Goal: Task Accomplishment & Management: Use online tool/utility

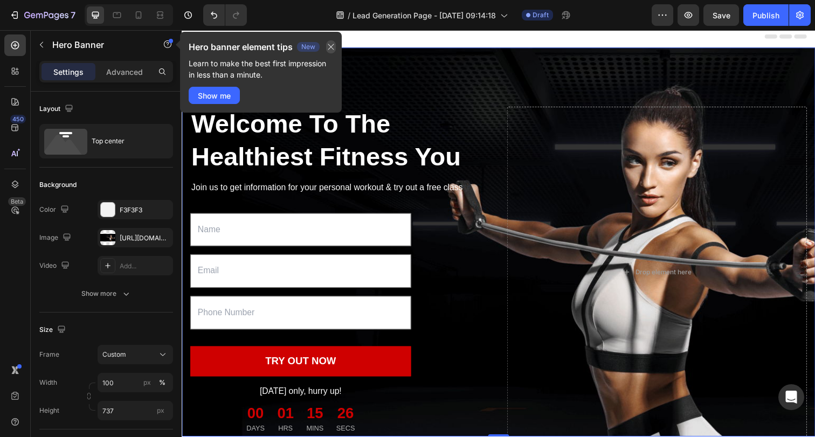
click at [330, 47] on icon "button" at bounding box center [331, 47] width 9 height 9
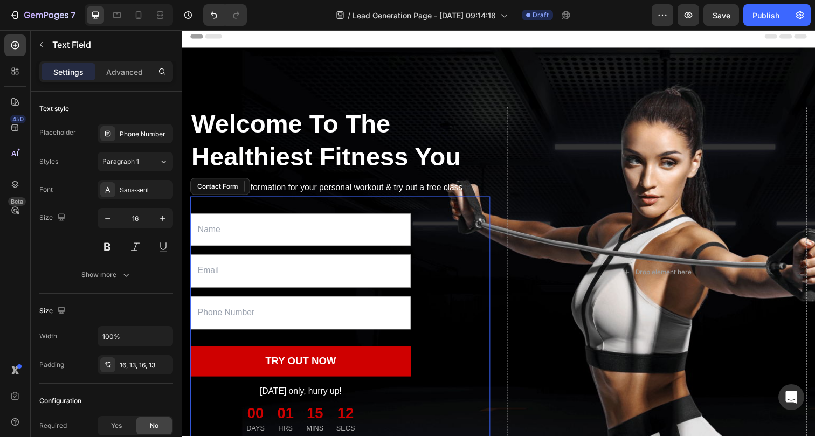
click at [462, 257] on div "Text Field Email Field Text Field 32 TRY OUT NOW Submit Button [DATE] only, hur…" at bounding box center [343, 323] width 306 height 247
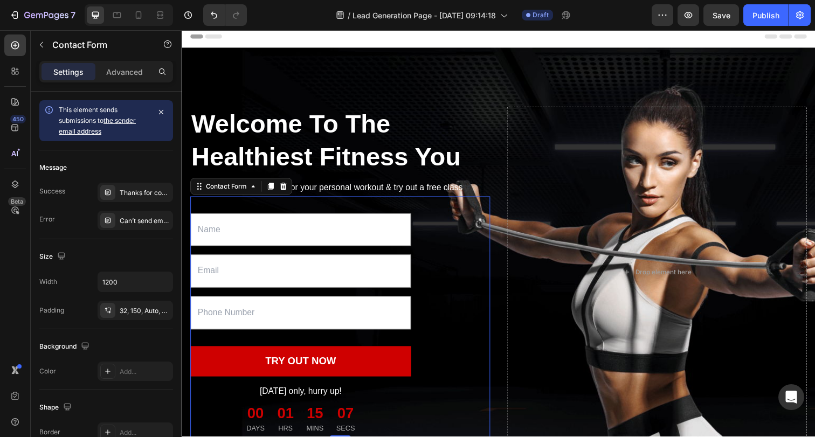
scroll to position [105, 0]
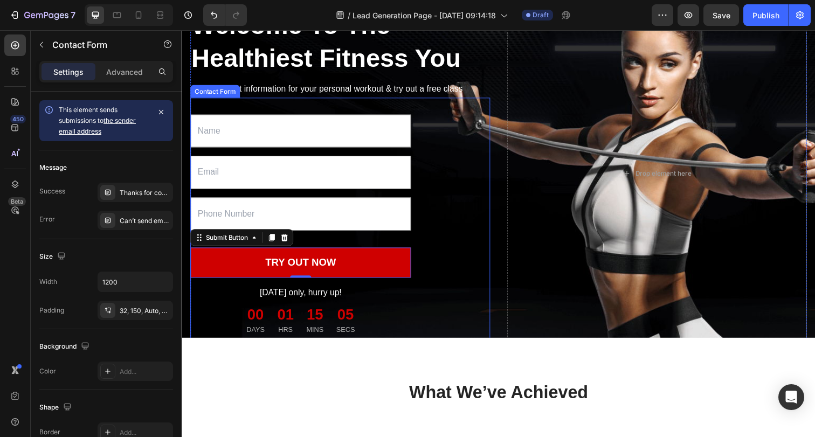
click at [386, 238] on div "Text Field Email Field Text Field TRY OUT NOW Submit Button 0 [DATE] only, hurr…" at bounding box center [343, 222] width 306 height 247
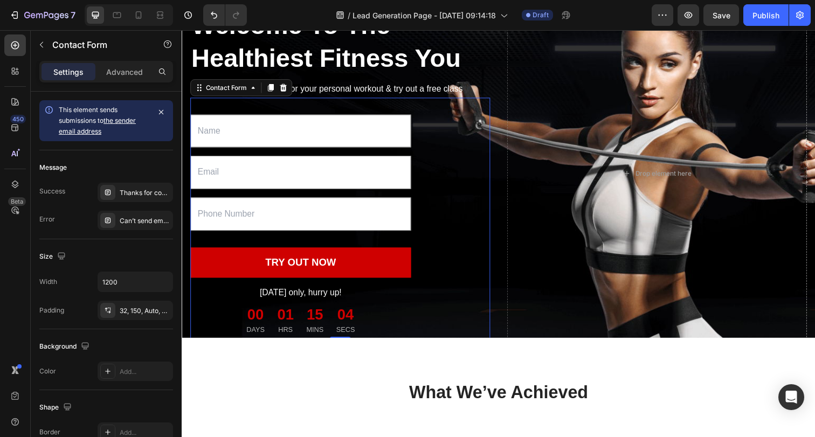
click at [465, 182] on div "Text Field Email Field Text Field TRY OUT NOW Submit Button [DATE] only, hurry …" at bounding box center [343, 222] width 306 height 247
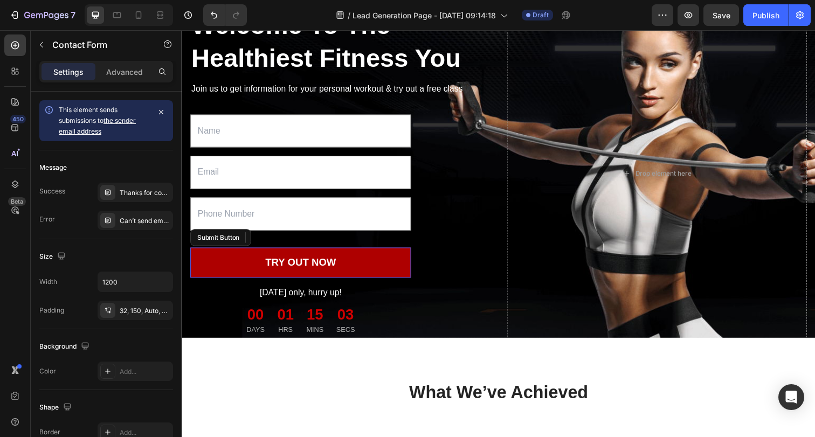
click at [393, 253] on button "TRY OUT NOW" at bounding box center [302, 267] width 225 height 31
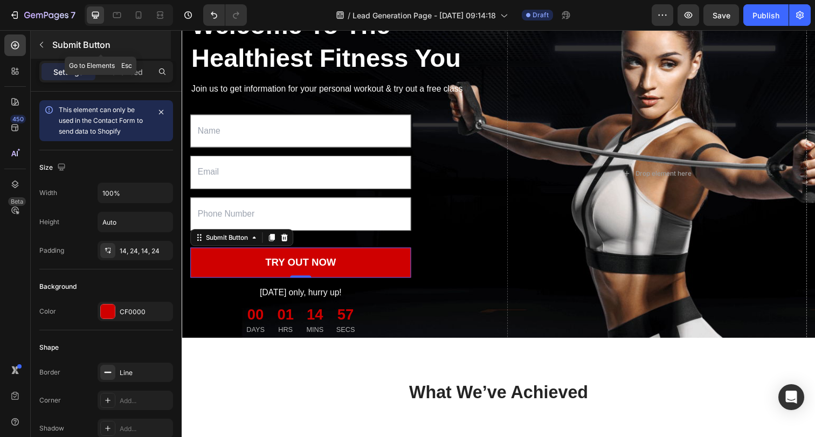
click at [47, 41] on button "button" at bounding box center [41, 44] width 17 height 17
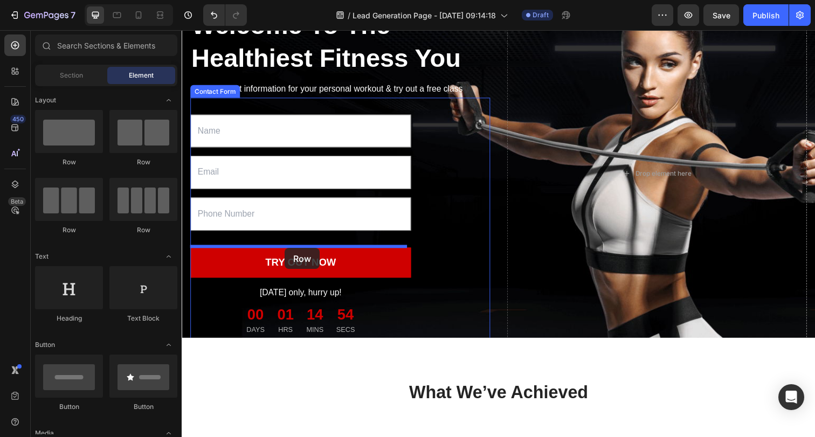
drag, startPoint x: 266, startPoint y: 163, endPoint x: 286, endPoint y: 248, distance: 87.3
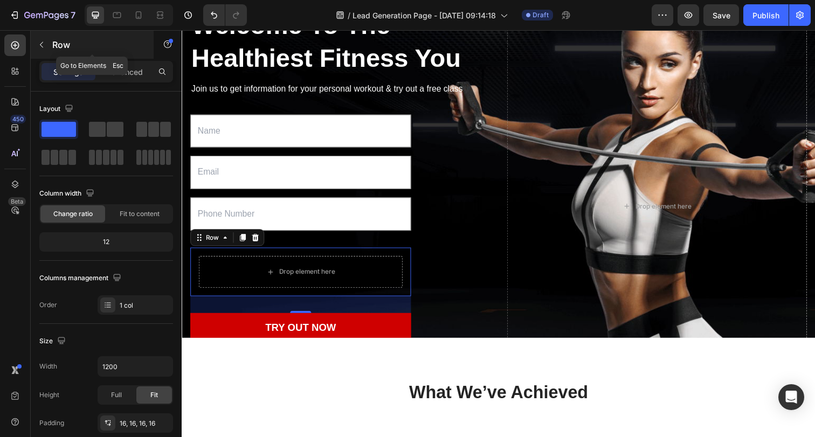
click at [49, 46] on button "button" at bounding box center [41, 44] width 17 height 17
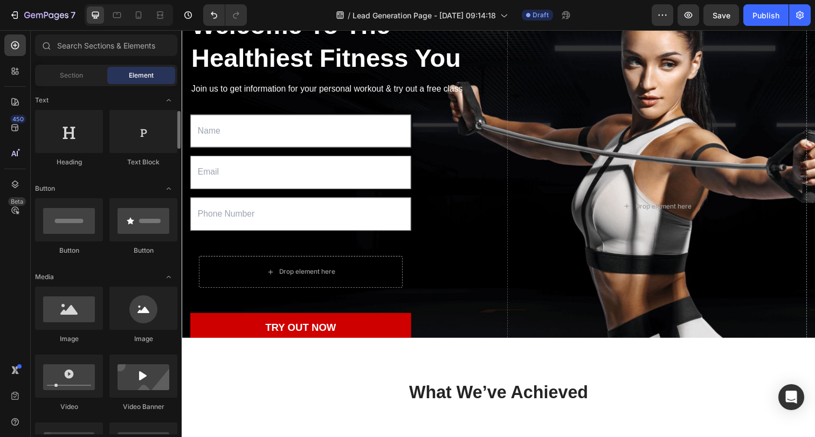
scroll to position [0, 0]
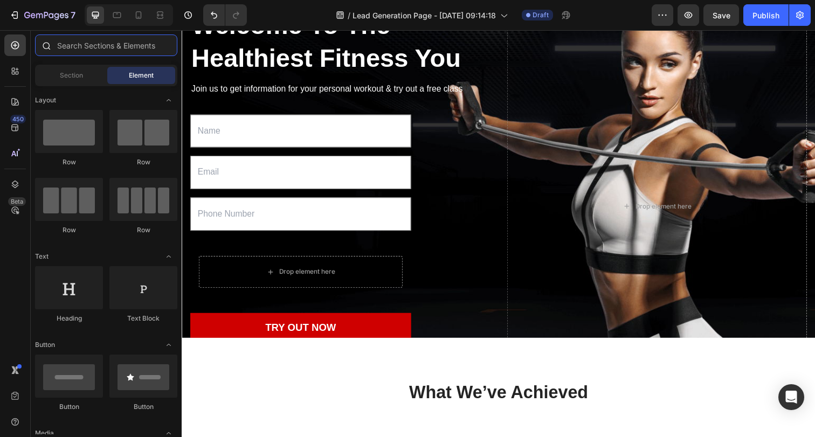
click at [85, 52] on input "text" at bounding box center [106, 45] width 142 height 22
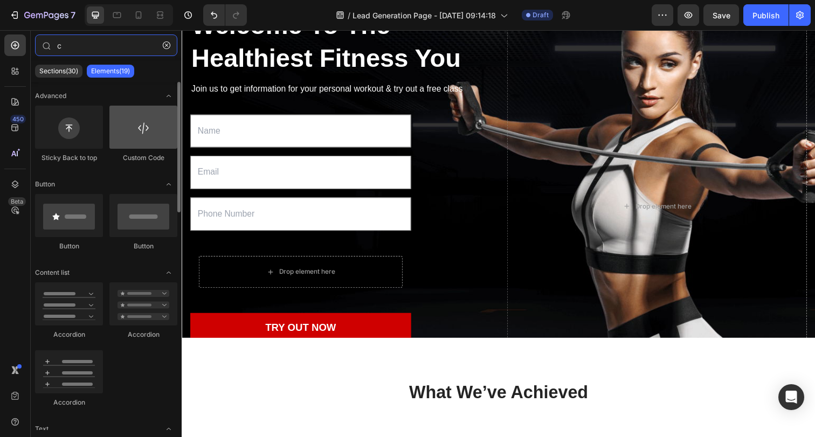
type input "c"
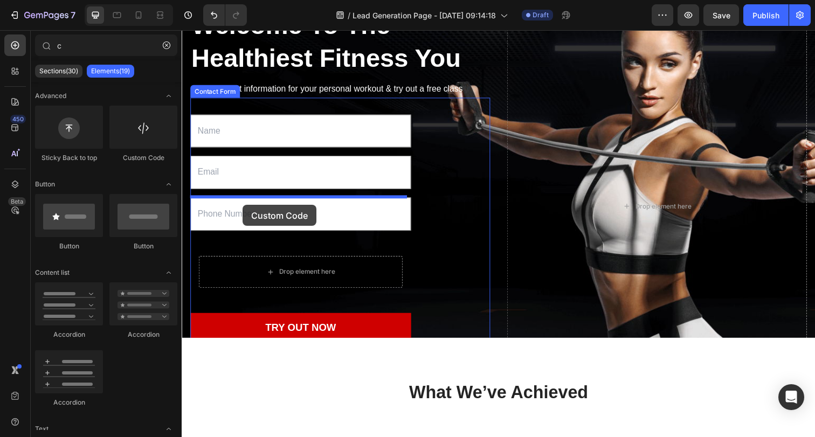
drag, startPoint x: 323, startPoint y: 163, endPoint x: 244, endPoint y: 209, distance: 91.7
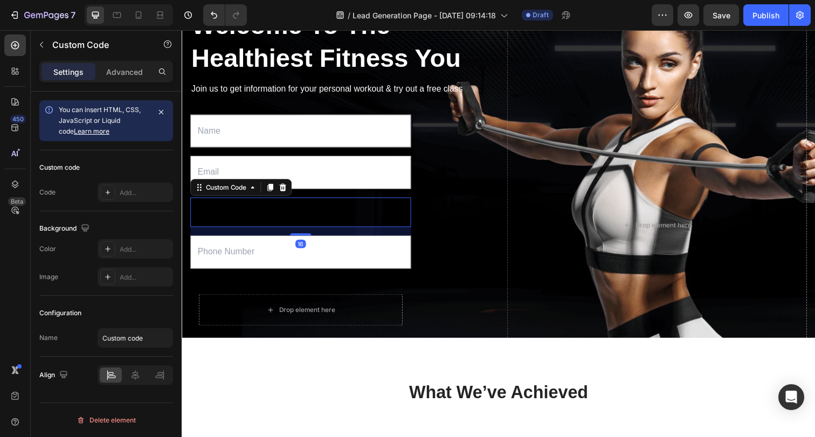
click at [276, 218] on span "Custom code" at bounding box center [302, 216] width 225 height 13
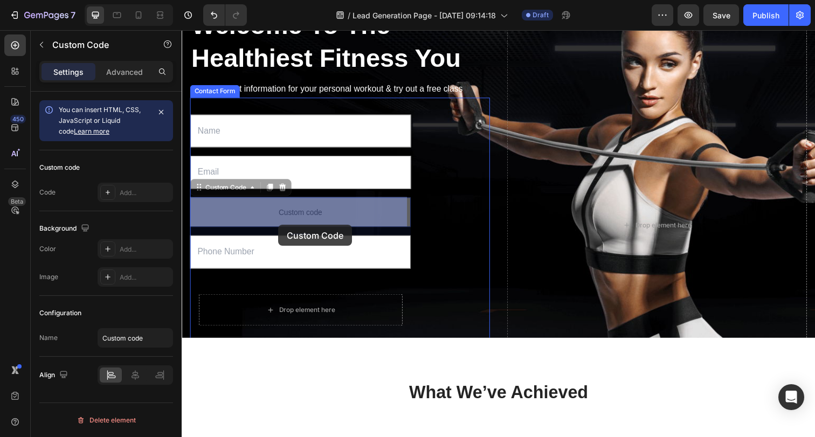
drag, startPoint x: 276, startPoint y: 218, endPoint x: 280, endPoint y: 229, distance: 12.1
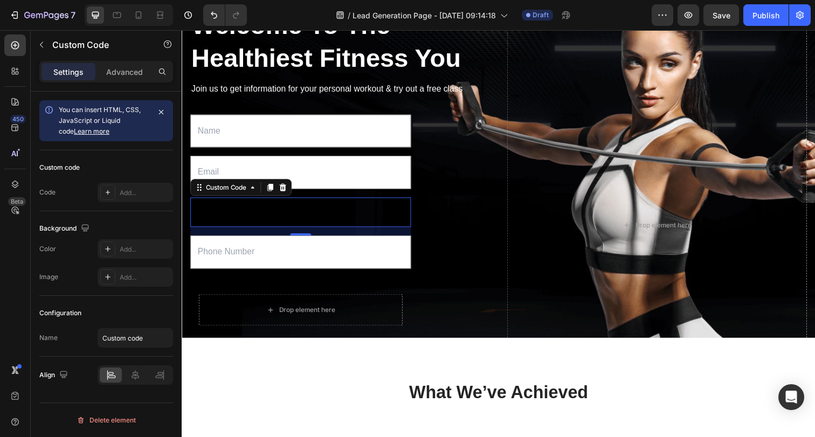
click at [283, 219] on span "Custom code" at bounding box center [302, 216] width 225 height 13
click at [278, 215] on span "Custom code" at bounding box center [302, 216] width 225 height 13
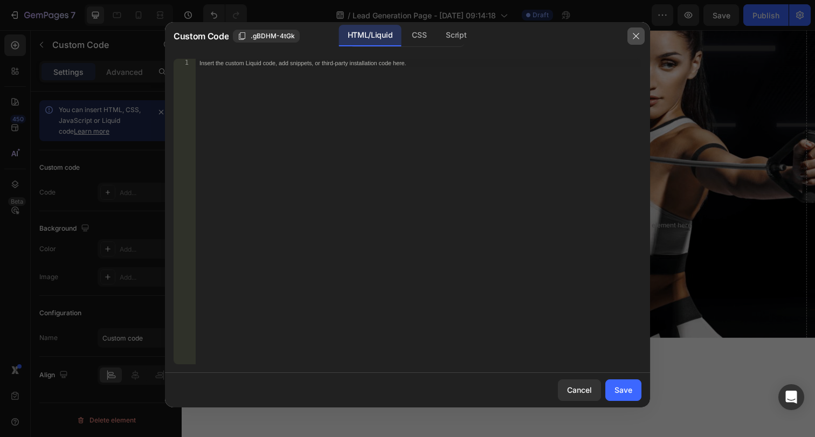
click at [641, 38] on button "button" at bounding box center [635, 35] width 17 height 17
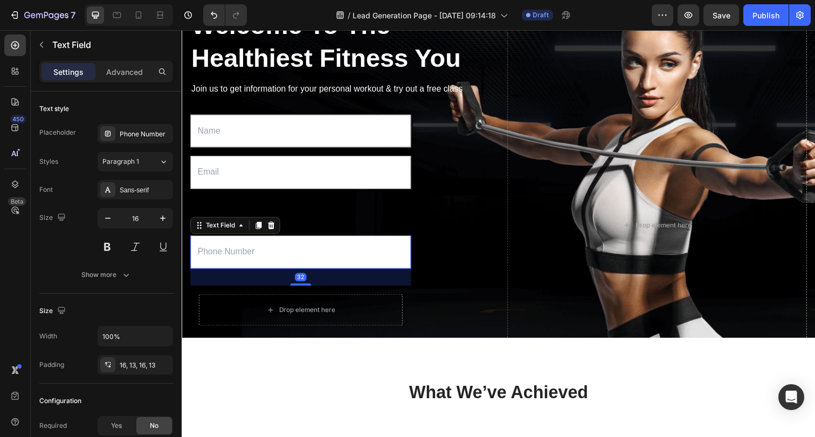
click at [364, 259] on input "text" at bounding box center [302, 257] width 225 height 34
click at [270, 229] on icon at bounding box center [272, 229] width 9 height 9
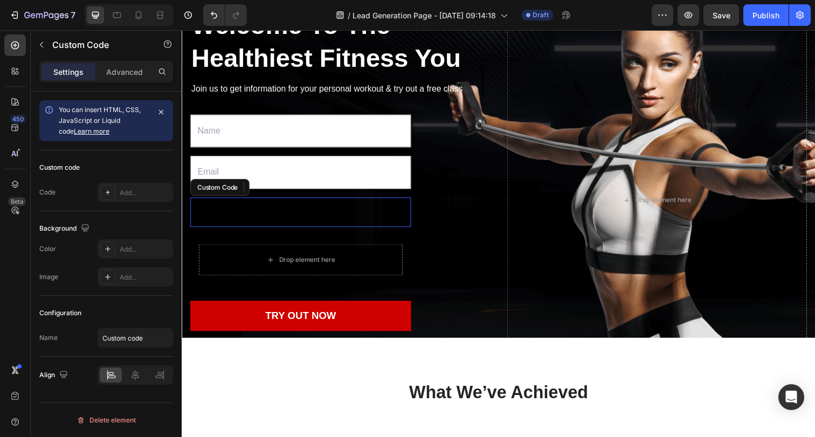
drag, startPoint x: 321, startPoint y: 225, endPoint x: 321, endPoint y: 210, distance: 14.6
click at [321, 220] on p "Custom code" at bounding box center [302, 216] width 225 height 30
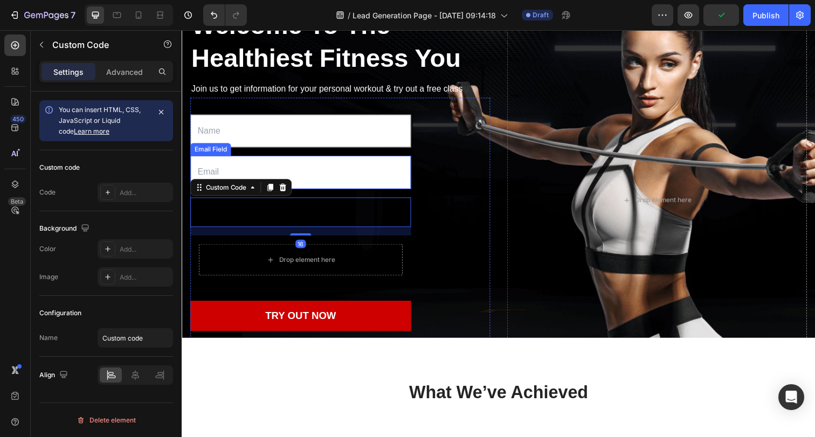
click at [351, 164] on input "email" at bounding box center [302, 175] width 225 height 34
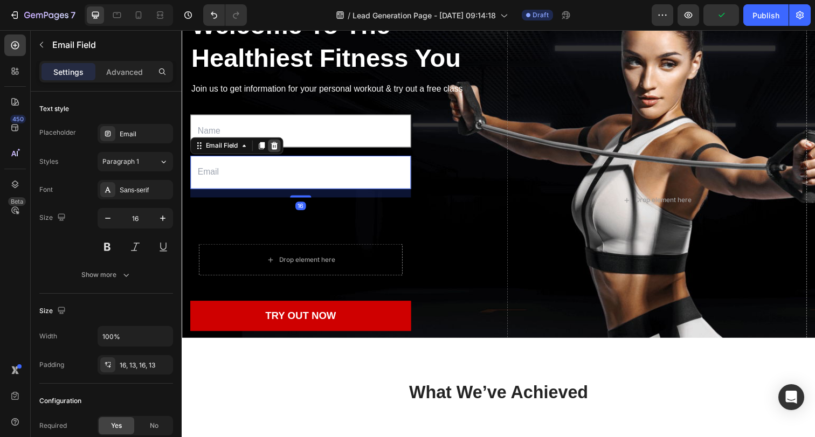
click at [276, 144] on icon at bounding box center [276, 148] width 9 height 9
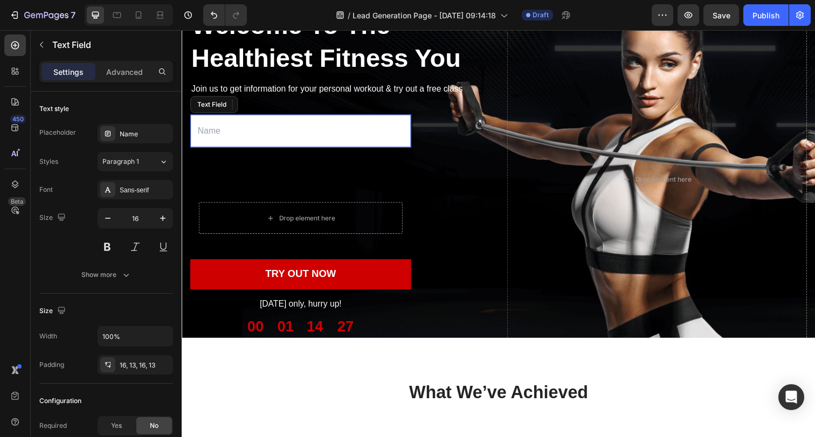
click at [348, 132] on input "text" at bounding box center [302, 133] width 225 height 34
click at [273, 102] on icon at bounding box center [272, 106] width 9 height 9
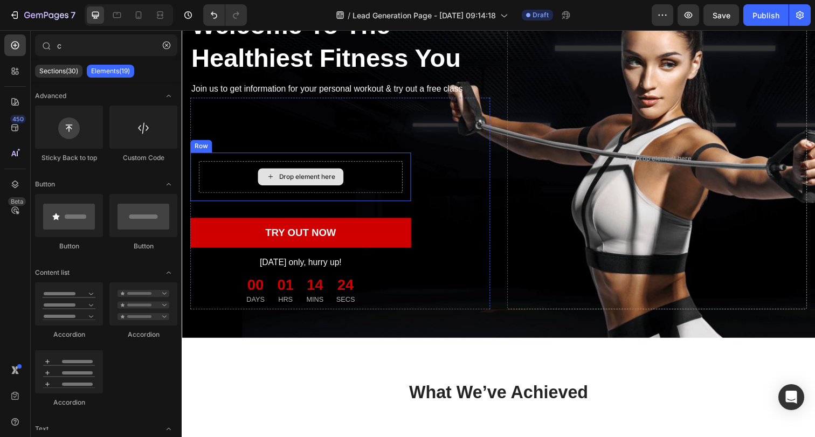
click at [368, 174] on div "Drop element here" at bounding box center [303, 180] width 208 height 32
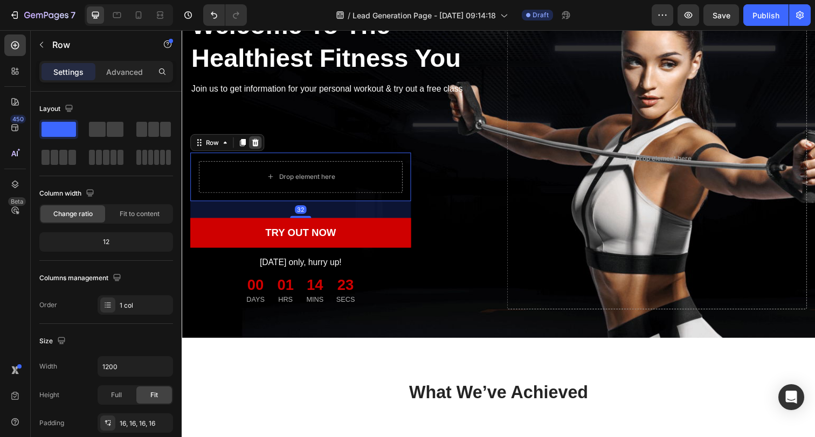
click at [260, 141] on icon at bounding box center [256, 145] width 9 height 9
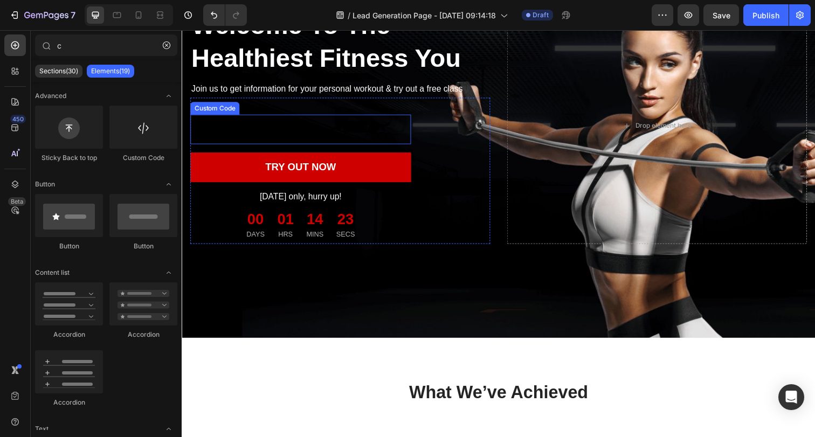
click at [267, 127] on span "Custom code" at bounding box center [302, 131] width 225 height 13
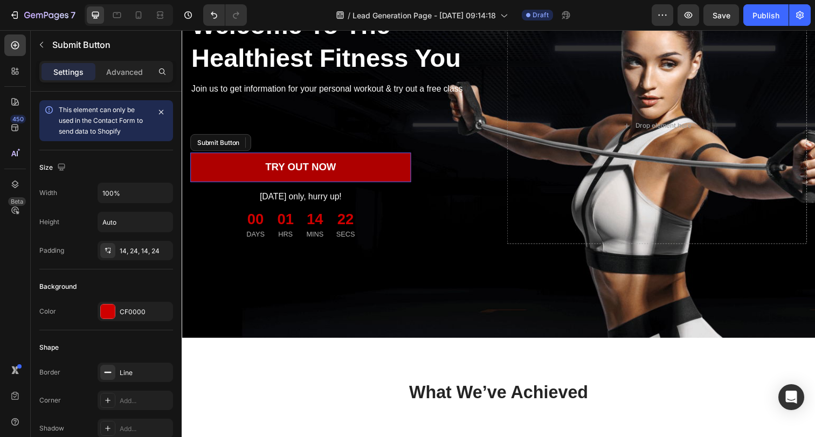
click at [345, 171] on button "TRY OUT NOW" at bounding box center [302, 170] width 225 height 31
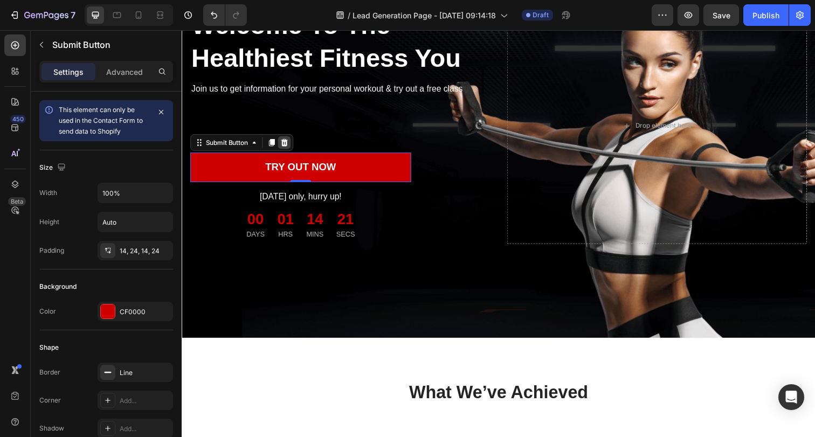
click at [289, 147] on icon at bounding box center [286, 145] width 9 height 9
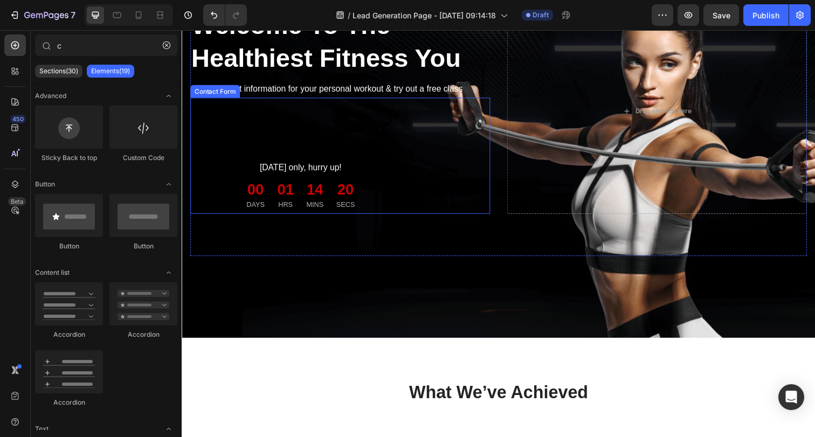
click at [317, 110] on div "Custom code Custom Code Today only, hurry up! Text block 00 DAYS 01 HRS 14 MINS…" at bounding box center [343, 158] width 306 height 119
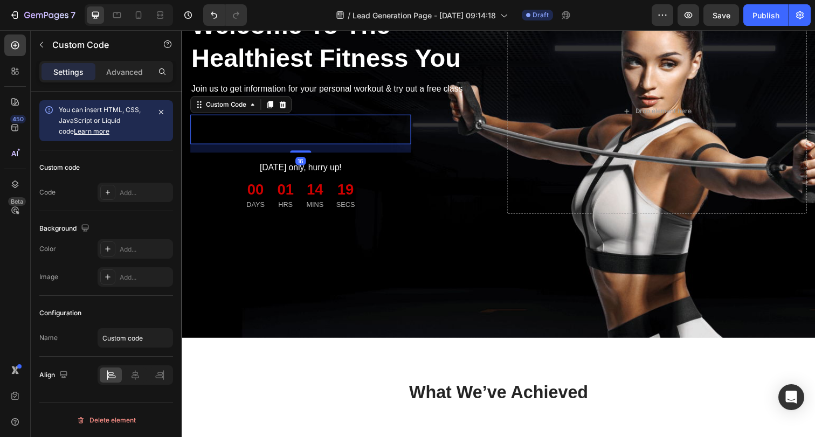
click at [298, 126] on span "Custom code" at bounding box center [302, 131] width 225 height 13
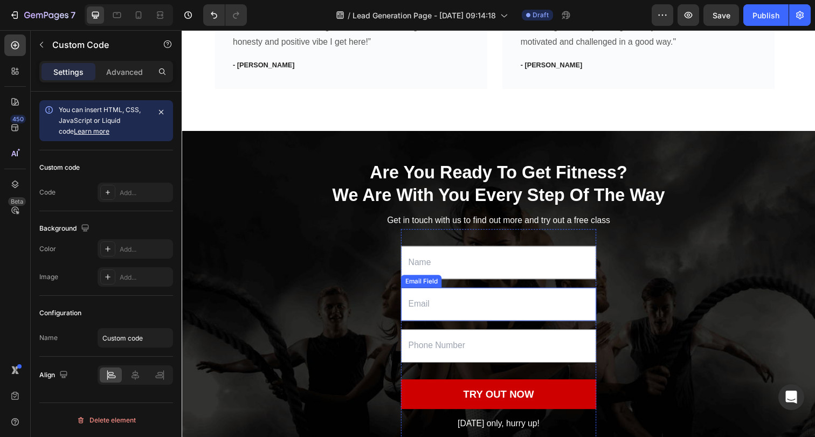
scroll to position [1116, 0]
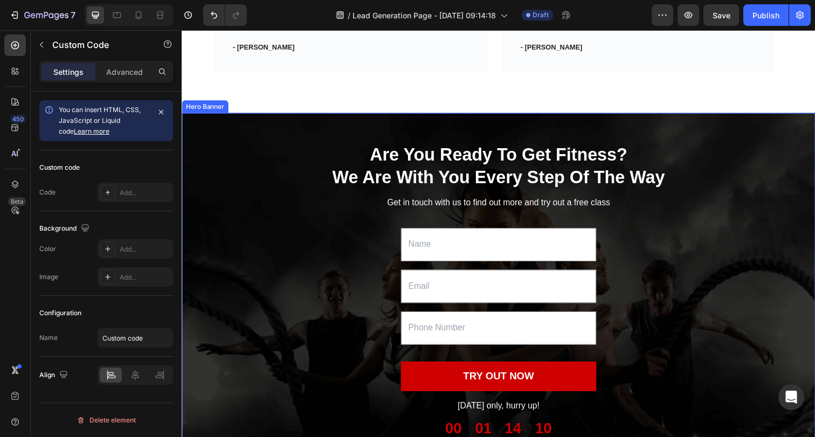
click at [264, 145] on div "Are You Ready To Get Fitness? We Are With You Every Step Of The Way Heading Get…" at bounding box center [505, 303] width 647 height 317
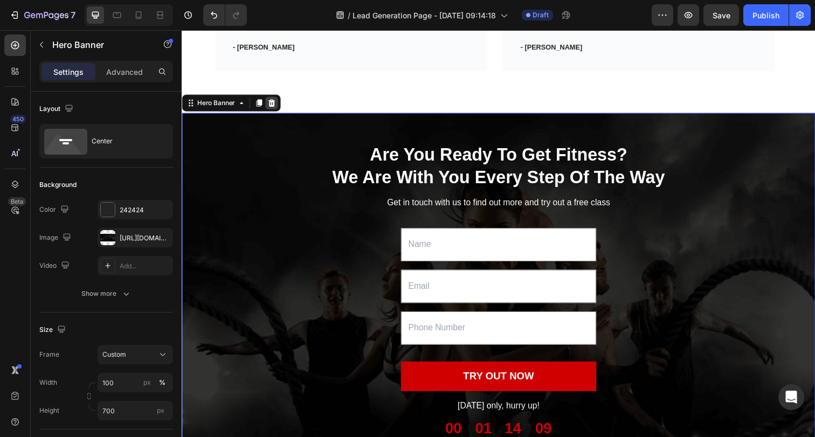
click at [274, 98] on div at bounding box center [273, 104] width 13 height 13
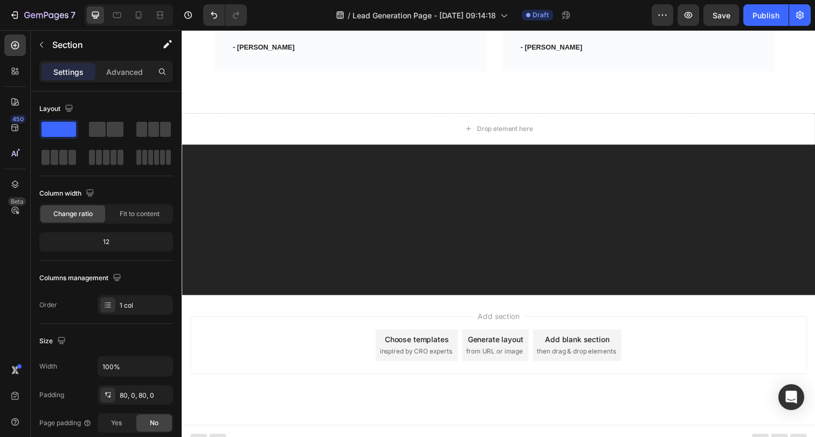
click at [476, 209] on div at bounding box center [505, 224] width 647 height 154
click at [292, 174] on div at bounding box center [505, 224] width 647 height 154
click at [310, 177] on div at bounding box center [505, 224] width 647 height 154
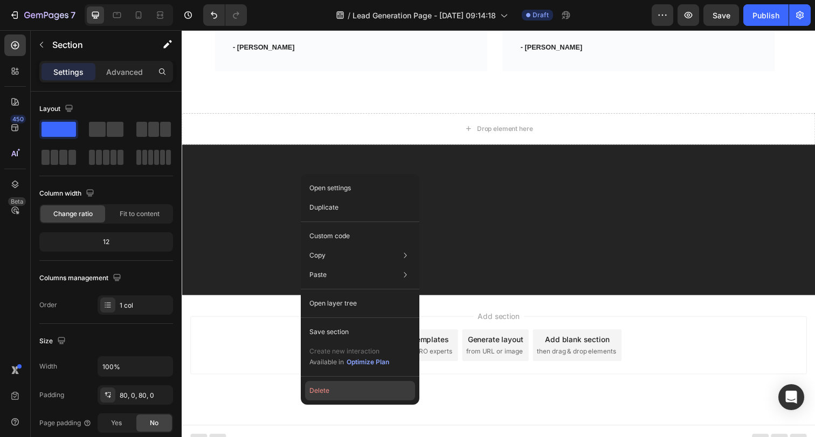
click at [323, 390] on button "Delete" at bounding box center [360, 390] width 110 height 19
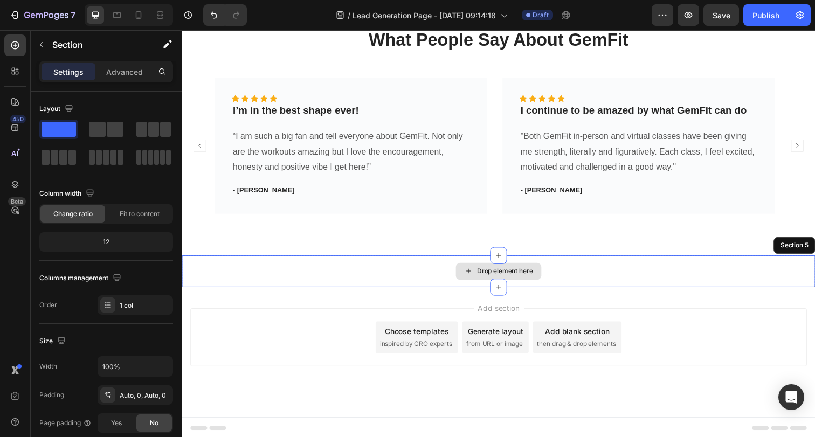
click at [680, 273] on div "Drop element here" at bounding box center [505, 276] width 647 height 32
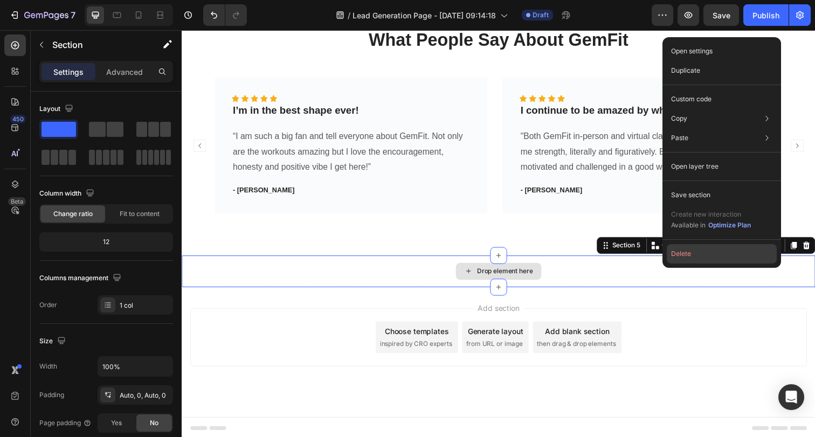
click at [691, 253] on button "Delete" at bounding box center [722, 253] width 110 height 19
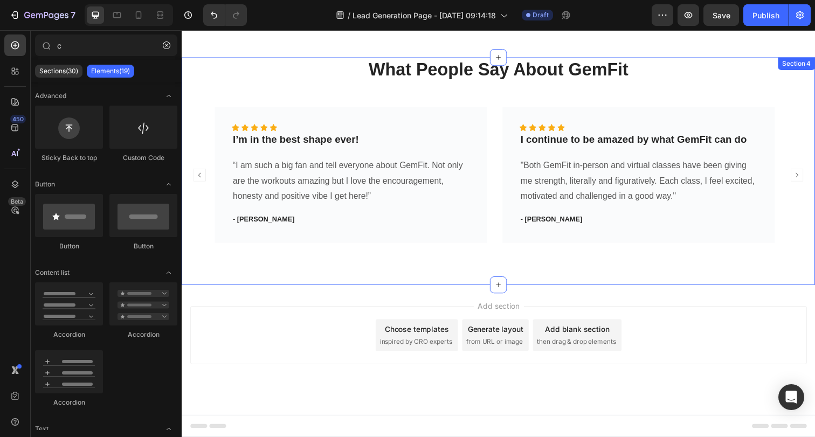
scroll to position [938, 0]
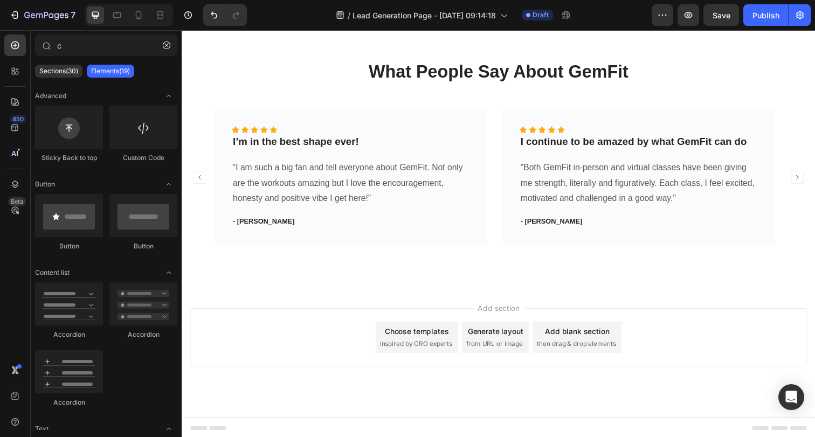
click at [524, 317] on div "Add section Choose templates inspired by CRO experts Generate layout from URL o…" at bounding box center [505, 343] width 630 height 59
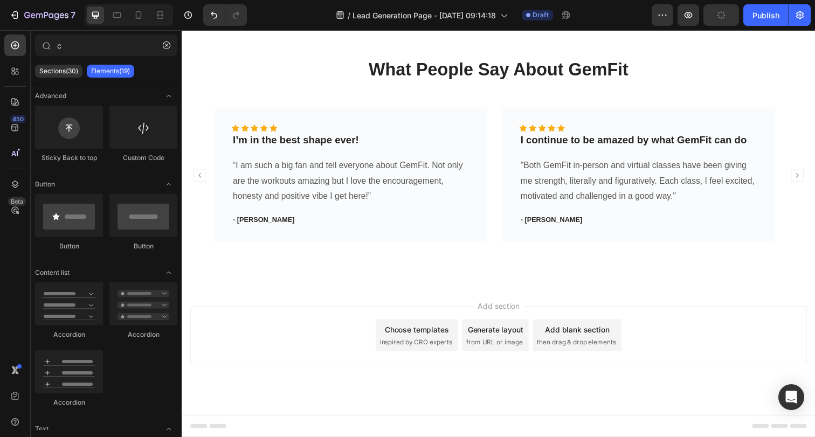
click at [707, 344] on div "Add section Choose templates inspired by CRO experts Generate layout from URL o…" at bounding box center [505, 341] width 630 height 59
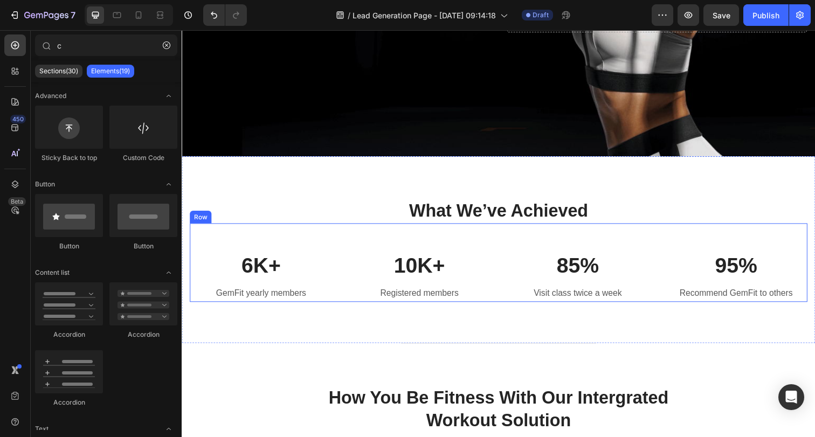
scroll to position [0, 0]
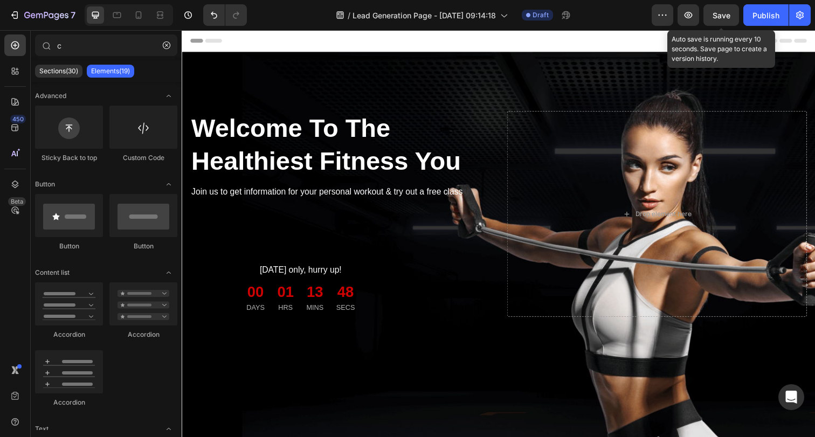
click at [718, 16] on span "Save" at bounding box center [722, 15] width 18 height 9
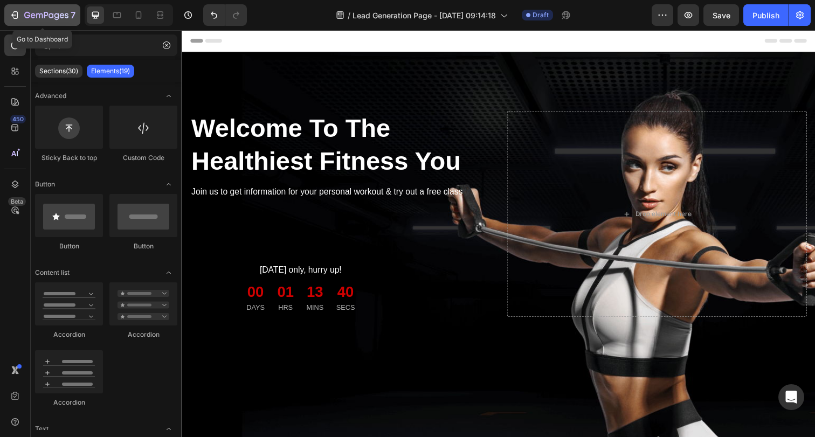
click at [30, 13] on icon "button" at bounding box center [46, 15] width 44 height 9
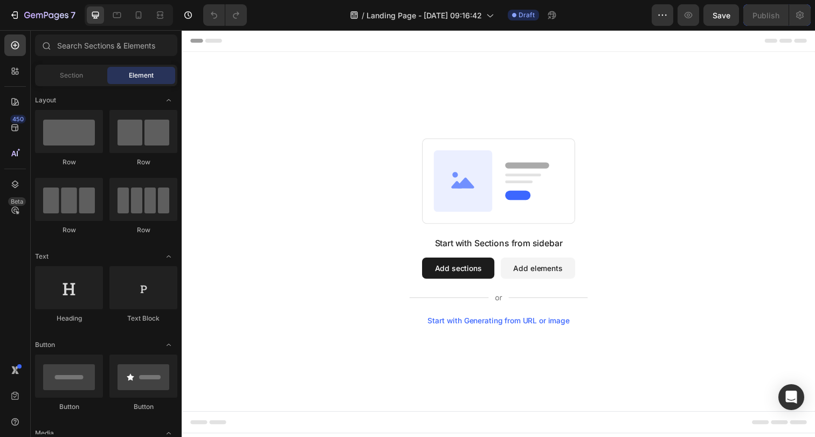
click at [480, 277] on button "Add sections" at bounding box center [464, 273] width 74 height 22
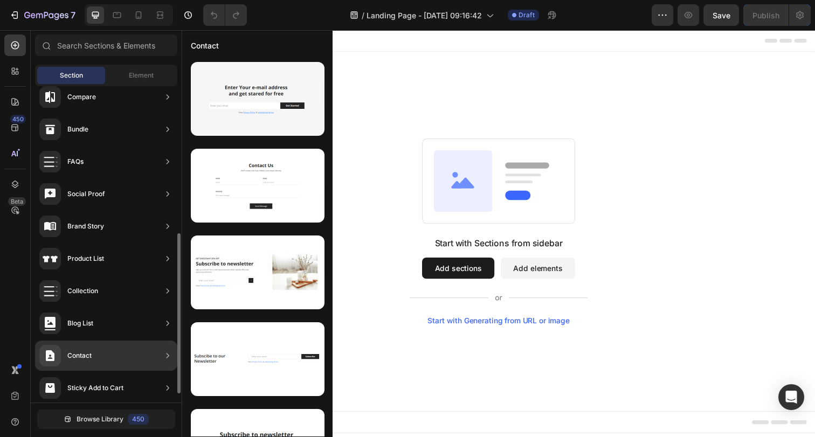
scroll to position [309, 0]
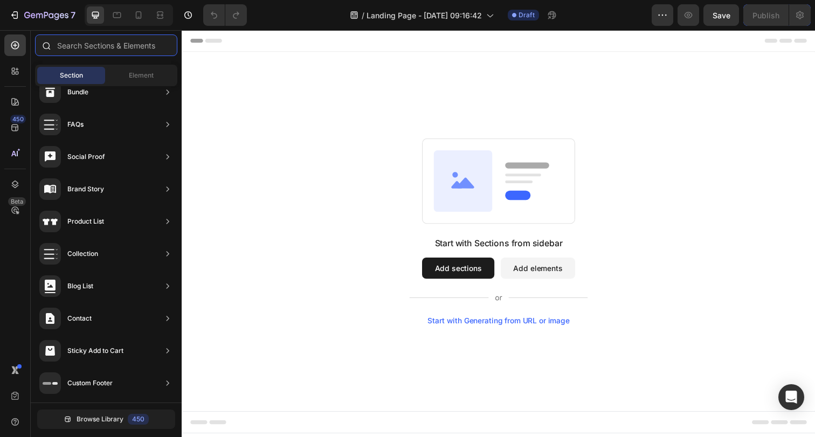
click at [74, 52] on input "text" at bounding box center [106, 45] width 142 height 22
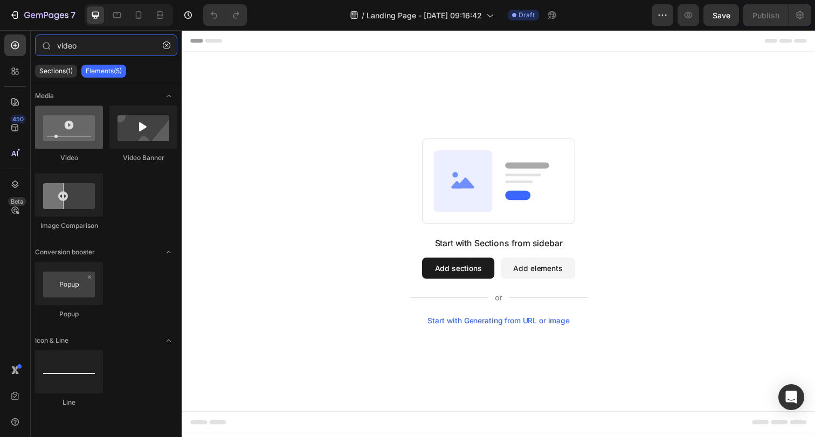
type input "video"
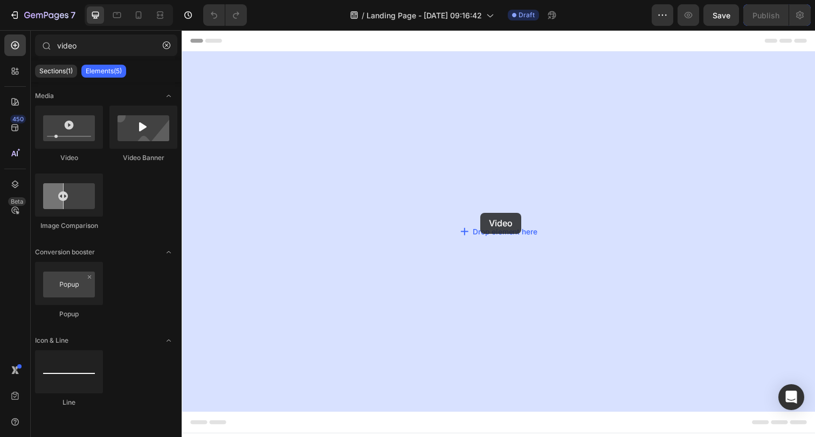
drag, startPoint x: 265, startPoint y: 166, endPoint x: 487, endPoint y: 216, distance: 228.2
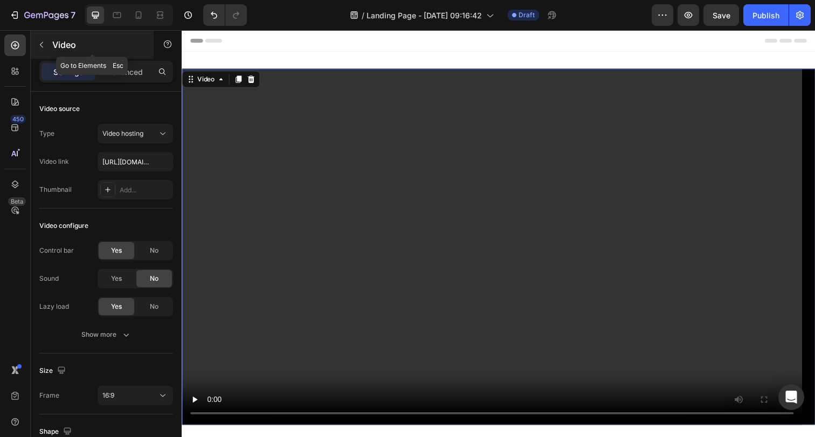
click at [38, 41] on icon "button" at bounding box center [41, 44] width 9 height 9
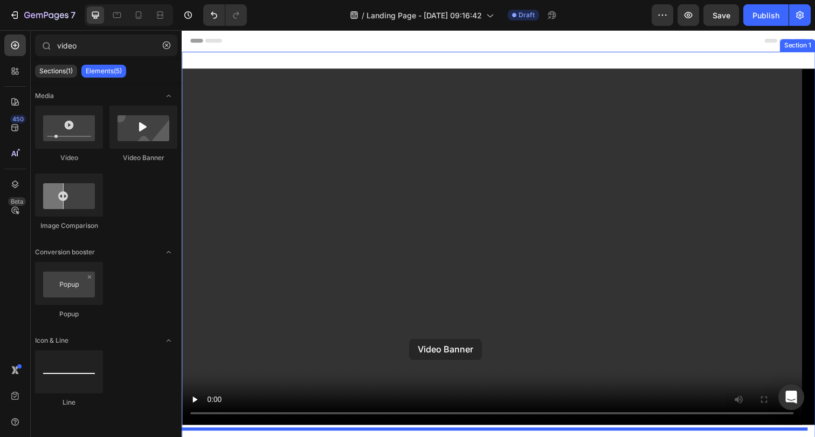
drag, startPoint x: 320, startPoint y: 167, endPoint x: 414, endPoint y: 346, distance: 201.6
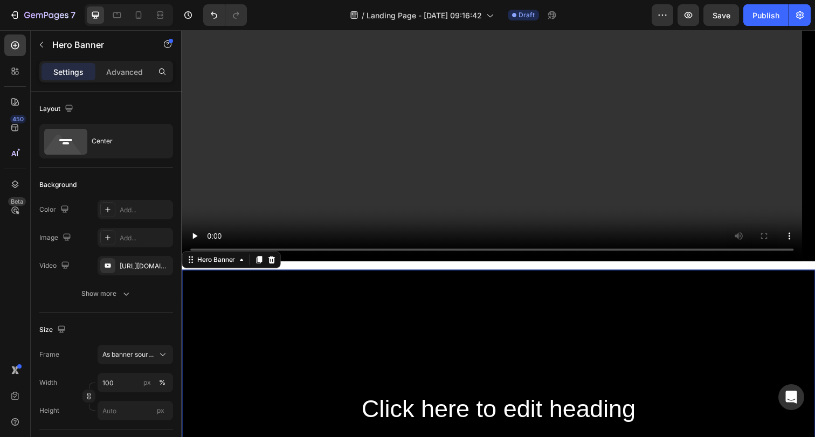
scroll to position [472, 0]
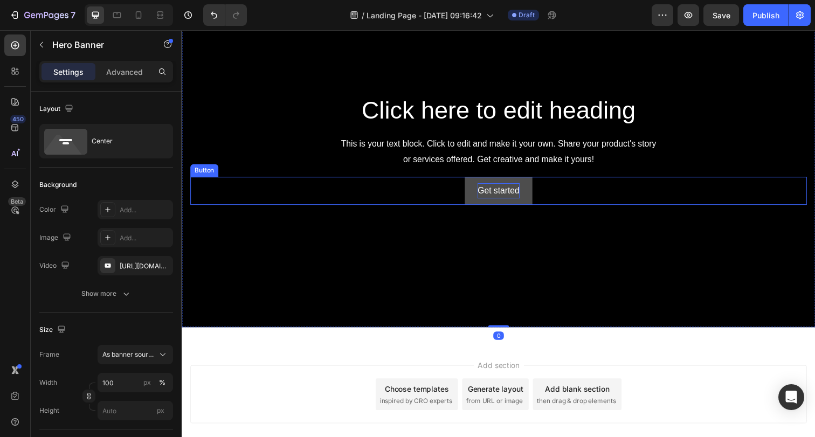
click at [508, 189] on div "Get started" at bounding box center [504, 194] width 43 height 16
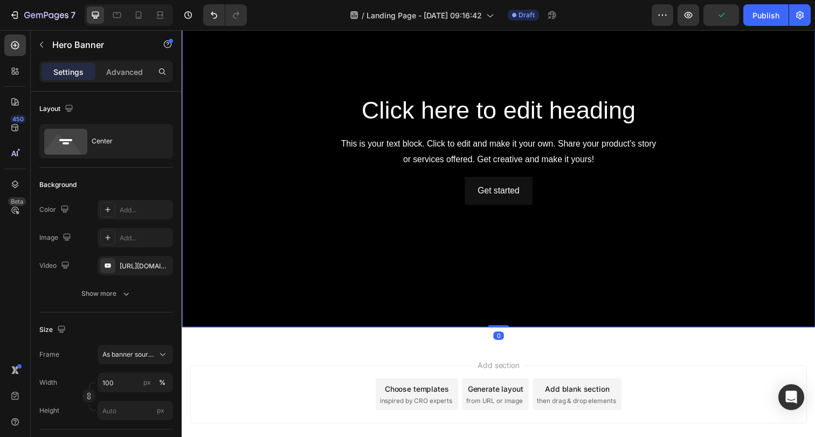
click at [379, 127] on div "Click here to edit heading Heading This is your text block. Click to edit and m…" at bounding box center [505, 151] width 630 height 113
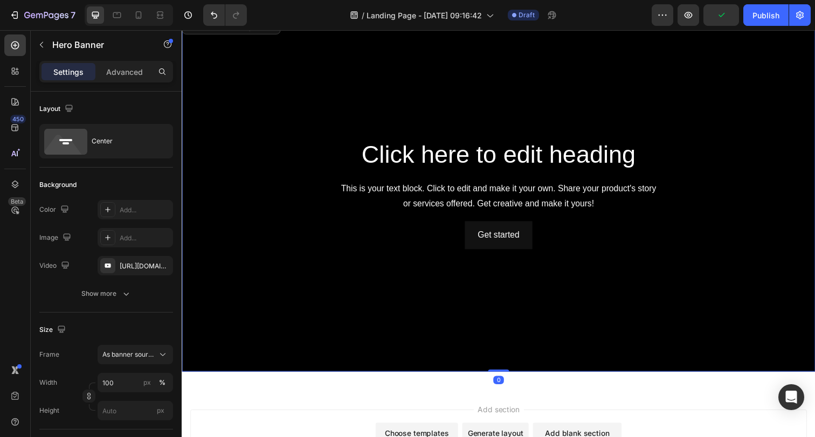
click at [314, 113] on div "Background Image" at bounding box center [505, 197] width 647 height 364
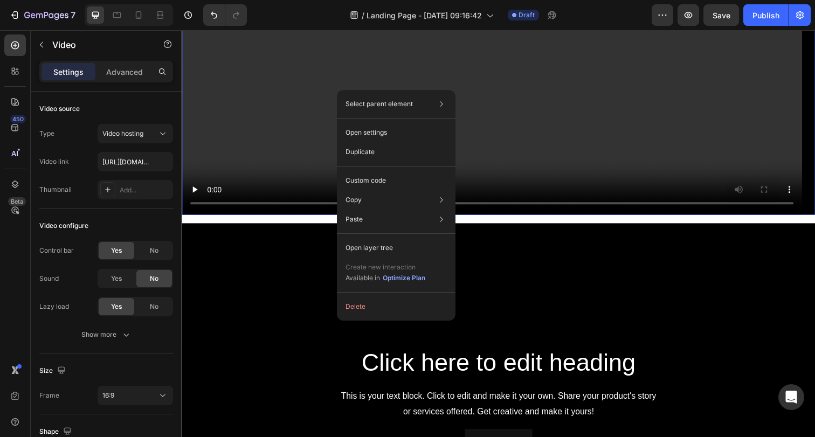
scroll to position [77, 0]
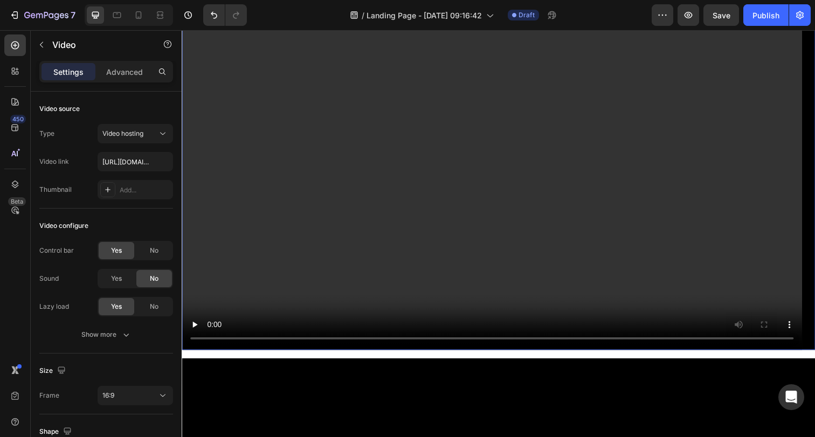
click at [271, 150] on video at bounding box center [505, 175] width 647 height 364
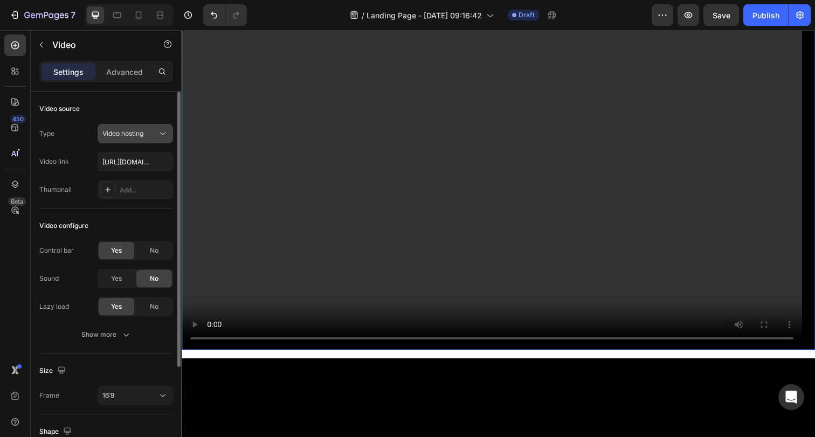
click at [136, 139] on button "Video hosting" at bounding box center [135, 133] width 75 height 19
click at [71, 128] on div "Type Video hosting" at bounding box center [106, 133] width 134 height 19
click at [129, 169] on input "https://cdn.shopify.com/videos/c/o/v/2cd3deb506b54b009063f7270ab5cf2e.mp4" at bounding box center [135, 161] width 75 height 19
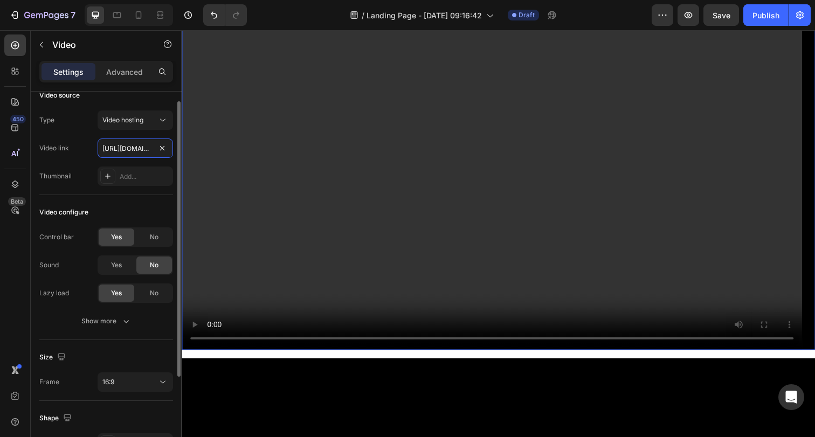
scroll to position [20, 0]
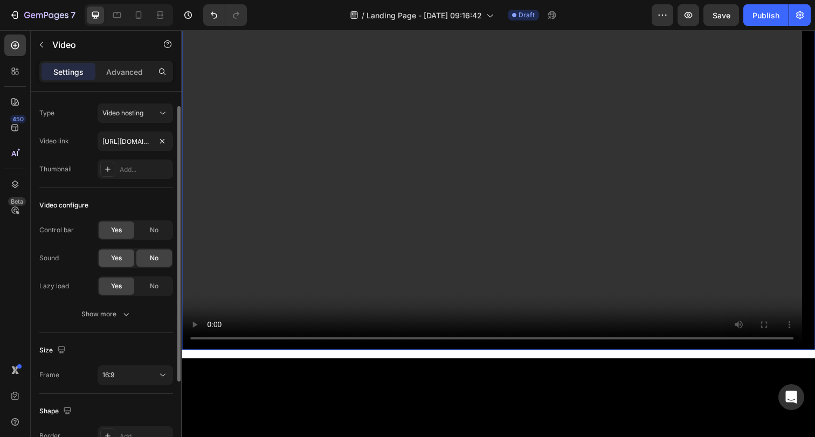
click at [123, 257] on div "Yes" at bounding box center [117, 258] width 36 height 17
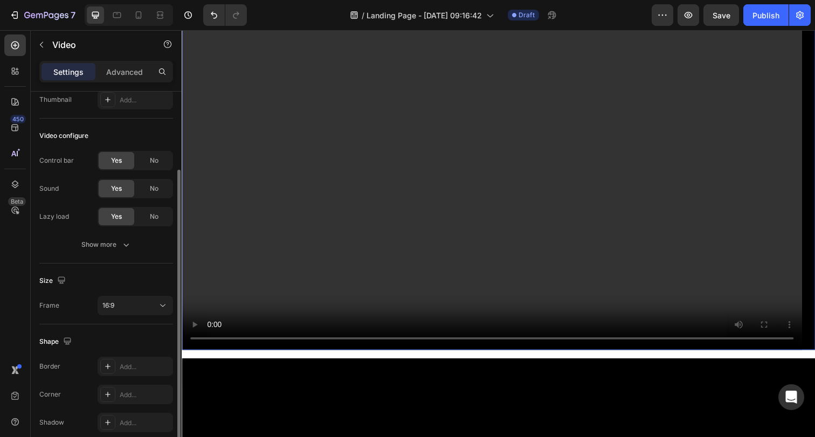
scroll to position [97, 0]
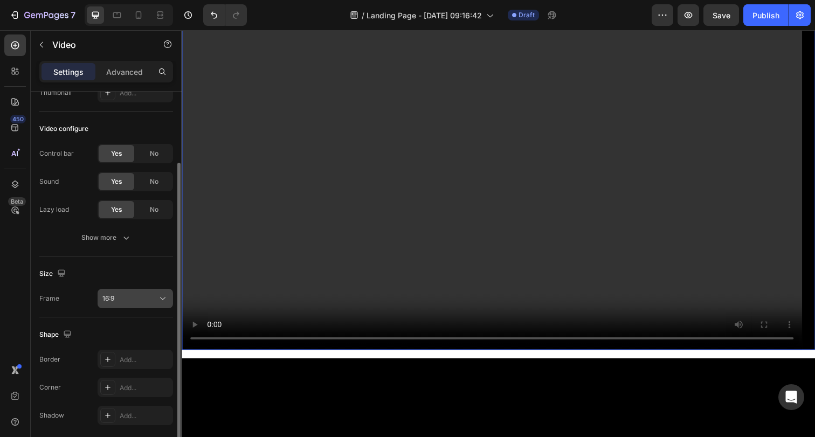
click at [135, 302] on div "16:9" at bounding box center [129, 299] width 55 height 10
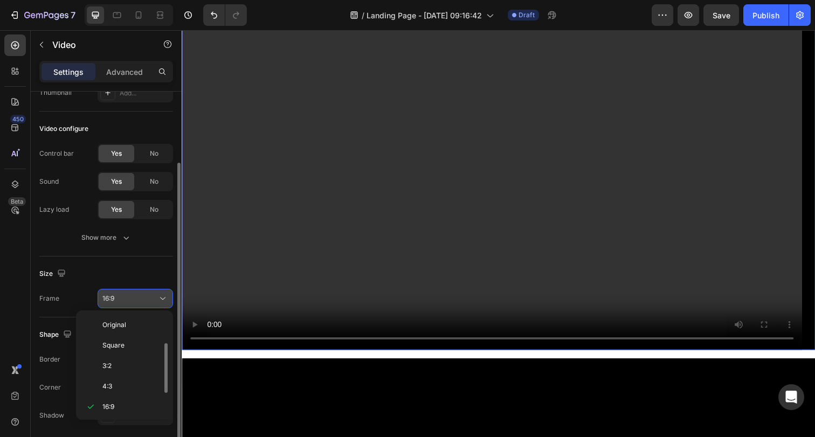
scroll to position [19, 0]
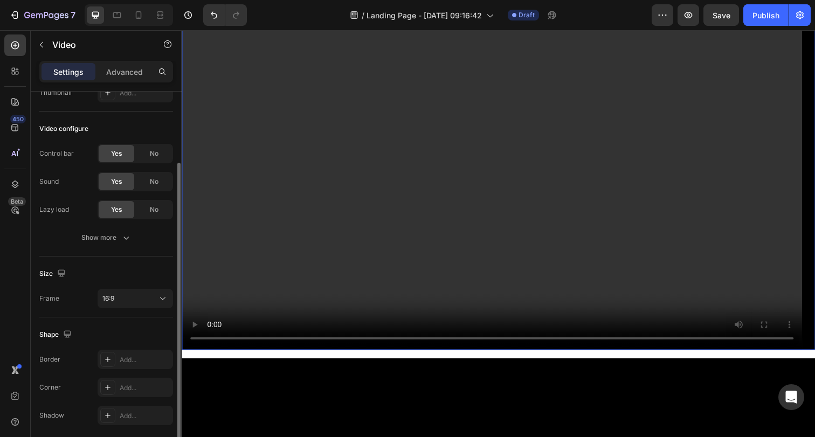
click at [88, 268] on div "Size" at bounding box center [106, 273] width 134 height 17
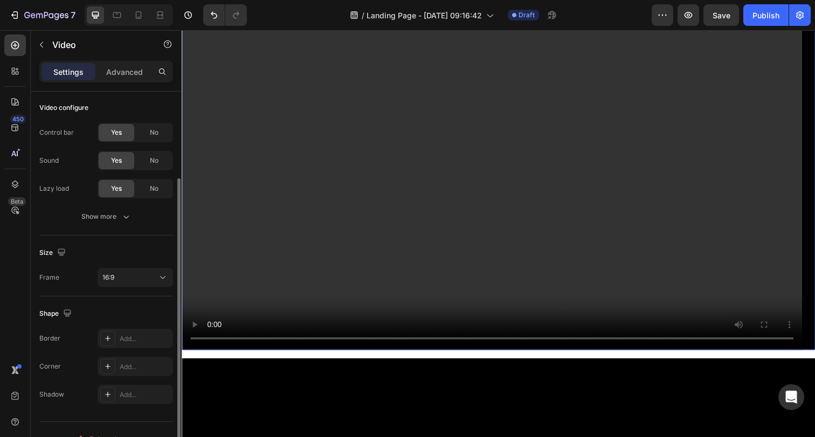
scroll to position [137, 0]
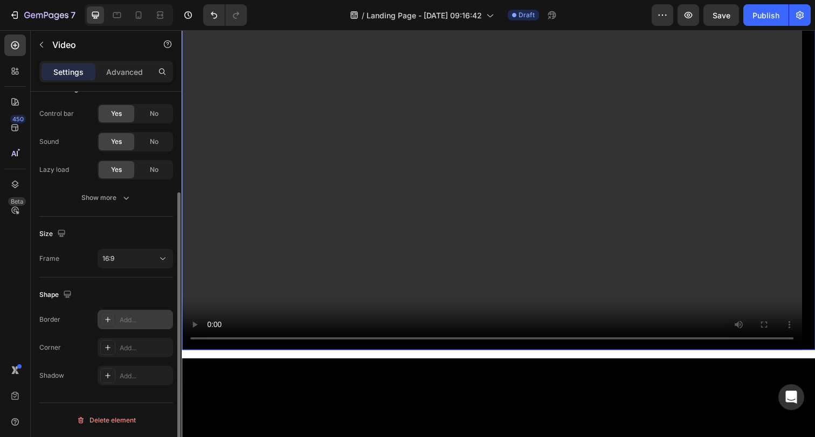
click at [114, 315] on div at bounding box center [107, 319] width 15 height 15
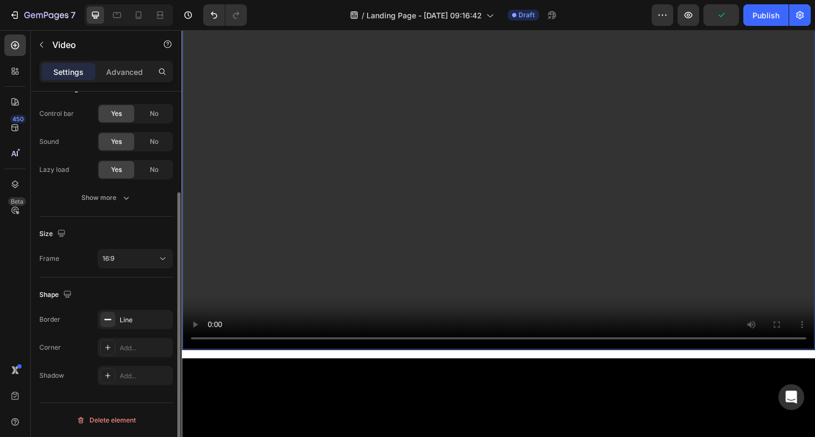
click at [79, 331] on div "Border Line Corner Add... Shadow Add..." at bounding box center [106, 347] width 134 height 75
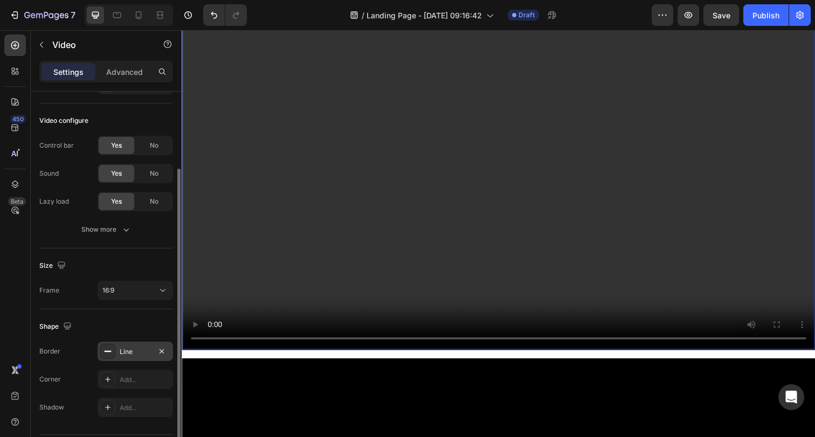
scroll to position [0, 0]
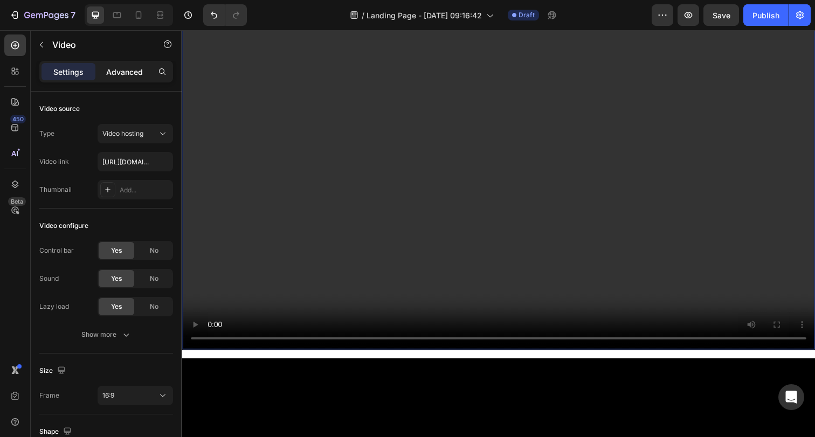
click at [123, 72] on p "Advanced" at bounding box center [124, 71] width 37 height 11
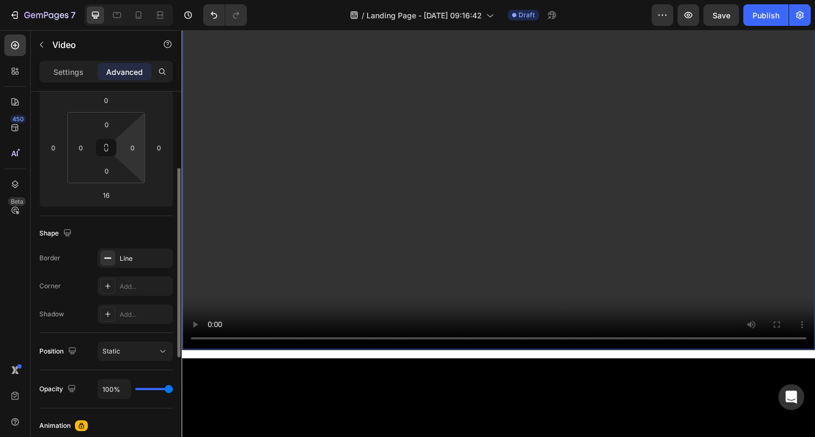
scroll to position [115, 0]
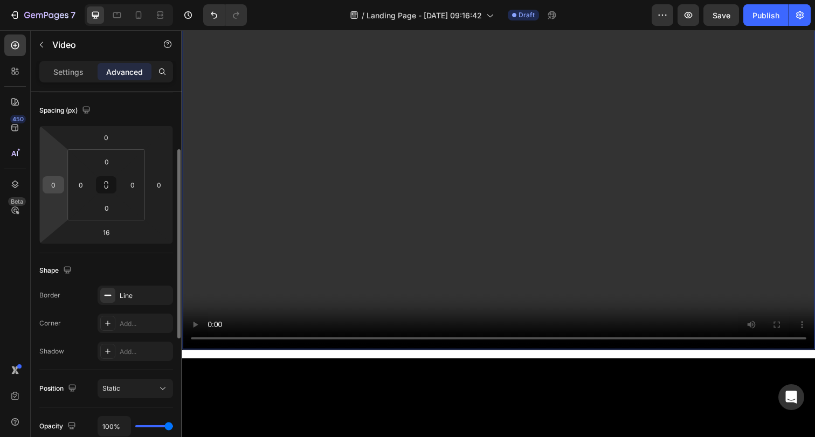
click at [58, 188] on input "0" at bounding box center [53, 185] width 16 height 16
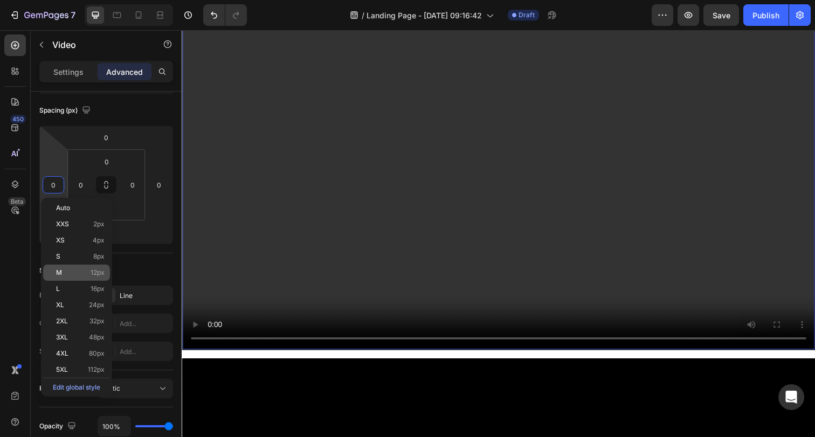
click at [78, 267] on div "M 12px" at bounding box center [76, 273] width 67 height 16
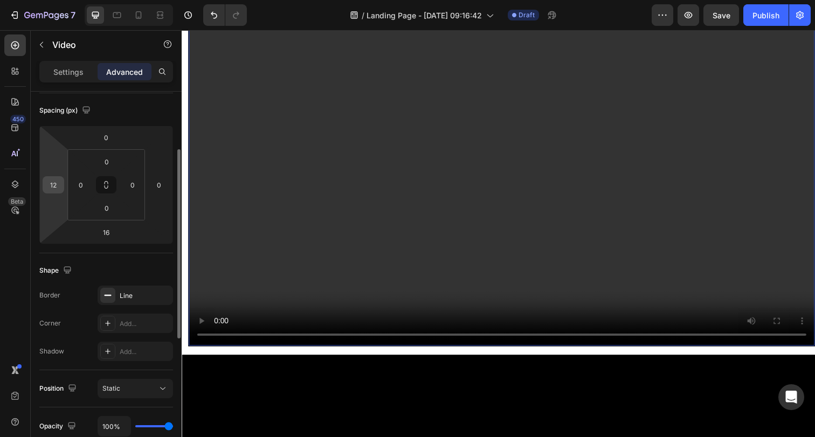
click at [56, 193] on div "12" at bounding box center [54, 184] width 22 height 17
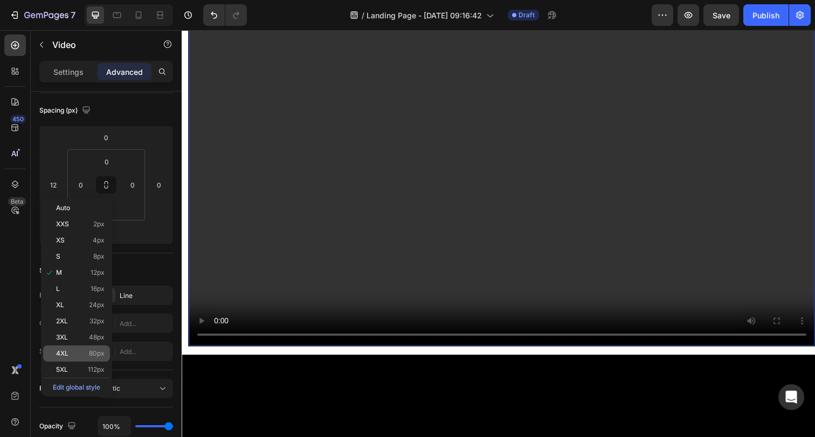
click at [80, 347] on div "4XL 80px" at bounding box center [76, 354] width 67 height 16
type input "80"
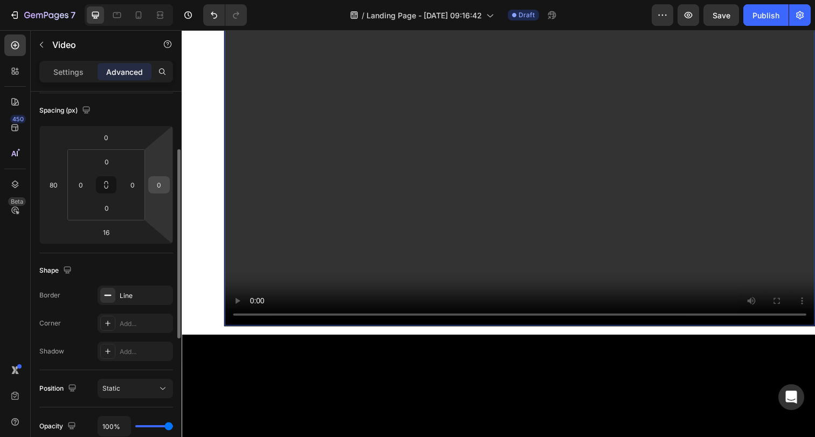
click at [167, 188] on input "0" at bounding box center [159, 185] width 16 height 16
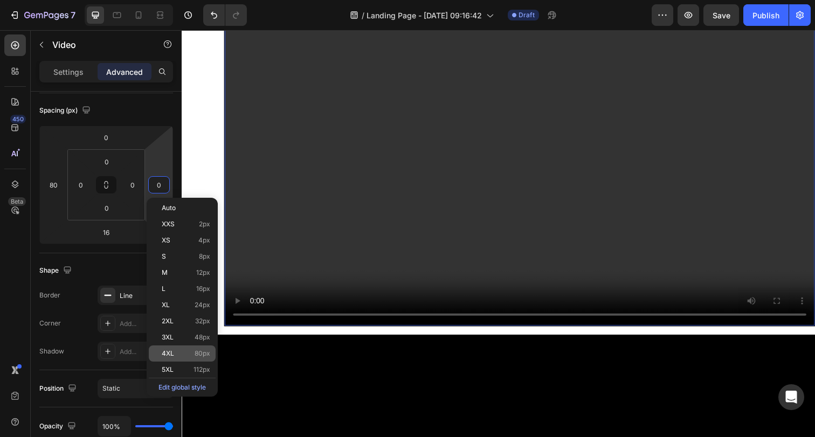
click at [189, 347] on div "4XL 80px" at bounding box center [182, 354] width 67 height 16
type input "80"
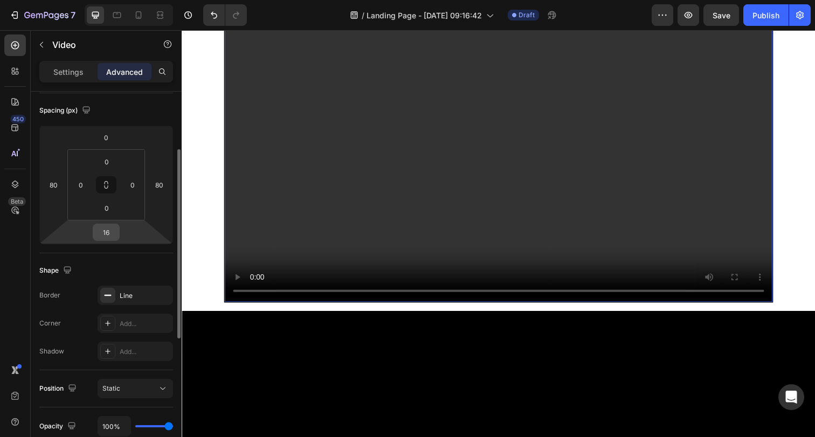
click at [115, 236] on input "16" at bounding box center [106, 232] width 22 height 16
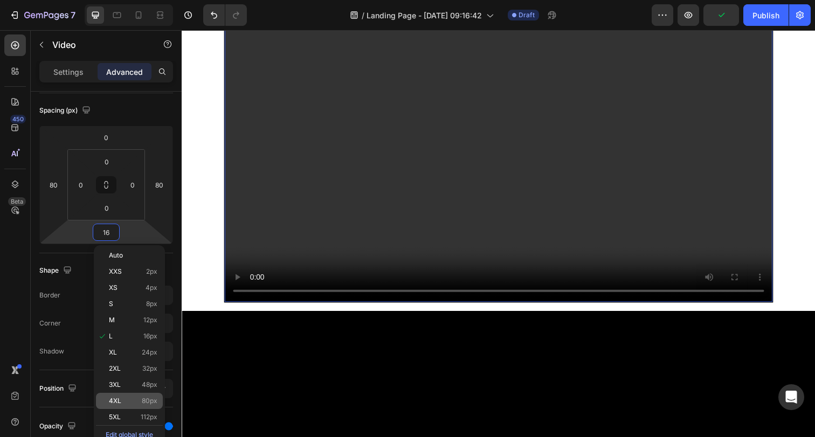
click at [150, 401] on span "80px" at bounding box center [150, 401] width 16 height 8
type input "80"
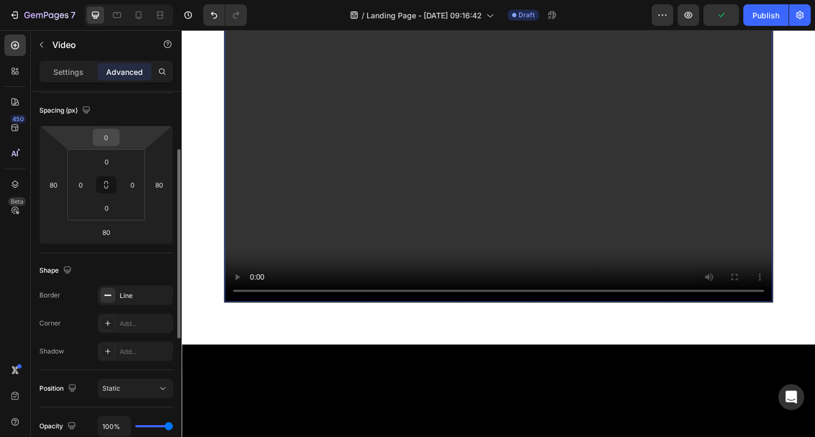
click at [99, 142] on input "0" at bounding box center [106, 137] width 22 height 16
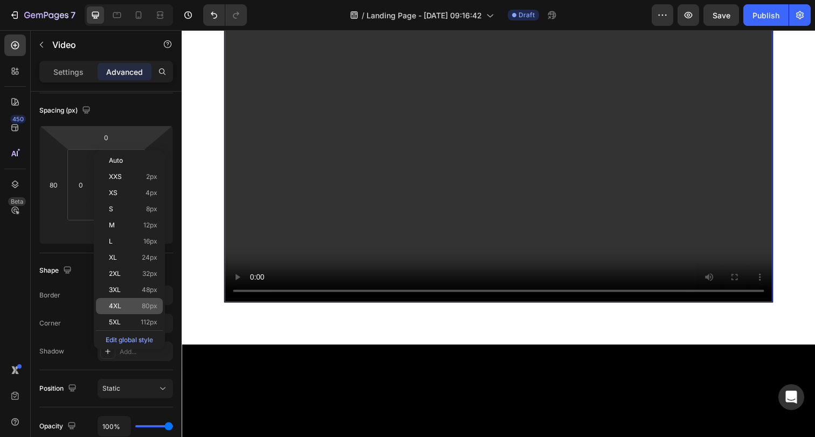
click at [125, 309] on p "4XL 80px" at bounding box center [133, 306] width 49 height 8
type input "80"
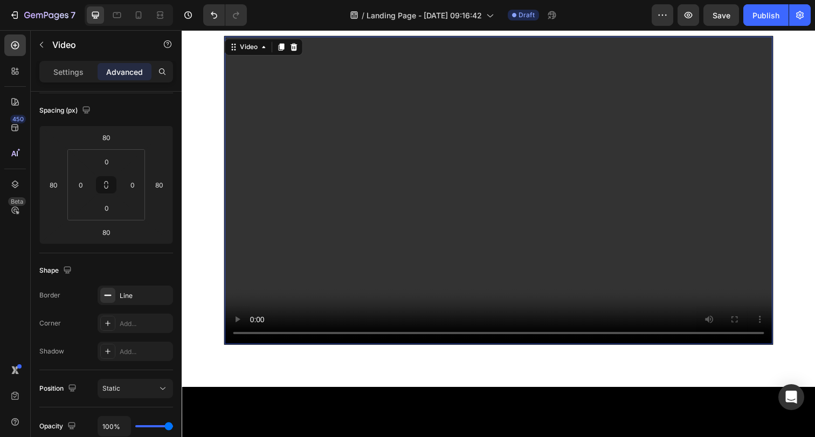
scroll to position [0, 0]
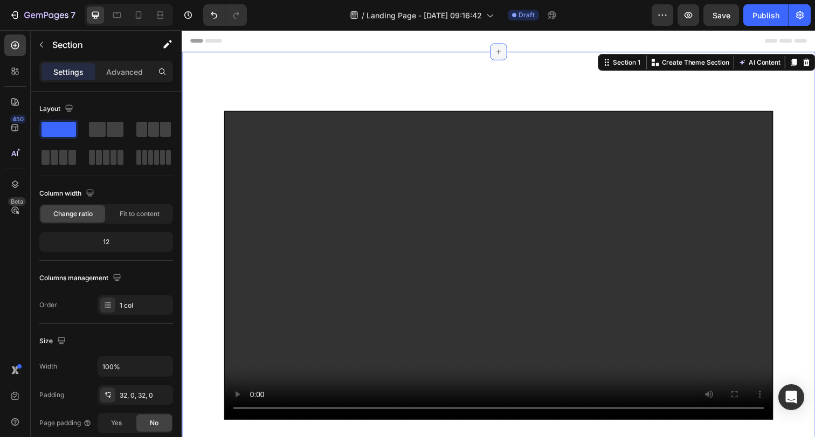
click at [501, 54] on icon at bounding box center [505, 52] width 9 height 9
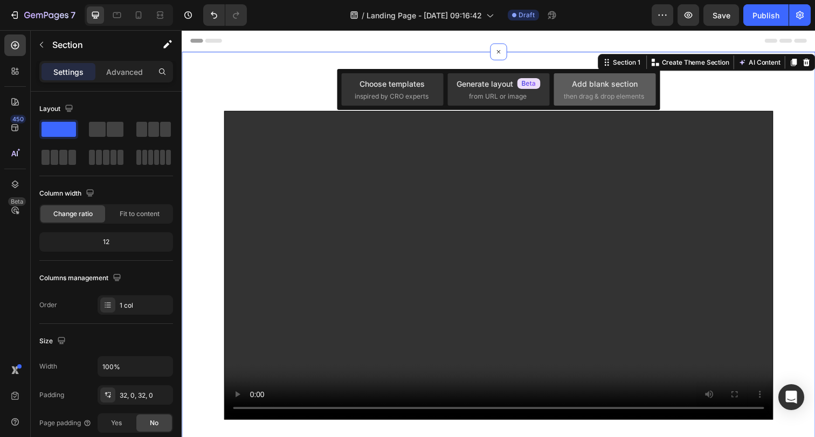
click at [586, 93] on span "then drag & drop elements" at bounding box center [604, 97] width 80 height 10
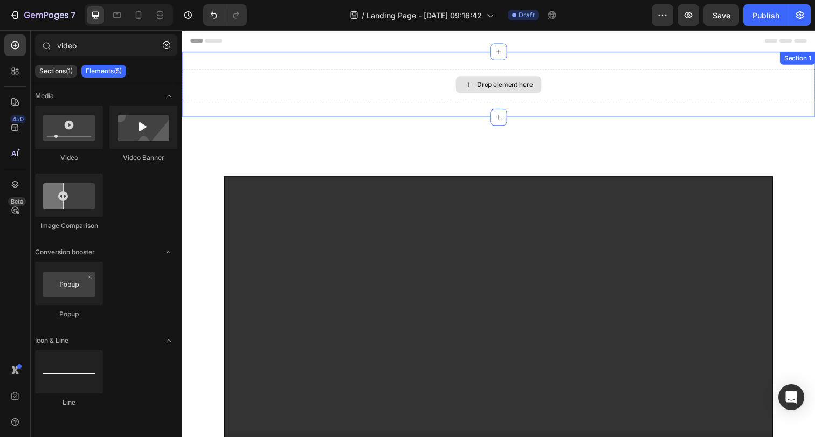
click at [485, 81] on div "Drop element here" at bounding box center [504, 85] width 87 height 17
click at [499, 84] on div "Drop element here" at bounding box center [511, 85] width 57 height 9
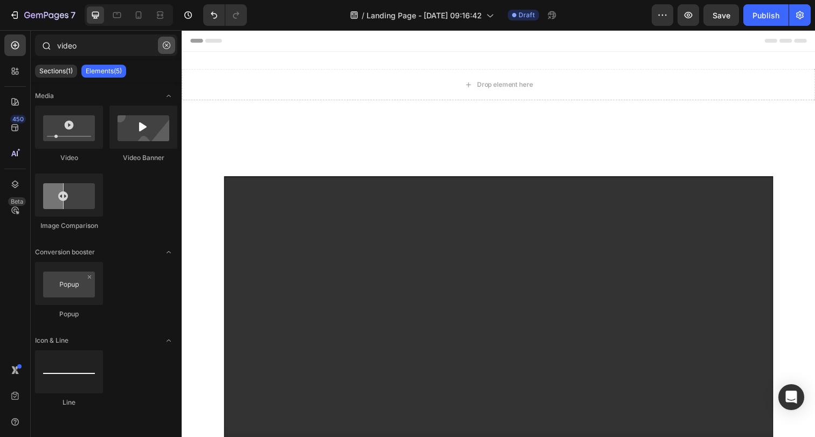
click at [163, 47] on icon "button" at bounding box center [167, 46] width 8 height 8
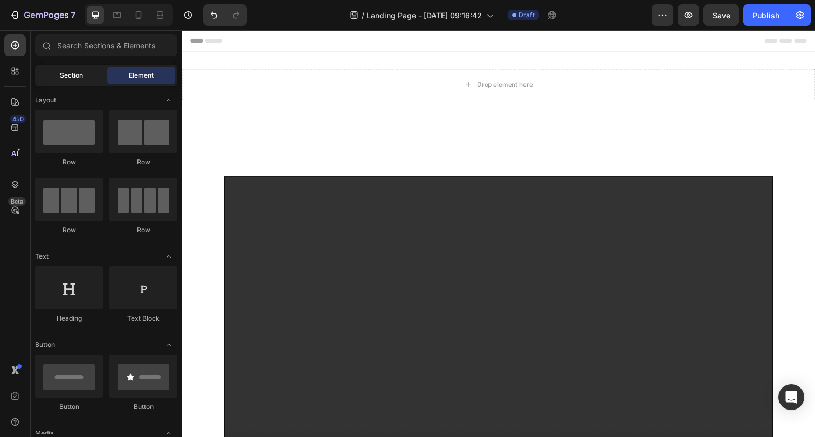
click at [61, 78] on span "Section" at bounding box center [71, 76] width 23 height 10
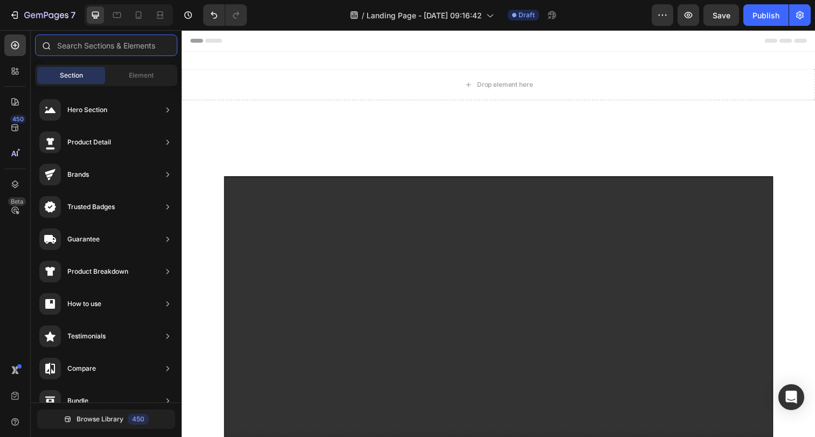
click at [102, 50] on input "text" at bounding box center [106, 45] width 142 height 22
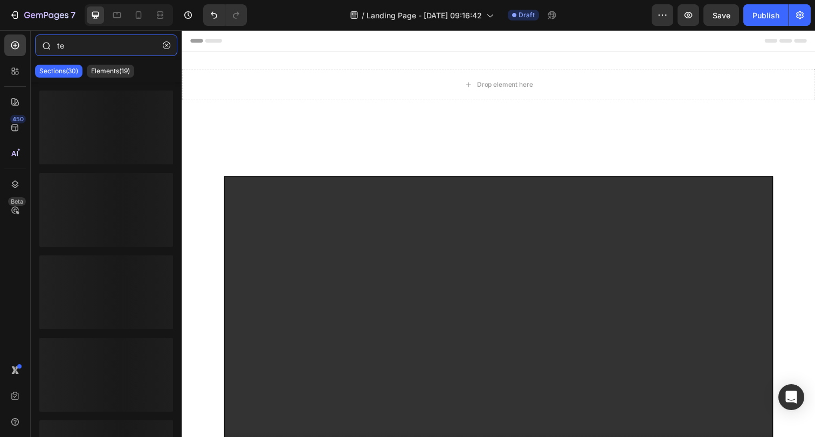
type input "t"
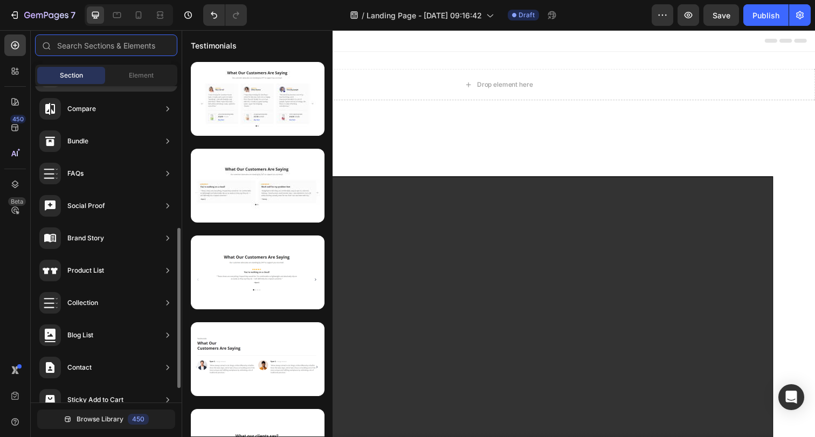
scroll to position [309, 0]
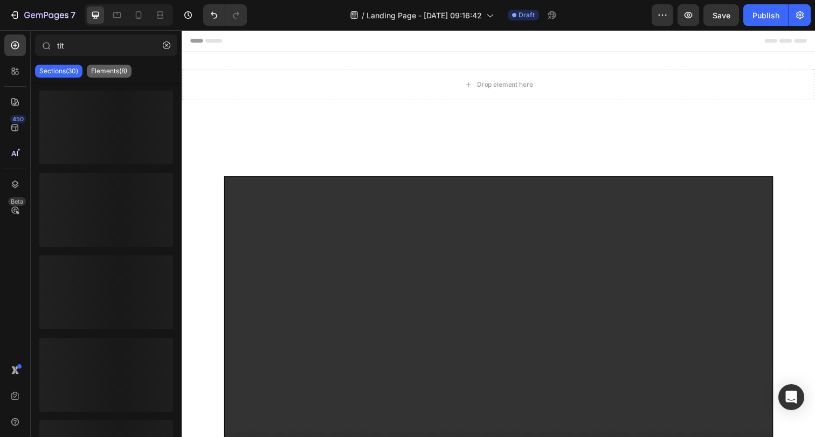
click at [125, 68] on p "Elements(8)" at bounding box center [109, 71] width 36 height 9
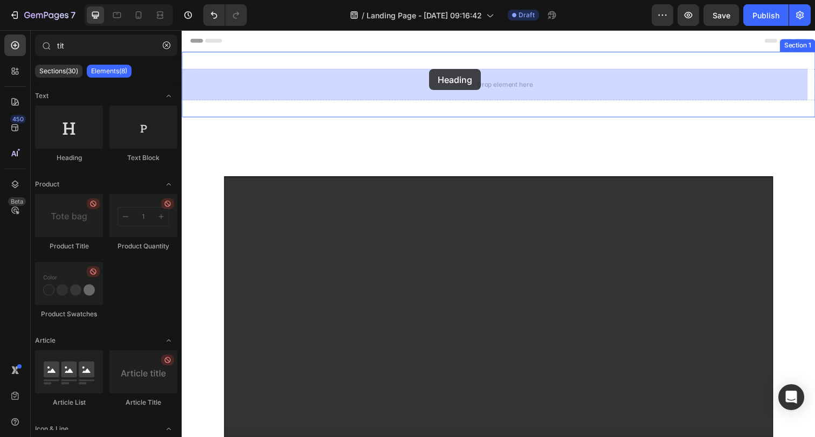
drag, startPoint x: 255, startPoint y: 161, endPoint x: 434, endPoint y: 71, distance: 200.3
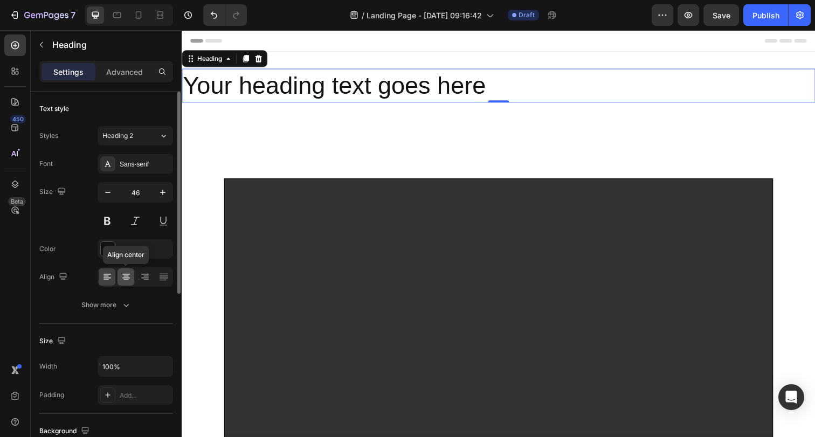
click at [127, 280] on icon at bounding box center [125, 280] width 5 height 1
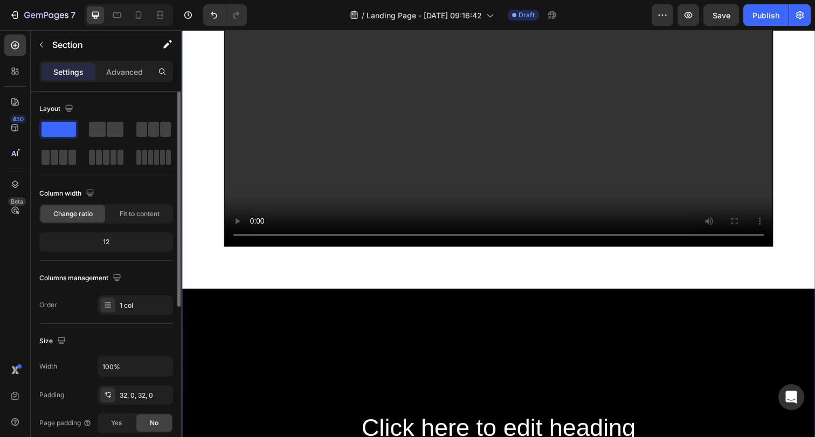
scroll to position [324, 0]
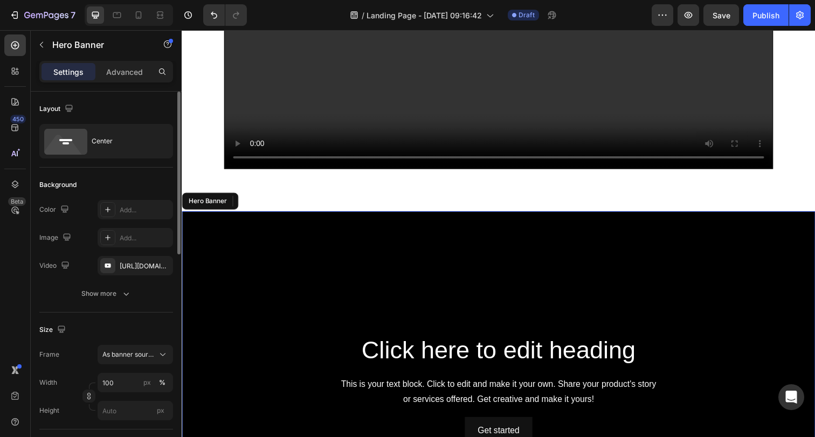
click at [518, 272] on div "Background Image" at bounding box center [505, 397] width 647 height 364
click at [271, 209] on icon at bounding box center [273, 205] width 9 height 9
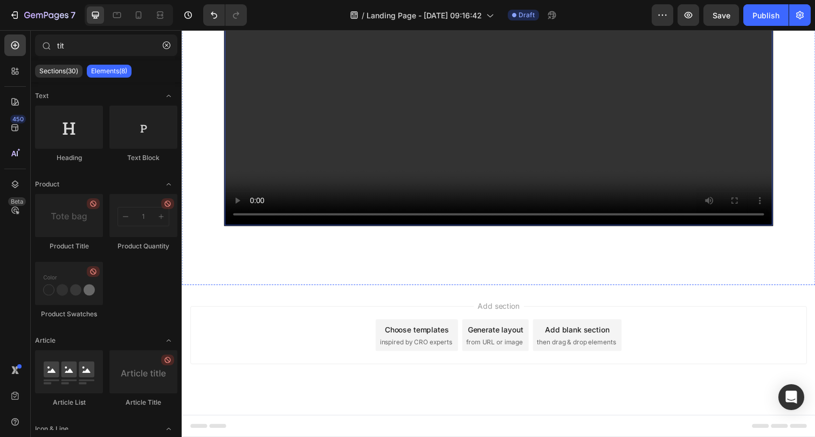
scroll to position [290, 0]
click at [87, 43] on input "tit" at bounding box center [106, 45] width 142 height 22
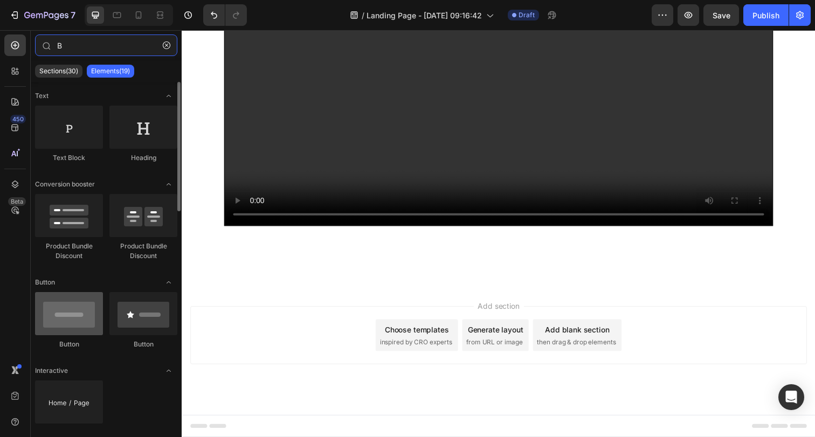
type input "B"
click at [82, 321] on div at bounding box center [69, 313] width 68 height 43
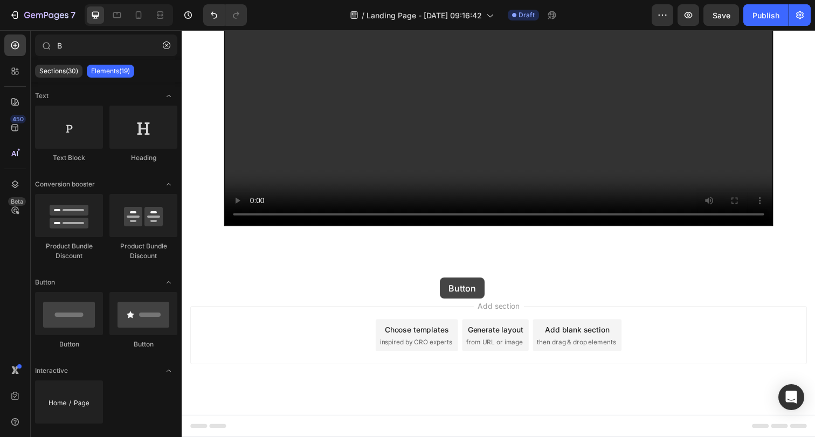
drag, startPoint x: 331, startPoint y: 365, endPoint x: 445, endPoint y: 283, distance: 140.5
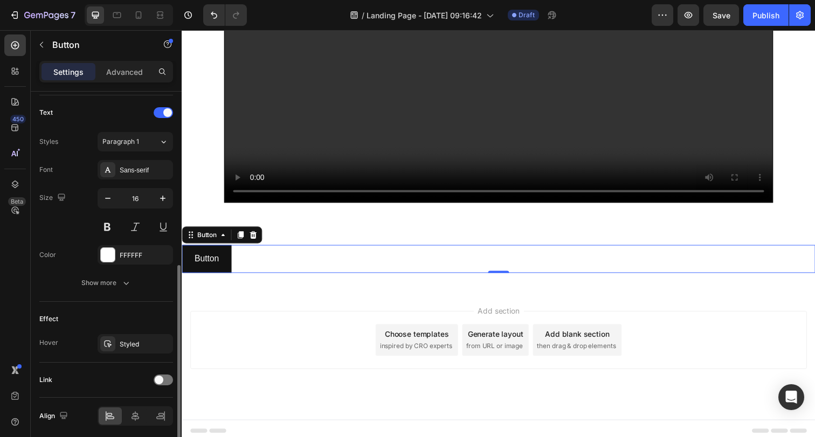
scroll to position [397, 0]
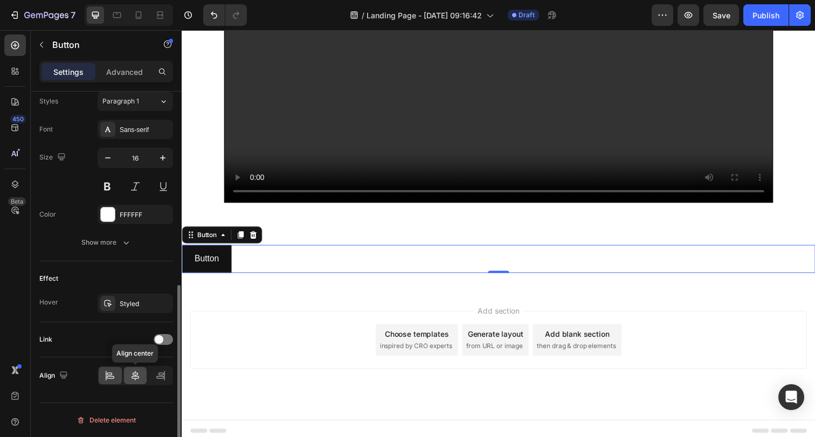
click at [138, 375] on icon at bounding box center [135, 375] width 11 height 11
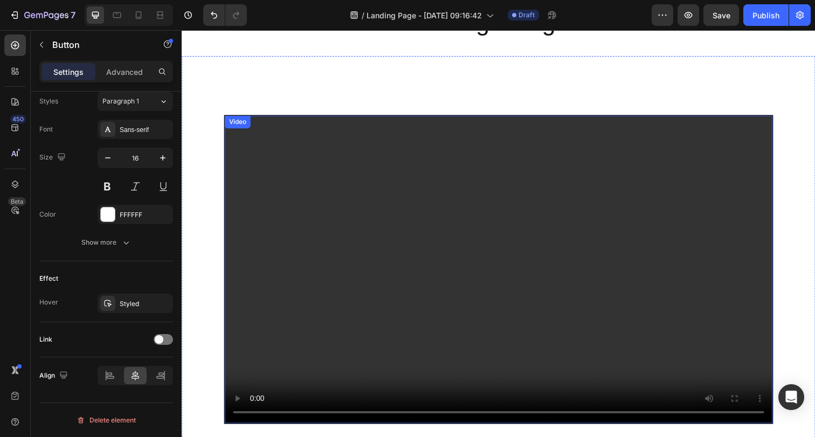
scroll to position [0, 0]
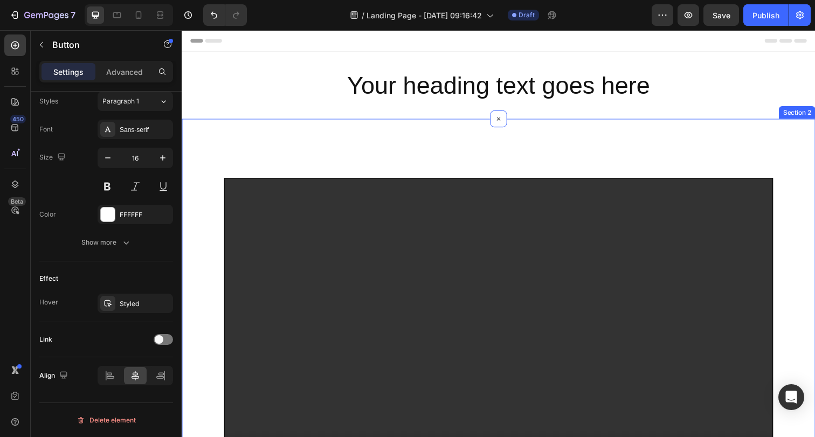
click at [524, 151] on div "Video Button Button 0" at bounding box center [505, 353] width 647 height 430
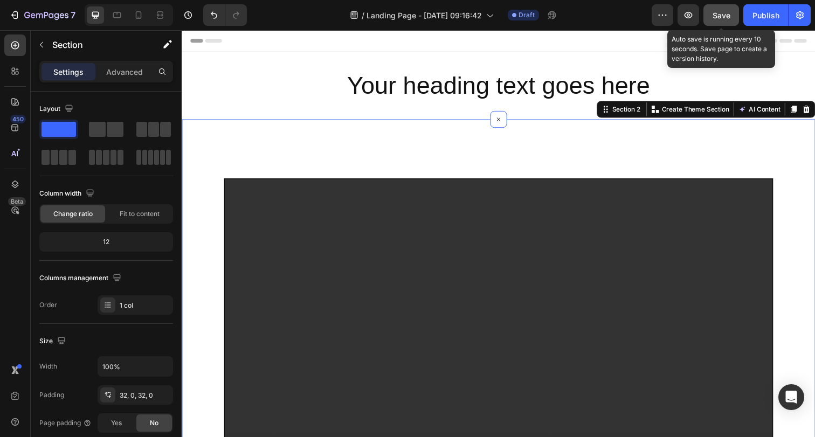
click at [722, 15] on span "Save" at bounding box center [722, 15] width 18 height 9
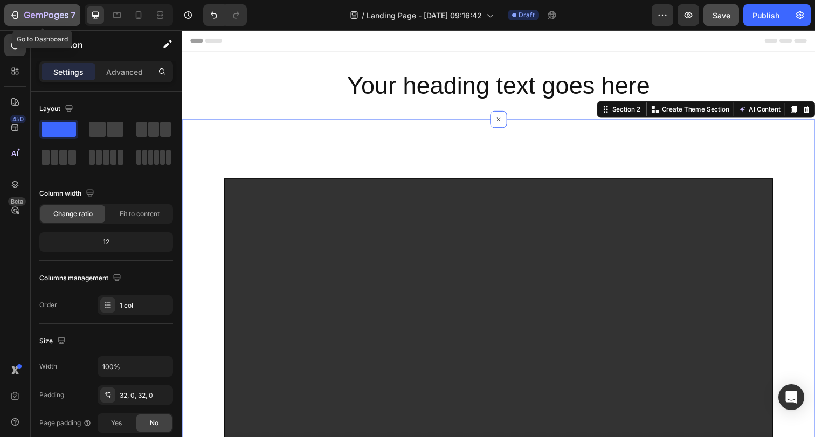
click at [32, 6] on button "7" at bounding box center [42, 15] width 76 height 22
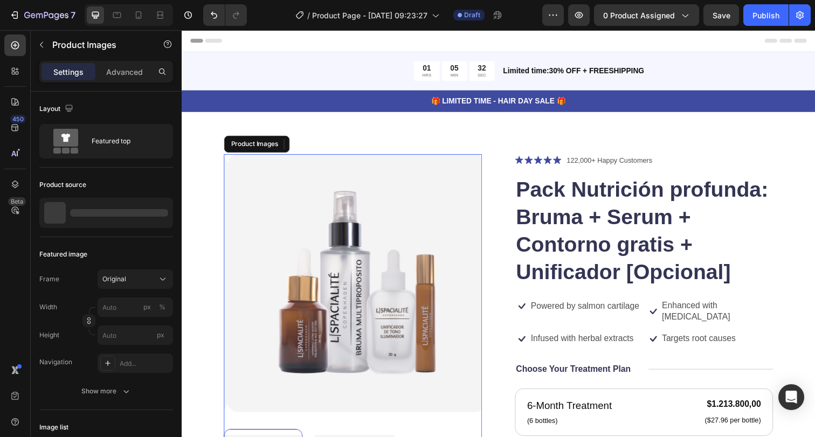
click at [405, 257] on img at bounding box center [361, 289] width 264 height 264
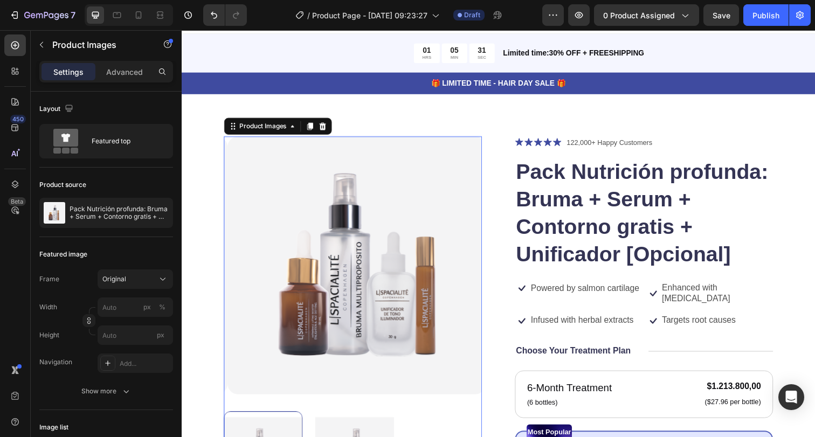
scroll to position [25, 0]
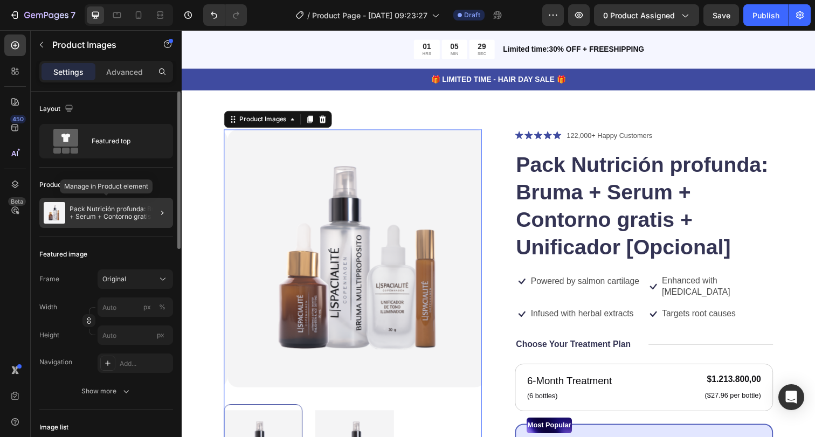
click at [141, 218] on p "Pack Nutrición profunda: Bruma + Serum + Contorno gratis + Unificador [Opcional]" at bounding box center [119, 212] width 99 height 15
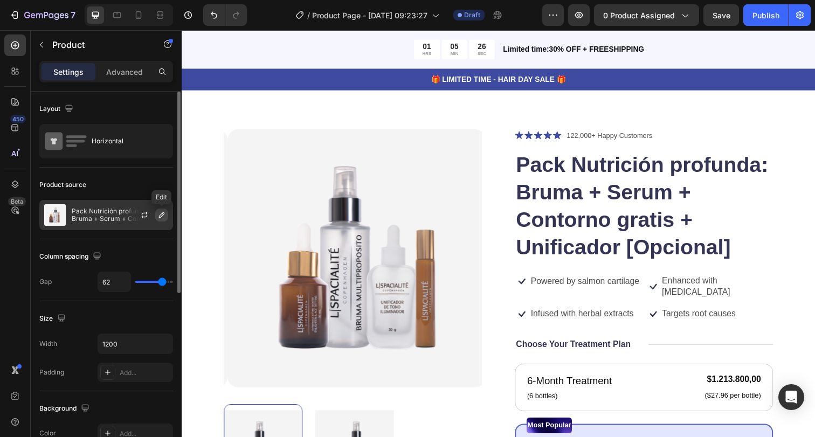
click at [160, 215] on icon "button" at bounding box center [161, 215] width 9 height 9
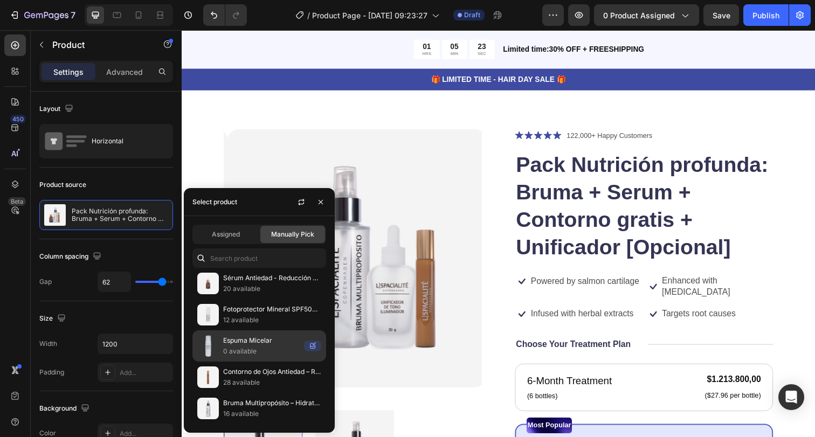
scroll to position [0, 0]
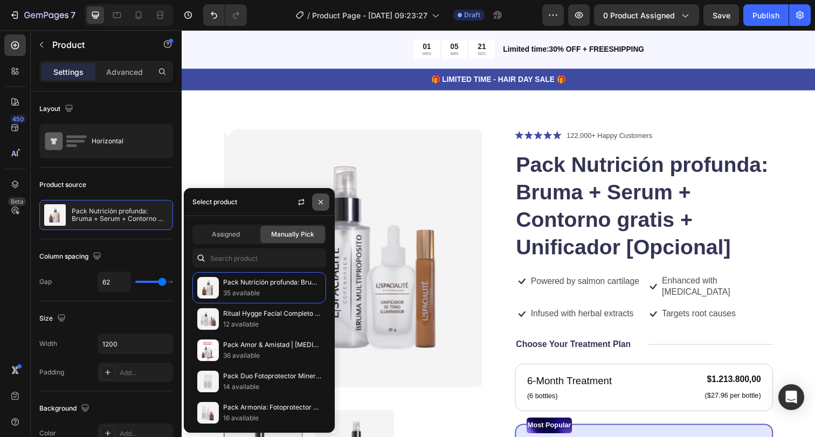
click at [324, 203] on icon "button" at bounding box center [320, 202] width 9 height 9
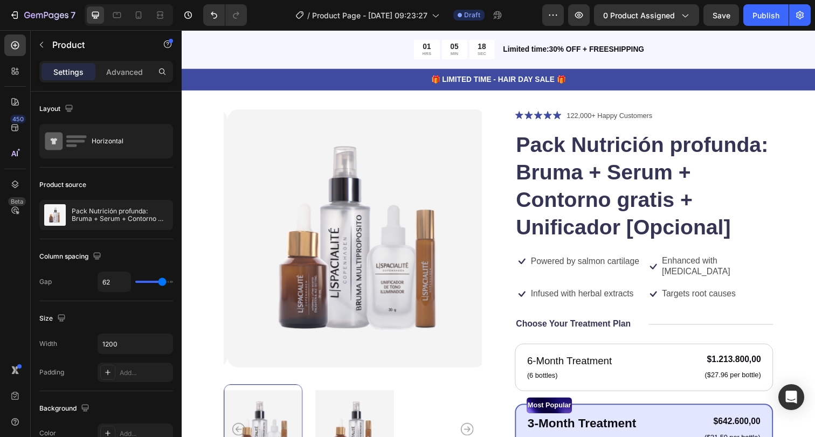
scroll to position [53, 0]
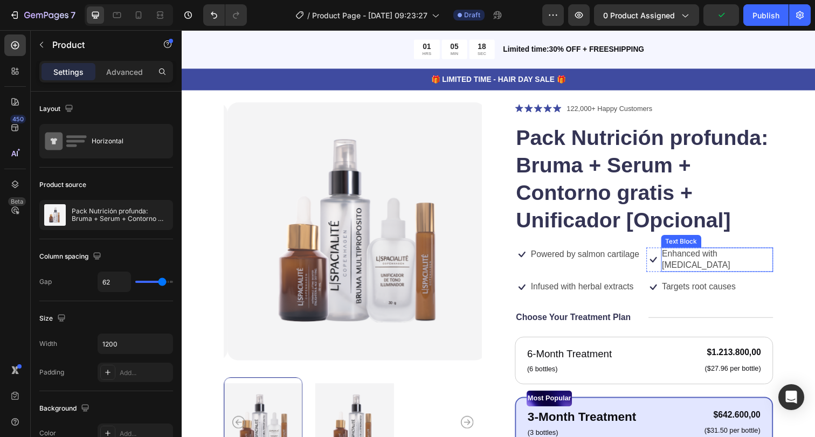
click at [688, 260] on p "Enhanced with biotin" at bounding box center [728, 264] width 113 height 23
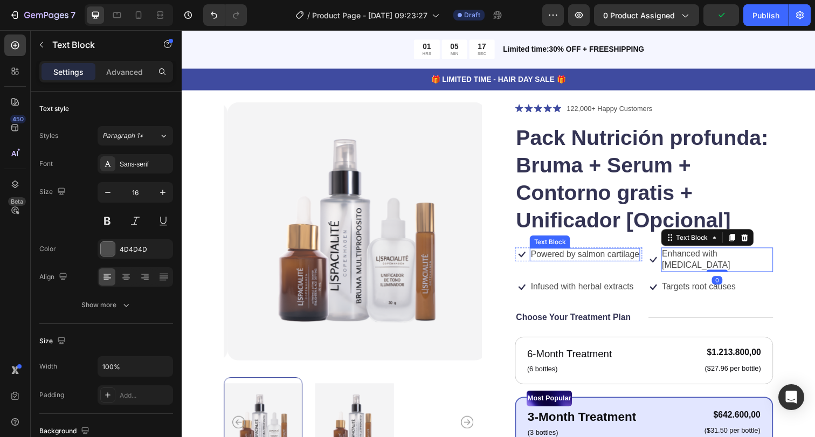
click at [577, 265] on p "Powered by salmon cartilage" at bounding box center [593, 259] width 110 height 11
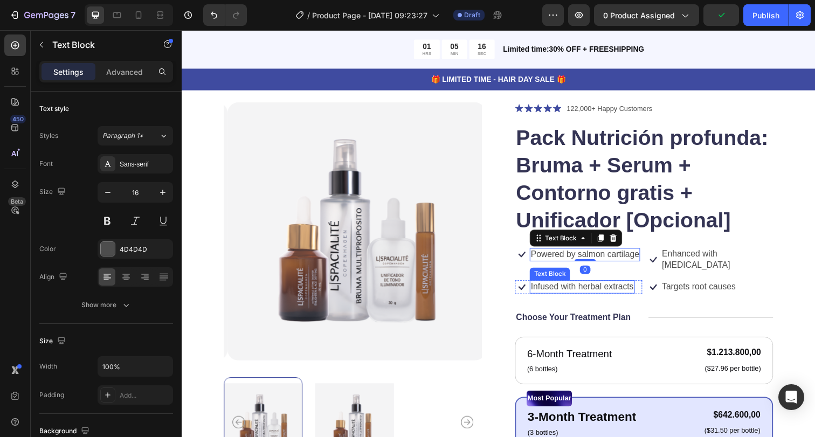
click at [578, 293] on p "Infused with herbal extracts" at bounding box center [590, 292] width 105 height 11
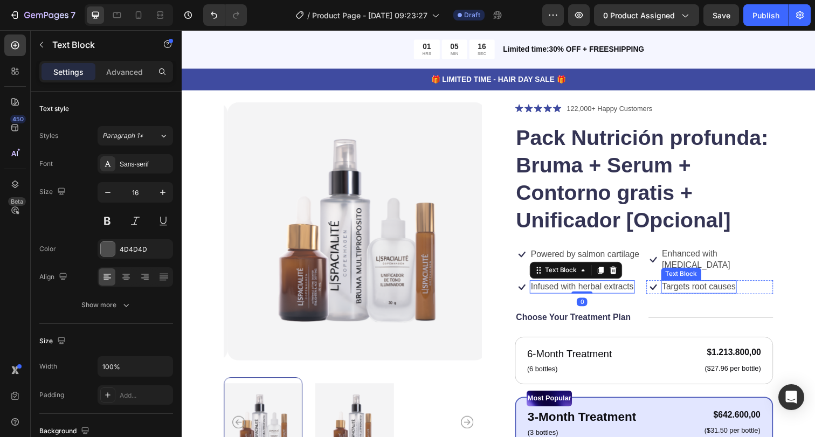
click at [683, 294] on p "Targets root causes" at bounding box center [709, 292] width 75 height 11
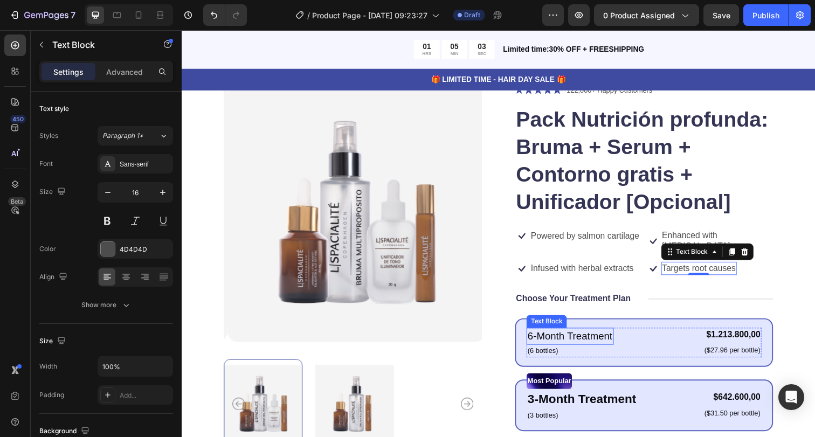
scroll to position [0, 0]
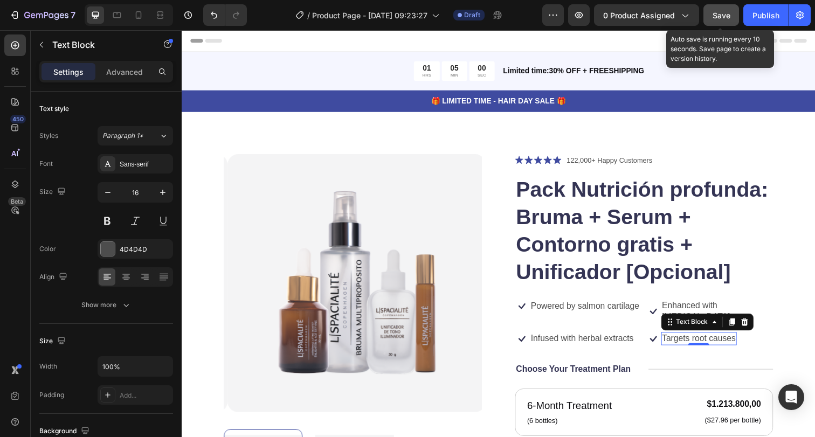
click at [729, 18] on span "Save" at bounding box center [722, 15] width 18 height 9
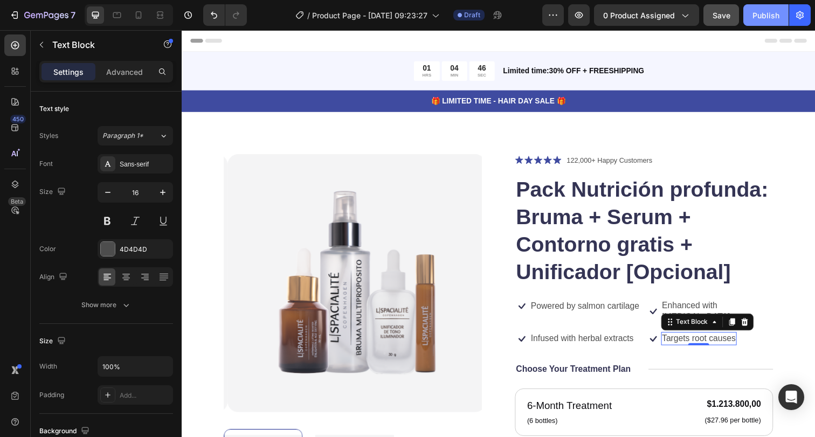
click at [773, 18] on div "Publish" at bounding box center [765, 15] width 27 height 11
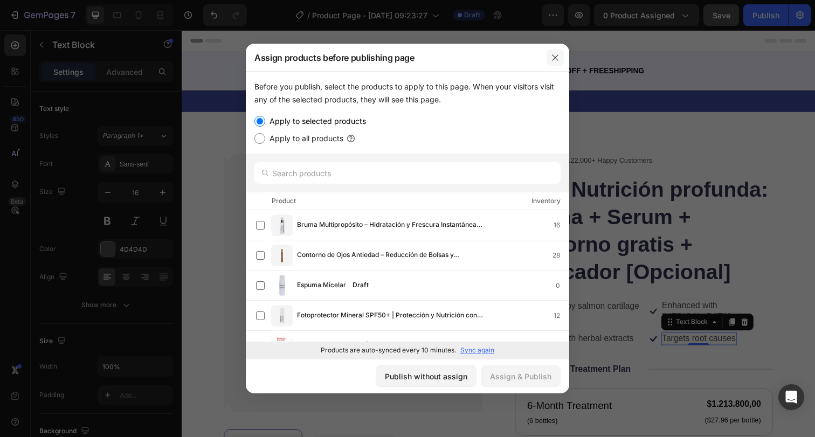
click at [551, 62] on icon "button" at bounding box center [555, 57] width 9 height 9
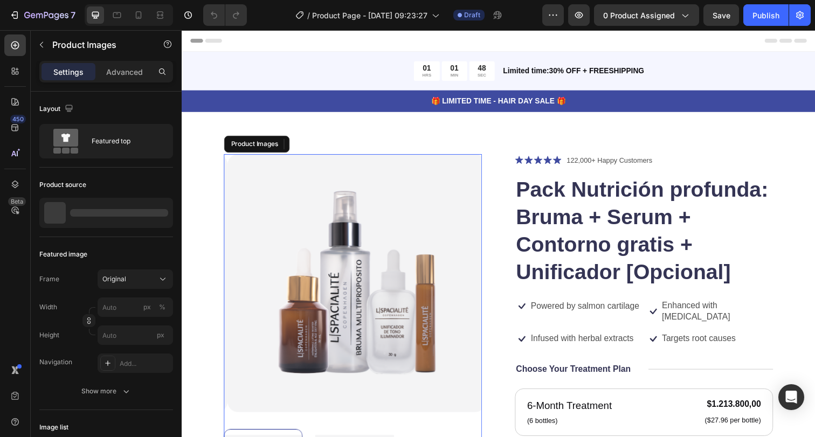
click at [299, 203] on img at bounding box center [361, 289] width 264 height 264
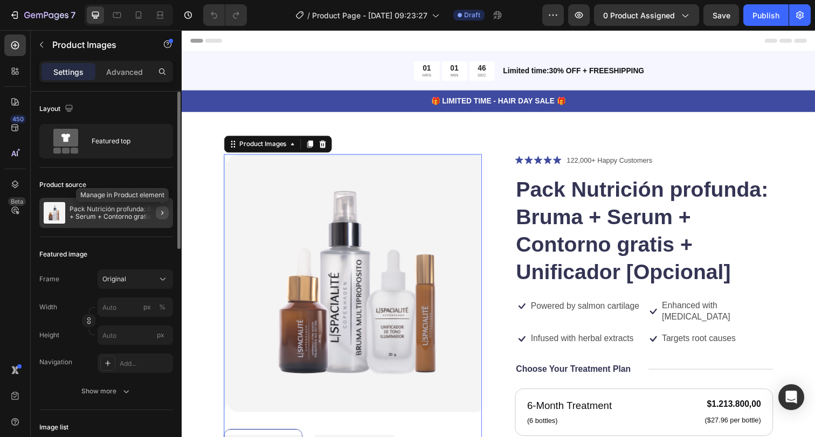
click at [163, 211] on icon "button" at bounding box center [162, 213] width 9 height 9
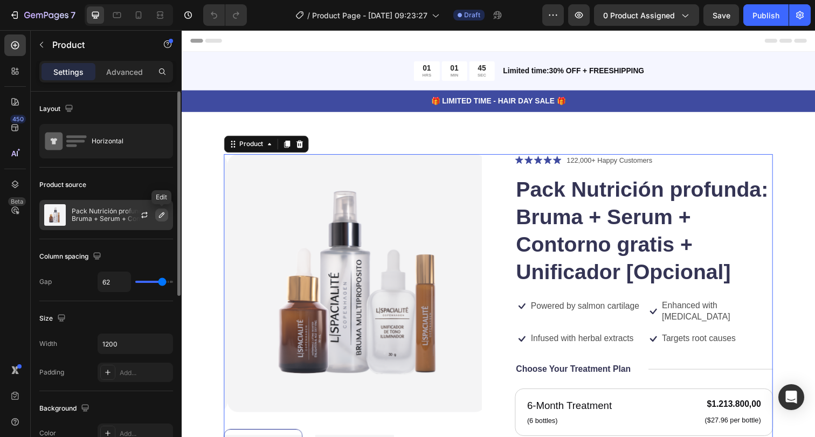
click at [160, 213] on icon "button" at bounding box center [161, 215] width 9 height 9
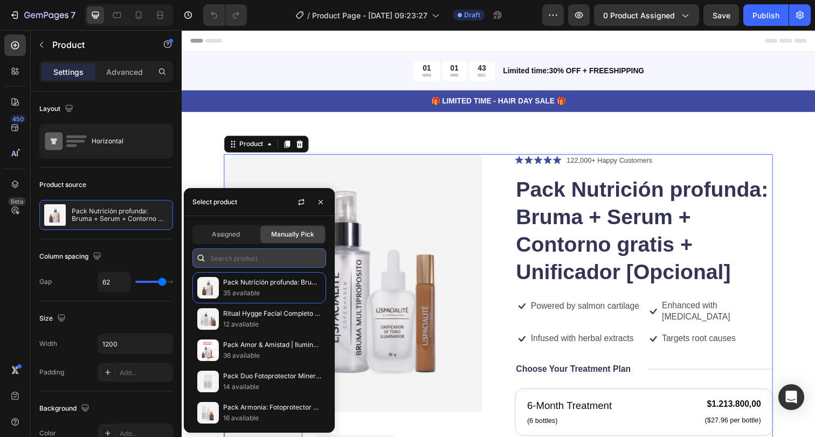
click at [258, 262] on input "text" at bounding box center [259, 257] width 134 height 19
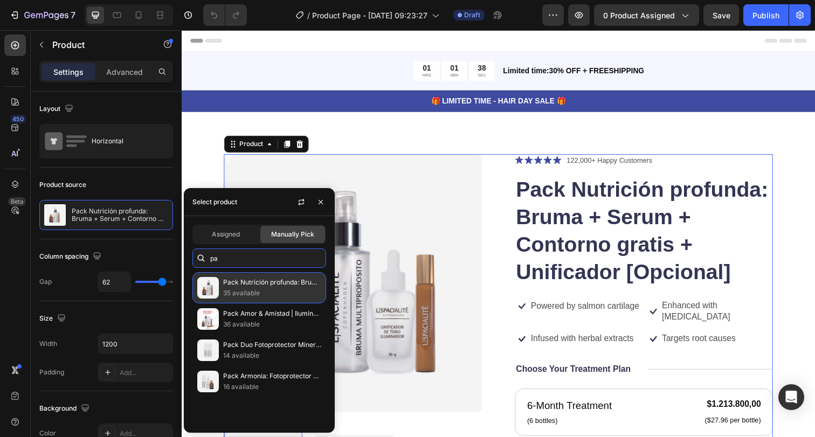
type input "p"
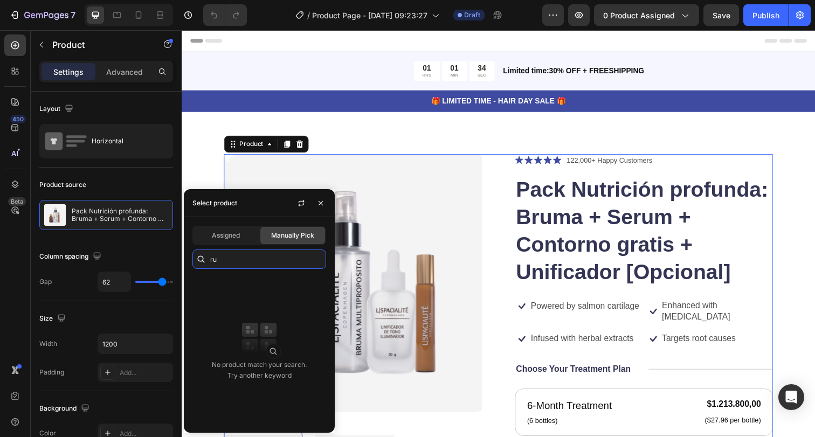
type input "r"
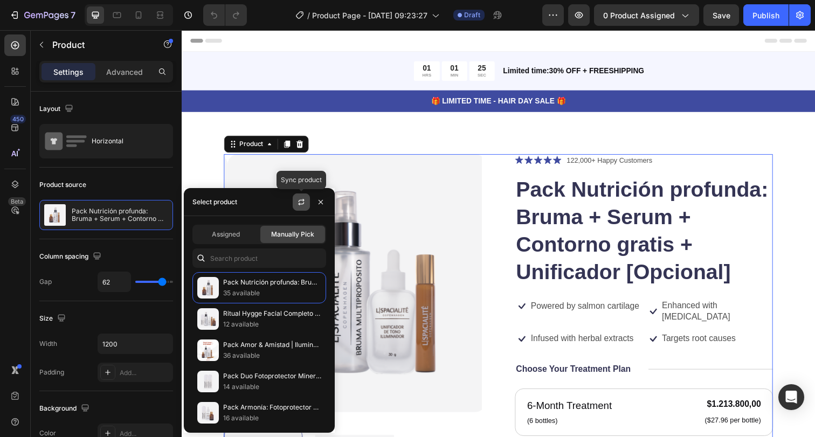
click at [301, 203] on icon "button" at bounding box center [301, 202] width 9 height 9
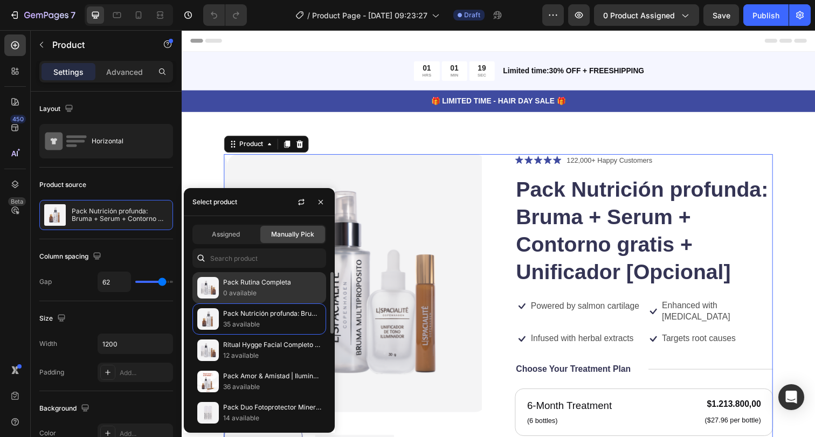
click at [259, 286] on p "Pack Rutina Completa" at bounding box center [272, 282] width 98 height 11
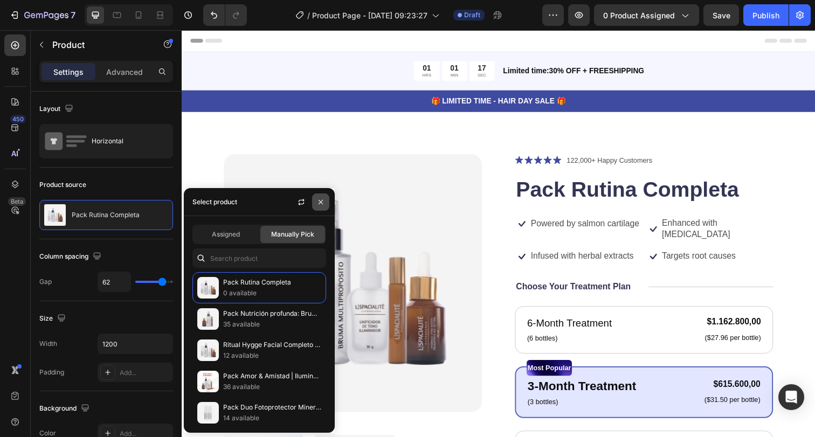
click at [325, 199] on button "button" at bounding box center [320, 202] width 17 height 17
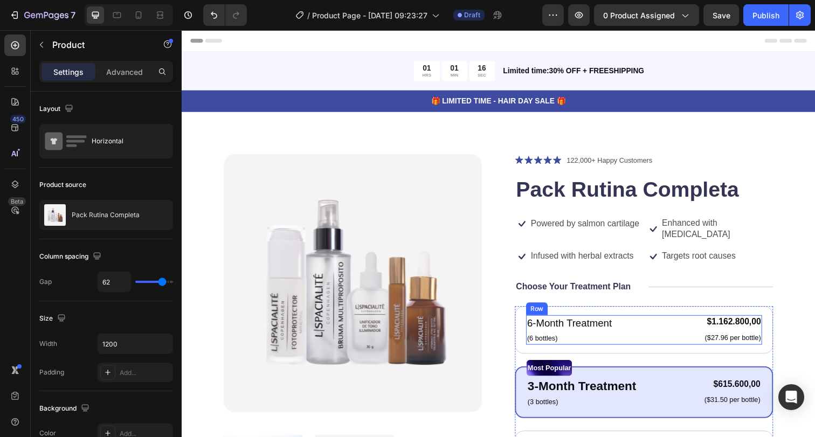
scroll to position [73, 0]
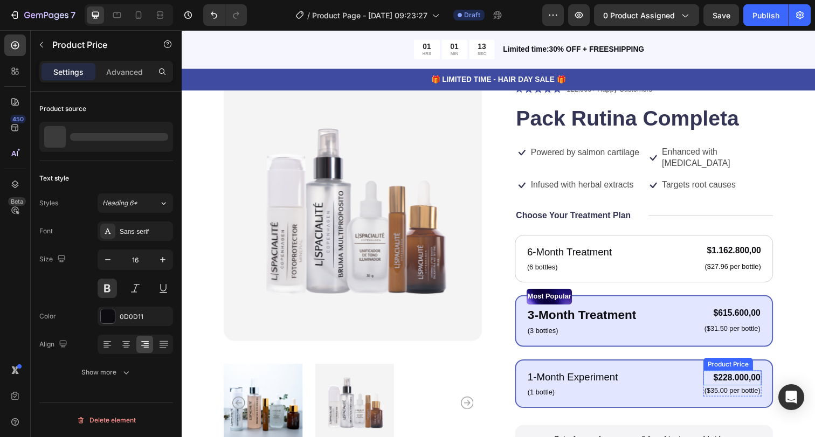
click at [744, 378] on div "$228.000,00" at bounding box center [743, 385] width 59 height 15
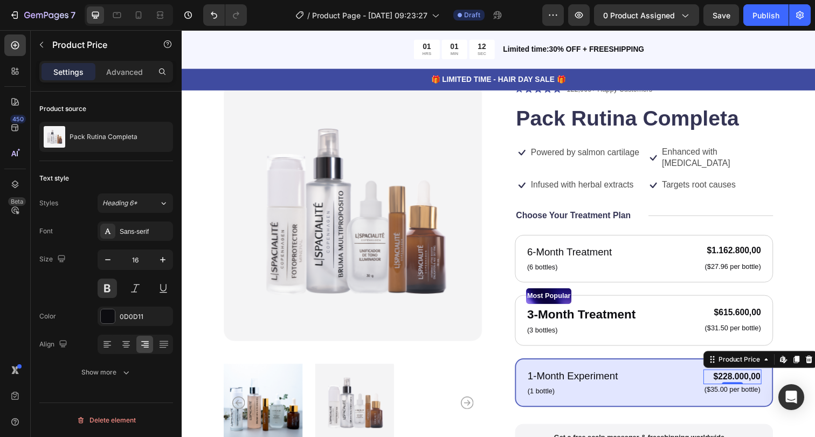
click at [744, 378] on div "$228.000,00" at bounding box center [743, 384] width 59 height 15
click at [747, 363] on div "Product Price" at bounding box center [751, 367] width 46 height 10
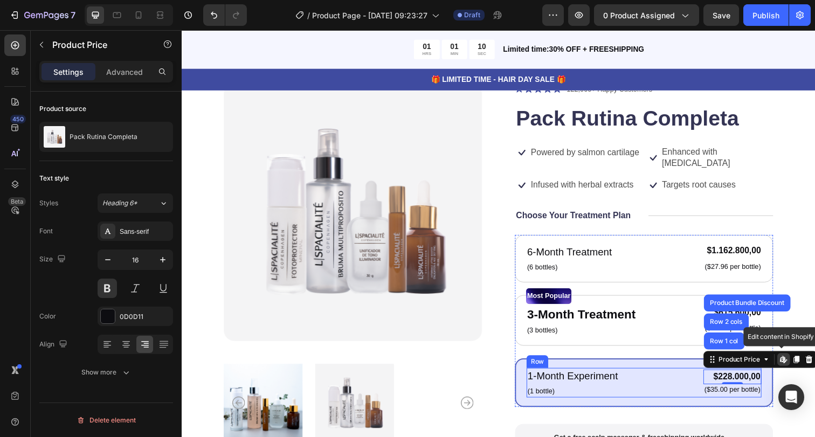
click at [637, 377] on div "1-Month Experiment Text Block (1 bottle) Text Block $228.000,00 Product Price R…" at bounding box center [654, 390] width 240 height 30
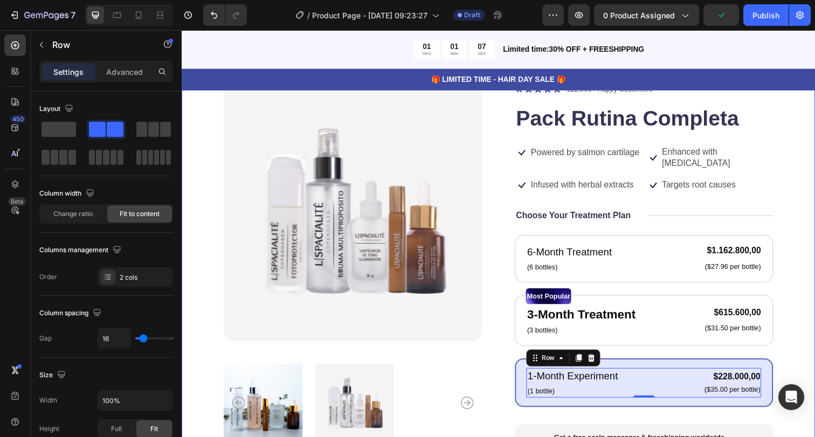
click at [797, 312] on div "Product Images Icon Icon Icon Icon Icon Icon List 122,000+ Happy Customers Text…" at bounding box center [505, 353] width 647 height 625
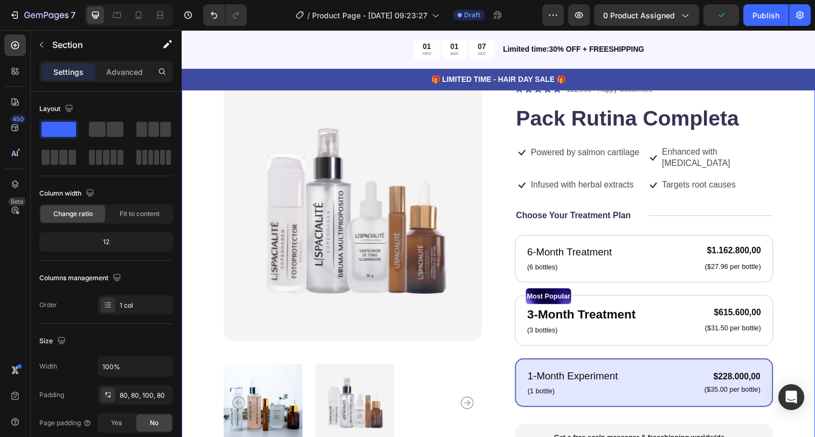
scroll to position [187, 0]
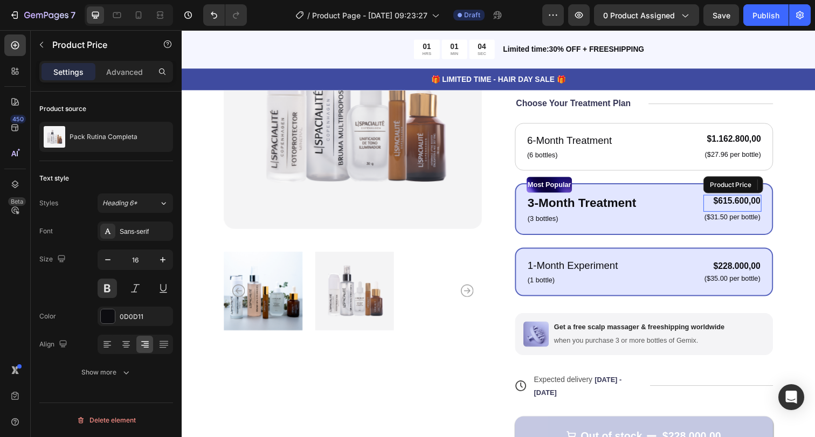
click at [757, 204] on div "$615.600,00" at bounding box center [743, 204] width 59 height 13
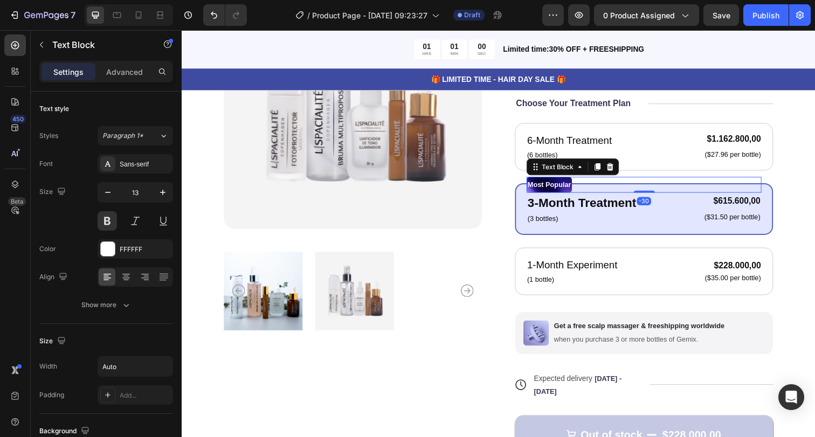
click at [748, 190] on div "Most Popular" at bounding box center [654, 188] width 240 height 16
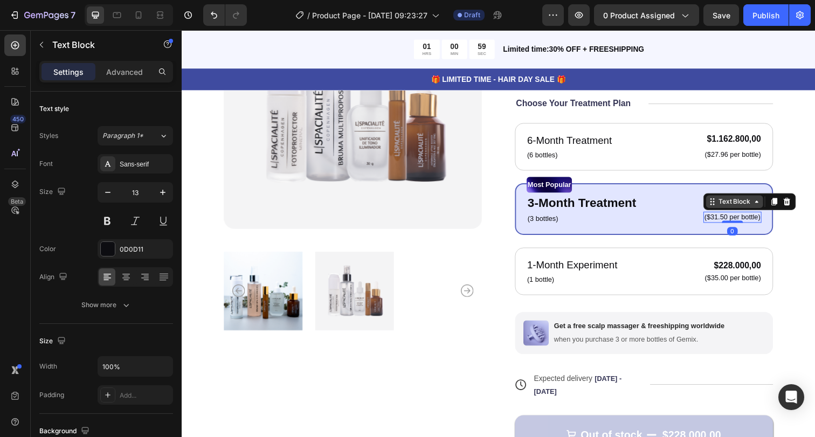
click at [740, 208] on div "Text Block" at bounding box center [746, 205] width 58 height 13
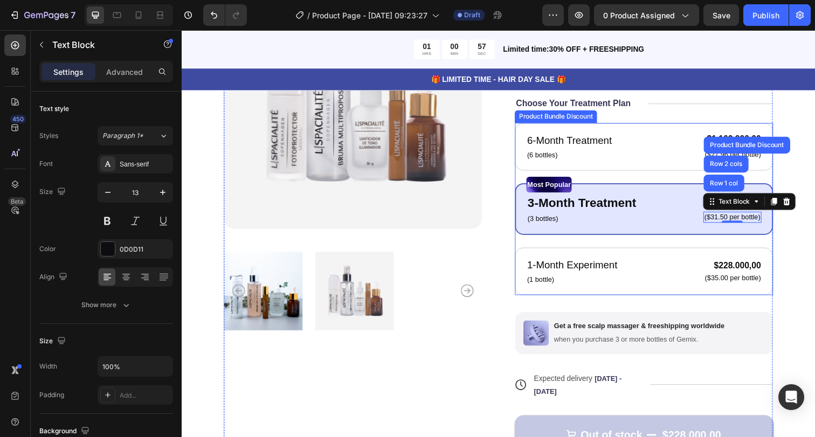
click at [676, 241] on div "6-Month Treatment Text Block (6 bottles) Text Block $1.162.800,00 Product Price…" at bounding box center [654, 213] width 264 height 176
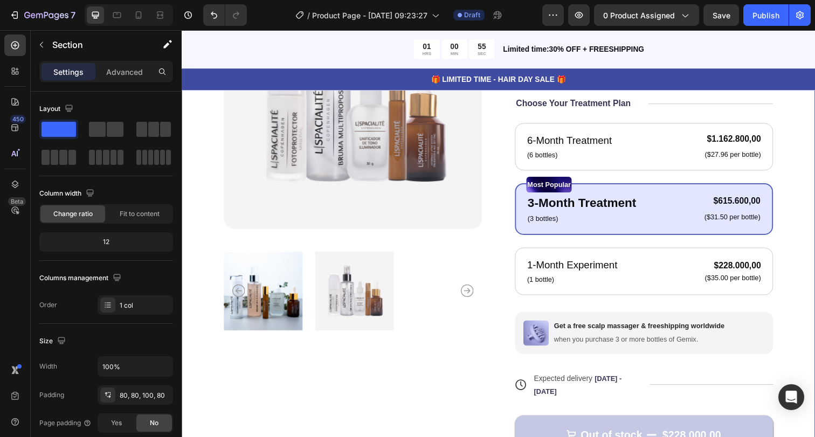
click at [788, 233] on div "Product Images Icon Icon Icon Icon Icon Icon List 122,000+ Happy Customers Text…" at bounding box center [505, 240] width 647 height 626
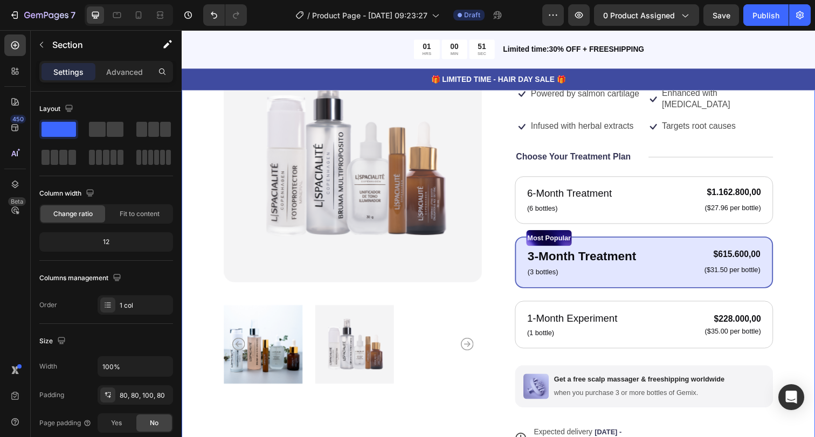
scroll to position [126, 0]
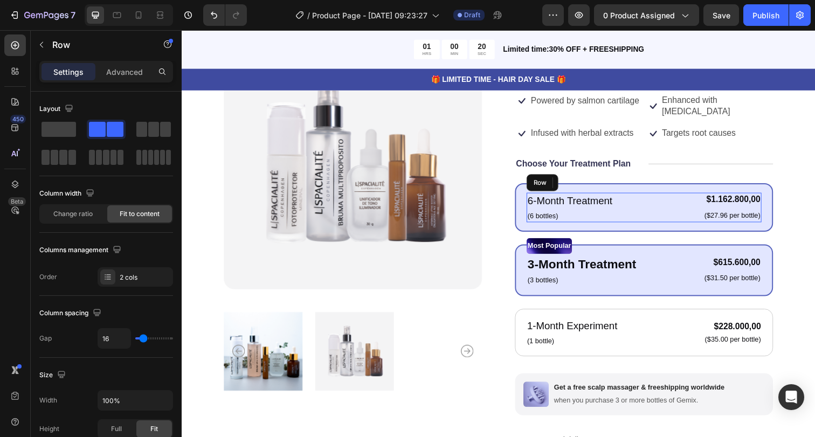
click at [625, 208] on div "6-Month Treatment Text Block (6 bottles) Text Block $1.162.800,00 Product Price…" at bounding box center [654, 211] width 240 height 30
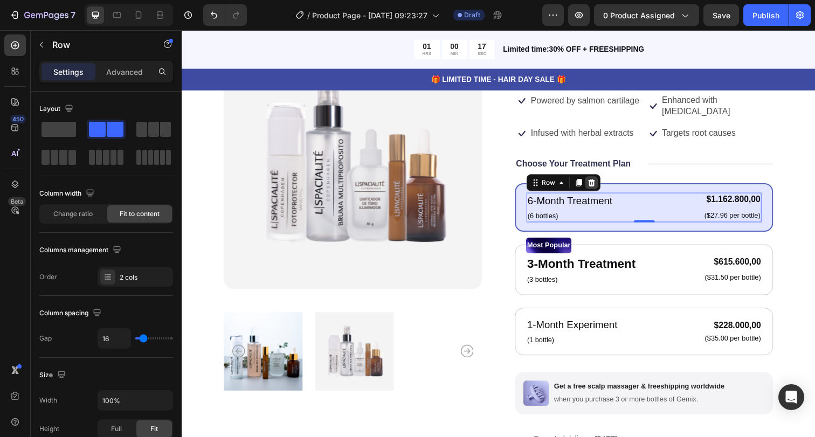
click at [597, 187] on icon at bounding box center [600, 186] width 7 height 8
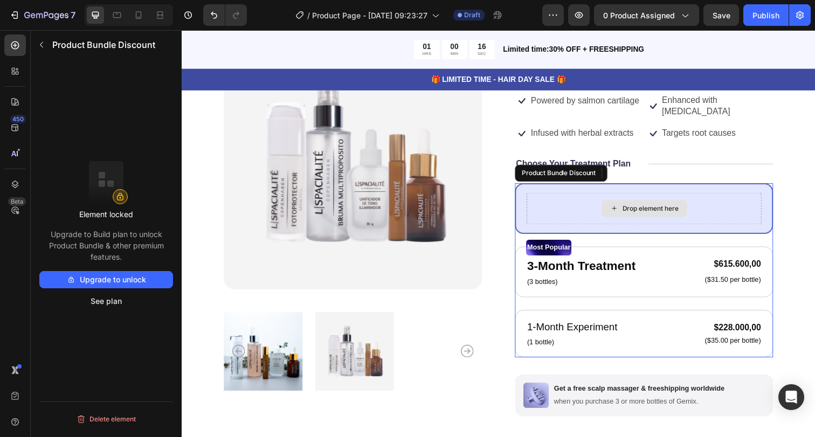
click at [632, 196] on div "Drop element here" at bounding box center [654, 212] width 240 height 32
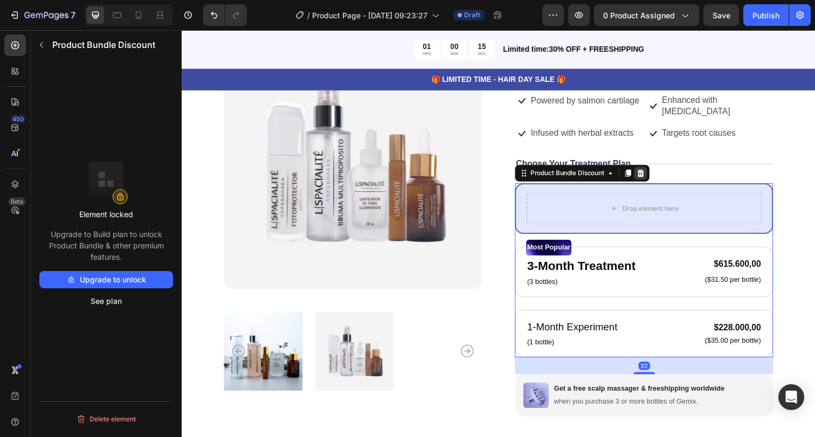
click at [651, 172] on icon at bounding box center [650, 176] width 9 height 9
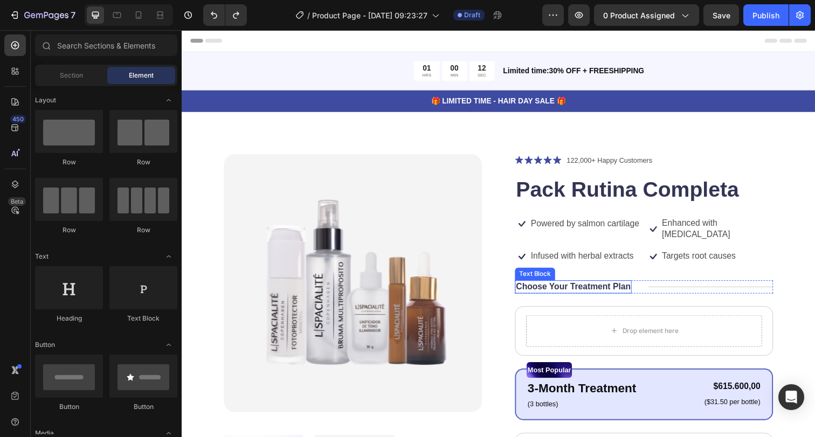
scroll to position [135, 0]
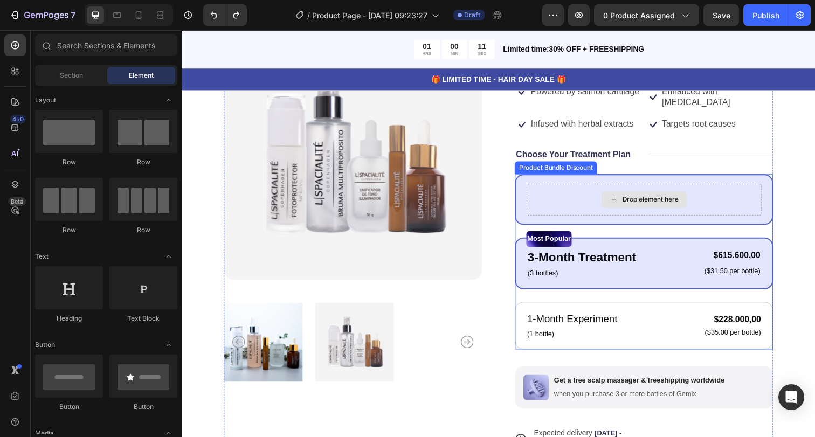
click at [654, 210] on div "Drop element here" at bounding box center [654, 203] width 240 height 32
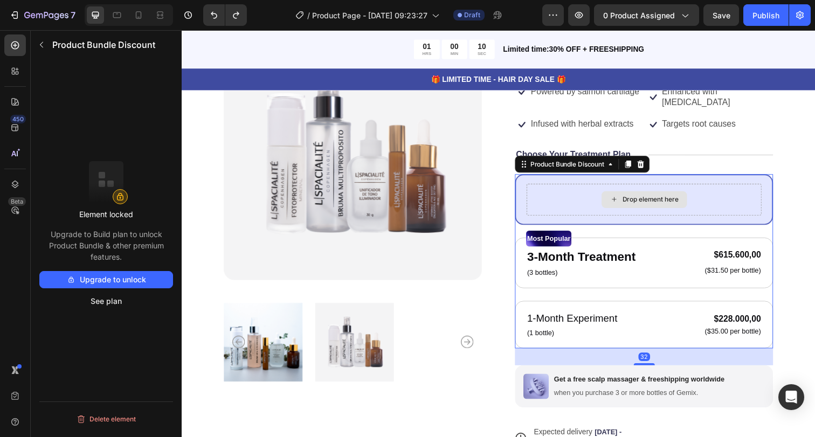
click at [603, 194] on div "Drop element here" at bounding box center [654, 203] width 240 height 32
click at [620, 167] on icon at bounding box center [619, 167] width 9 height 9
click at [604, 194] on div "Drop element here" at bounding box center [654, 203] width 240 height 32
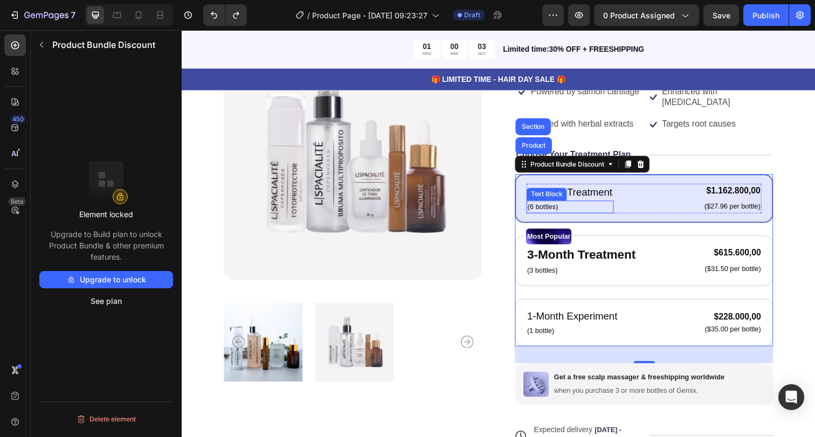
click at [619, 211] on div "6-Month Treatment Text Block (6 bottles) Text Block $1.162.800,00 Product Price…" at bounding box center [654, 202] width 240 height 30
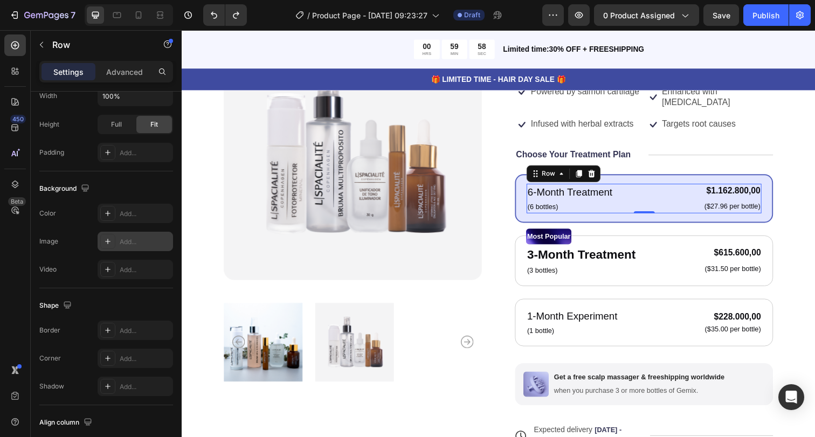
scroll to position [0, 0]
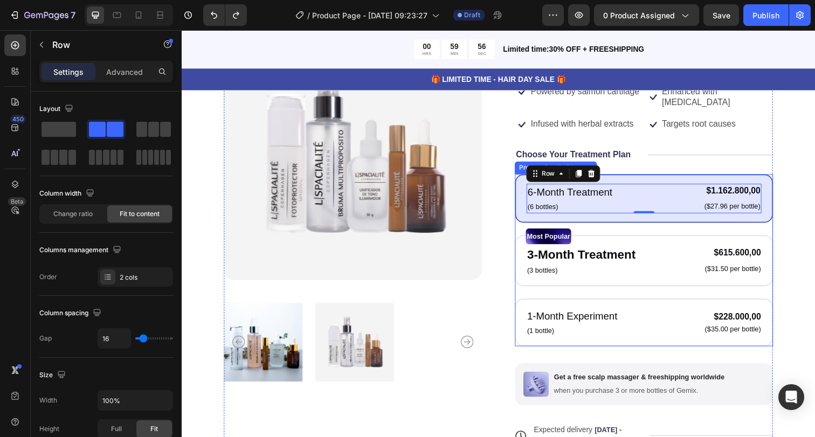
click at [622, 181] on div "6-Month Treatment Text Block (6 bottles) Text Block $1.162.800,00 Product Price…" at bounding box center [654, 202] width 264 height 50
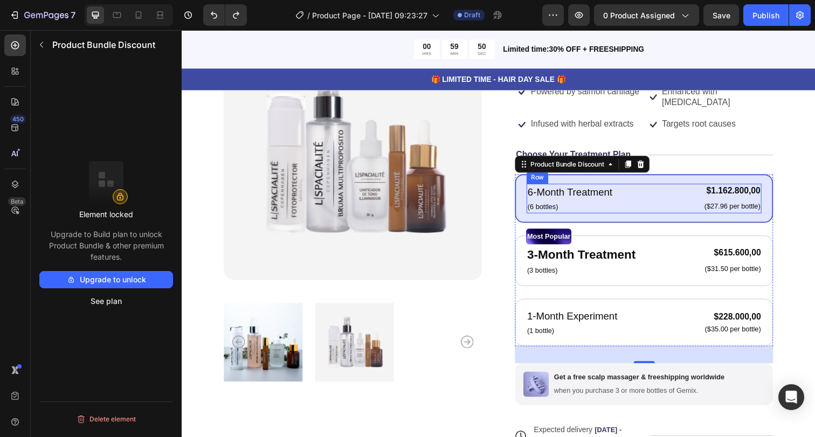
click at [630, 190] on div "6-Month Treatment Text Block (6 bottles) Text Block $1.162.800,00 Product Price…" at bounding box center [654, 202] width 240 height 30
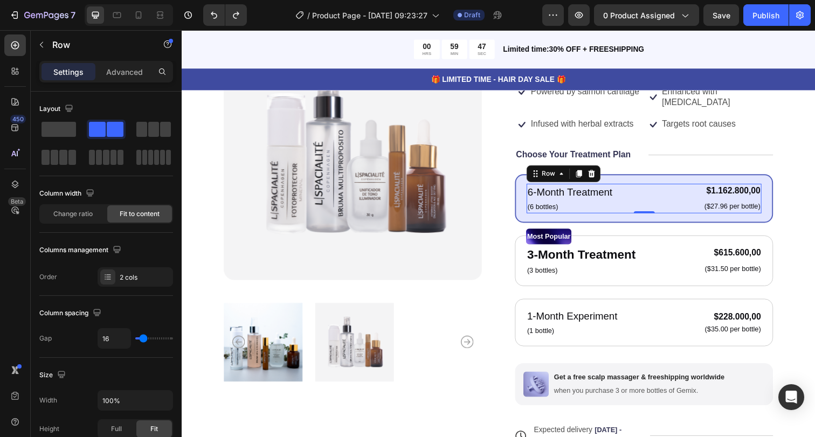
click at [638, 205] on div "6-Month Treatment Text Block (6 bottles) Text Block $1.162.800,00 Product Price…" at bounding box center [654, 202] width 240 height 30
click at [571, 176] on div "Row" at bounding box center [555, 176] width 39 height 13
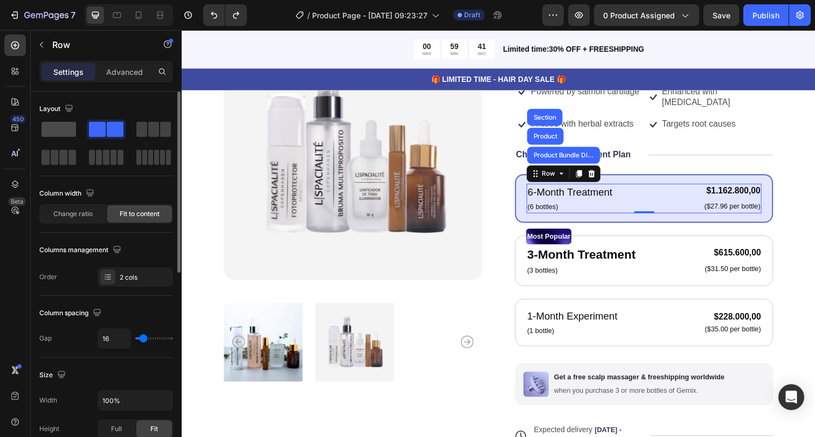
click at [61, 135] on span at bounding box center [59, 129] width 34 height 15
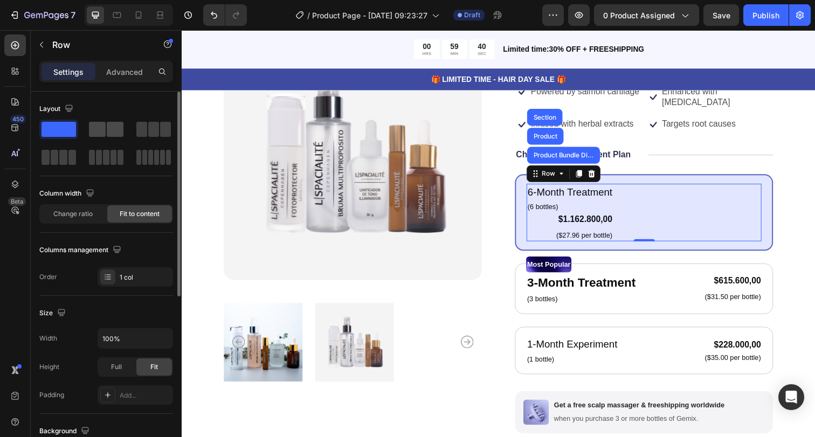
click at [111, 130] on span at bounding box center [115, 129] width 17 height 15
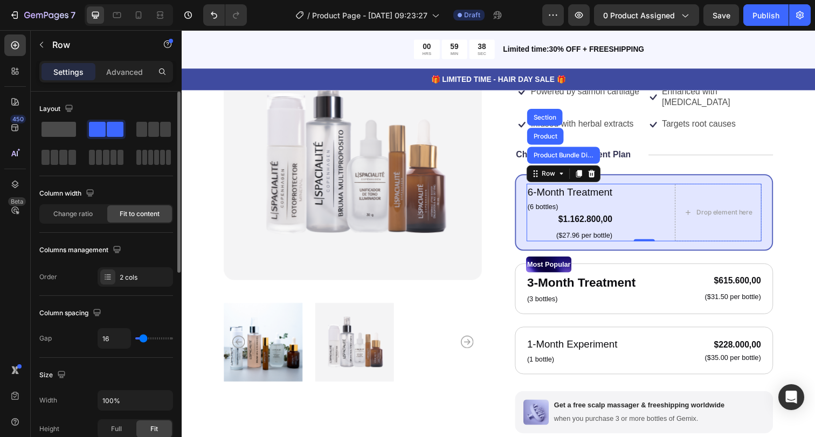
click at [59, 134] on span at bounding box center [59, 129] width 34 height 15
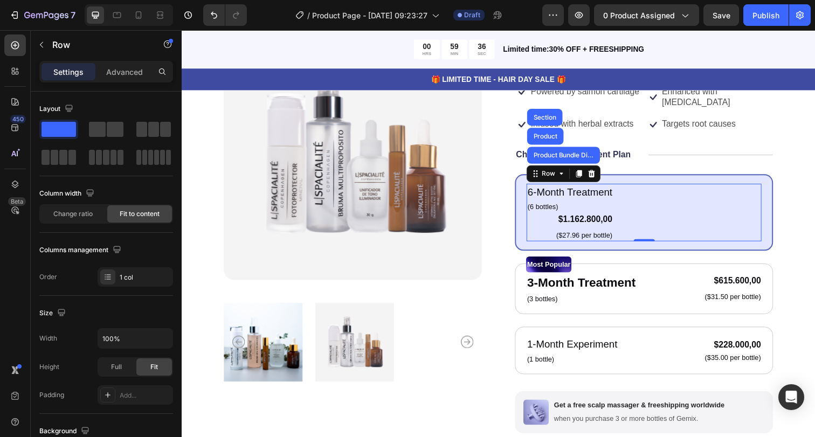
click at [663, 204] on div "6-Month Treatment Text Block (6 bottles) Text Block $1.162.800,00 Product Price…" at bounding box center [654, 216] width 240 height 59
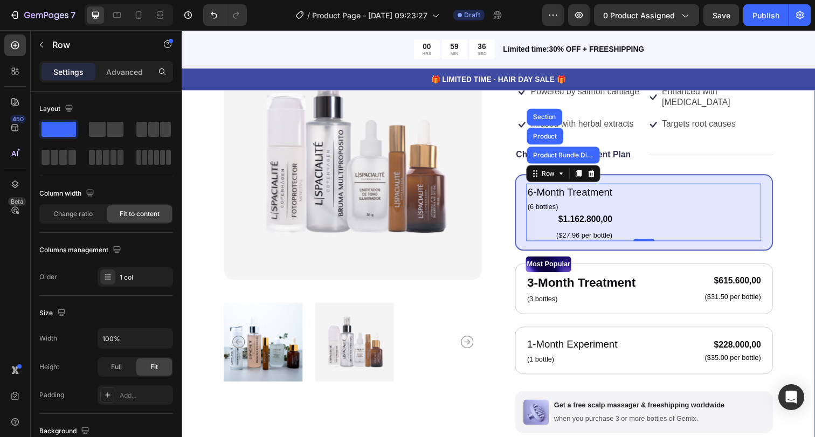
click at [802, 207] on div "Product Images Icon Icon Icon Icon Icon Icon List 122,000+ Happy Customers Text…" at bounding box center [505, 306] width 647 height 655
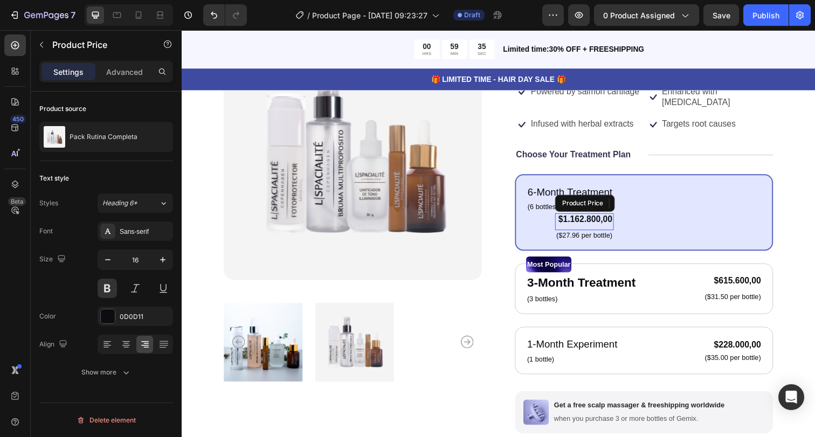
click at [599, 221] on div "$1.162.800,00" at bounding box center [592, 223] width 59 height 13
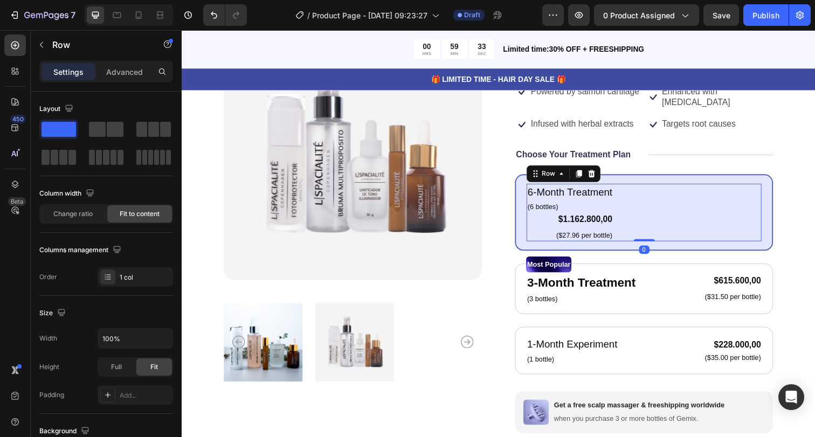
click at [708, 201] on div "6-Month Treatment Text Block (6 bottles) Text Block $1.162.800,00 Product Price…" at bounding box center [654, 216] width 240 height 59
click at [218, 13] on icon "Undo/Redo" at bounding box center [214, 15] width 11 height 11
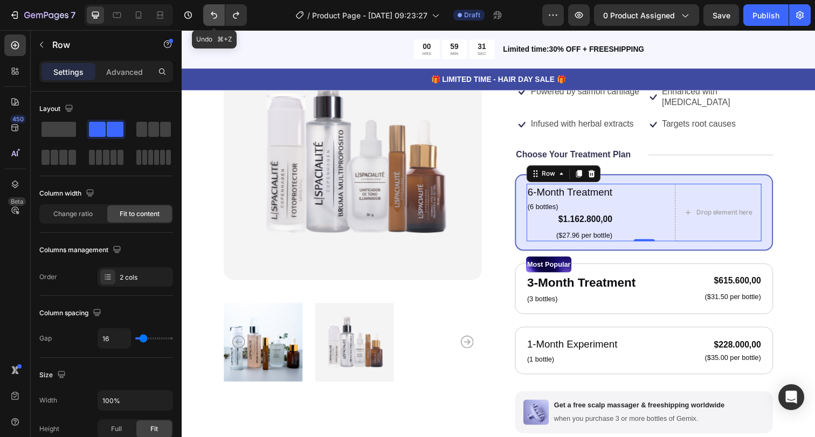
click at [218, 13] on icon "Undo/Redo" at bounding box center [214, 15] width 11 height 11
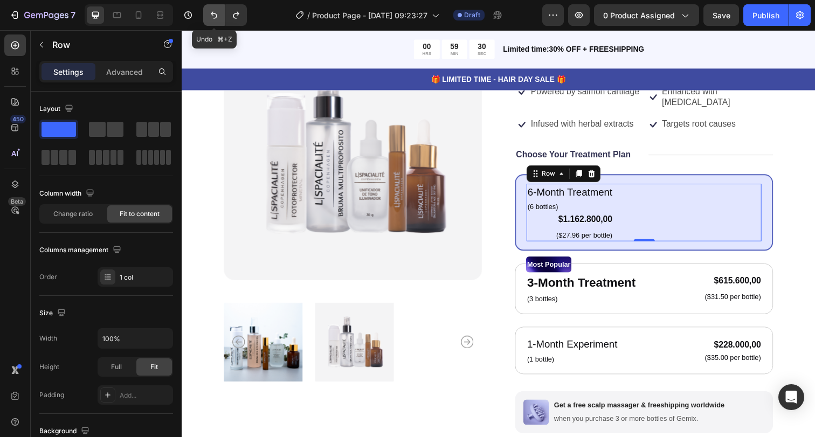
click at [218, 13] on icon "Undo/Redo" at bounding box center [214, 15] width 11 height 11
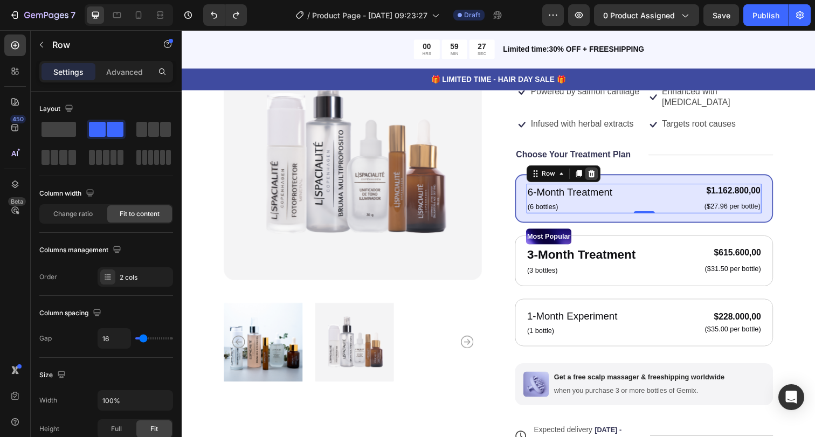
click at [598, 170] on div at bounding box center [599, 176] width 13 height 13
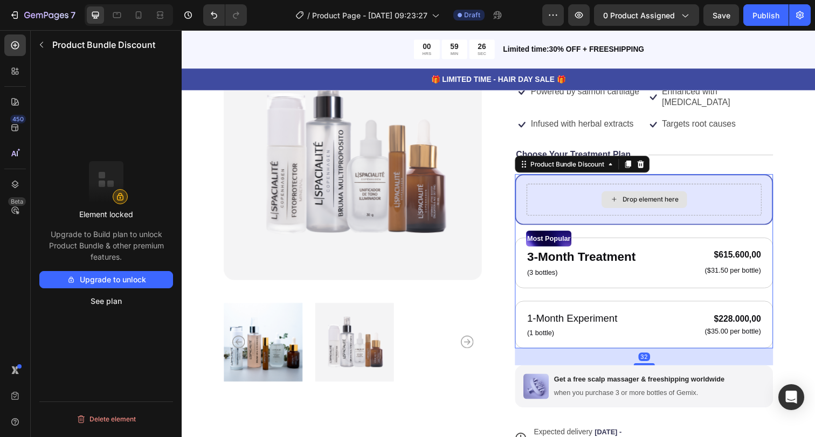
click at [621, 187] on div "Drop element here" at bounding box center [654, 203] width 240 height 32
click at [647, 232] on div "Drop element here Most Popular Text Block 3-Month Treatment Text Block (3 bottl…" at bounding box center [654, 266] width 264 height 178
click at [632, 208] on div "Drop element here" at bounding box center [653, 203] width 87 height 17
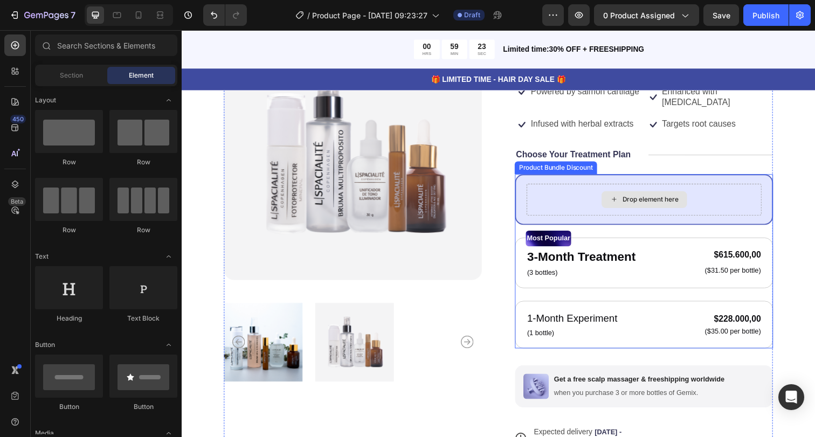
click at [634, 202] on div "Drop element here" at bounding box center [660, 203] width 57 height 9
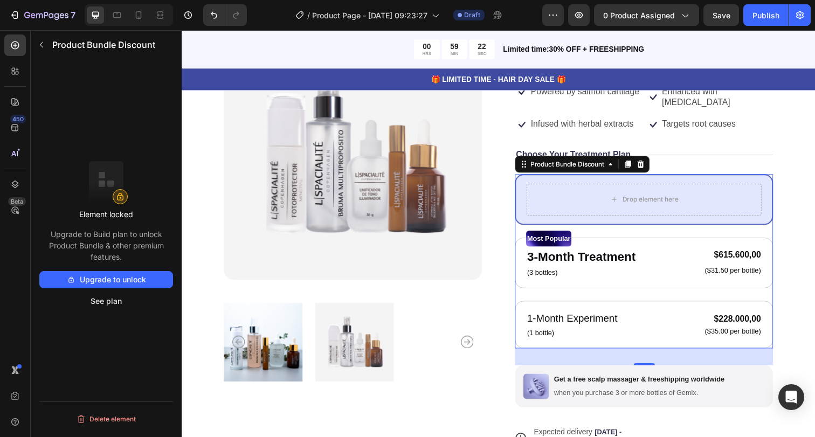
click at [601, 179] on div "Drop element here" at bounding box center [654, 203] width 264 height 52
click at [648, 167] on icon at bounding box center [650, 167] width 7 height 8
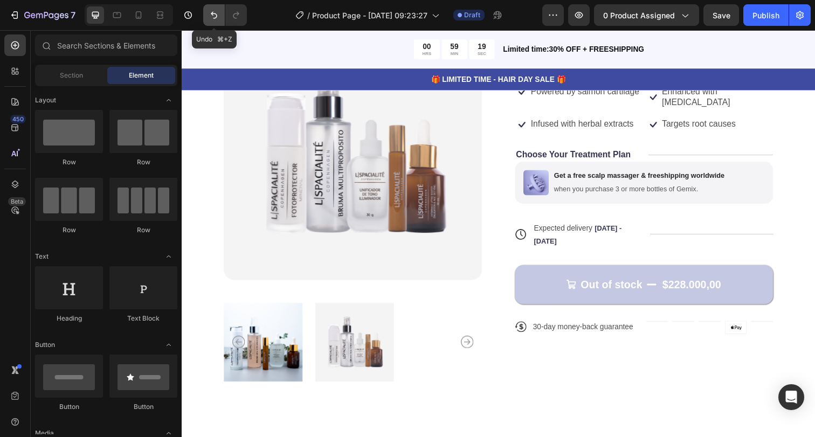
click at [216, 13] on icon "Undo/Redo" at bounding box center [214, 15] width 11 height 11
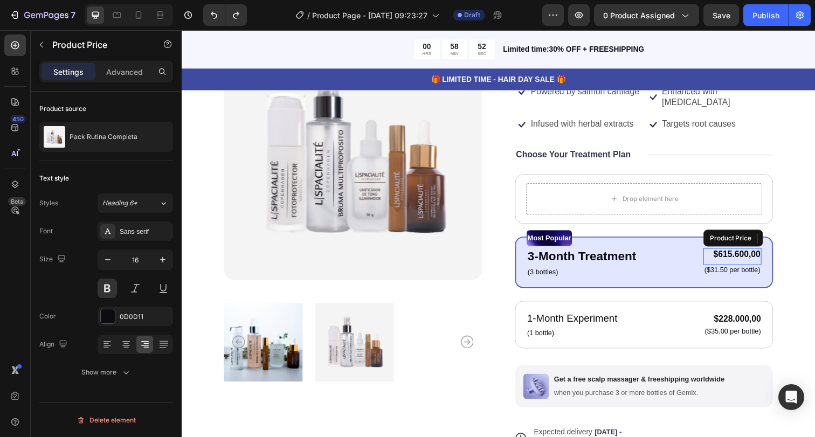
click at [751, 261] on div "$615.600,00" at bounding box center [743, 259] width 59 height 13
click at [750, 240] on div "Most Popular" at bounding box center [654, 242] width 240 height 16
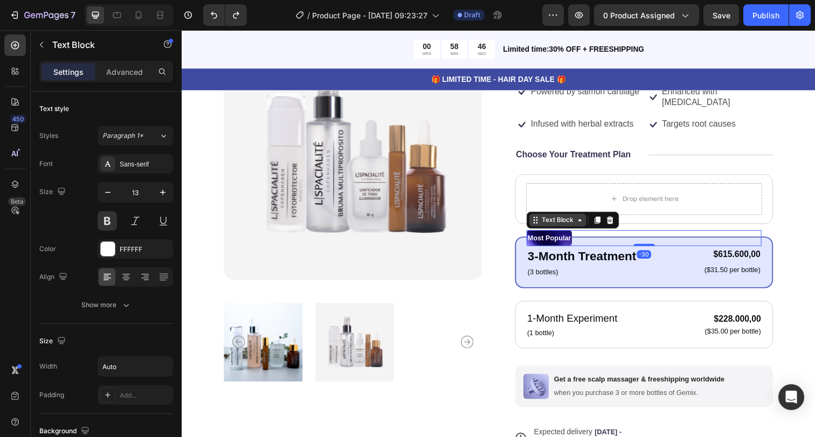
click at [574, 224] on div "Text Block" at bounding box center [565, 224] width 37 height 10
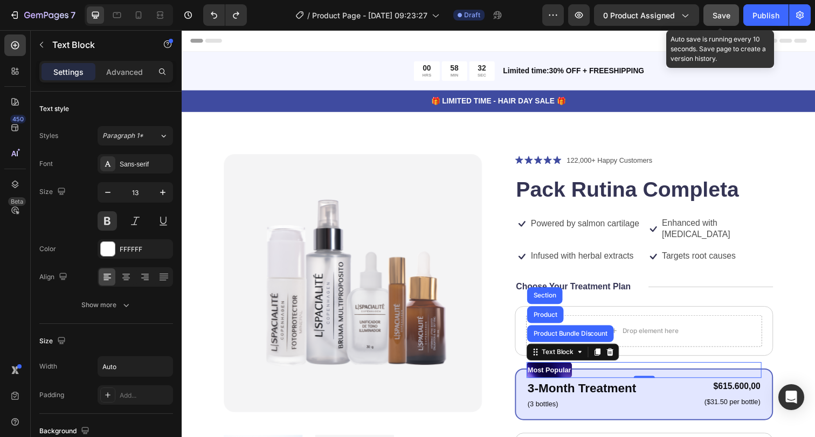
click at [710, 9] on button "Save" at bounding box center [721, 15] width 36 height 22
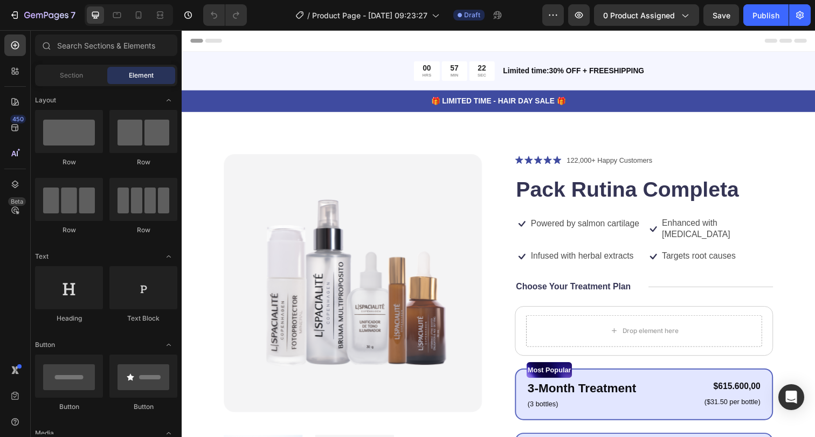
scroll to position [138, 0]
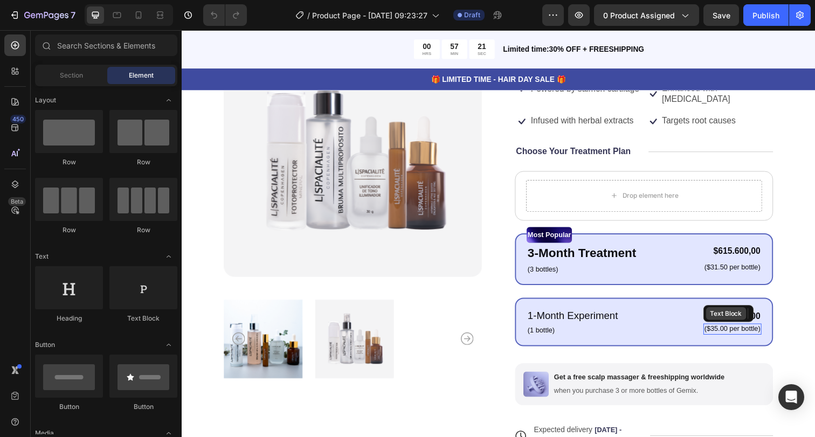
click at [733, 323] on div "Text Block" at bounding box center [737, 319] width 41 height 13
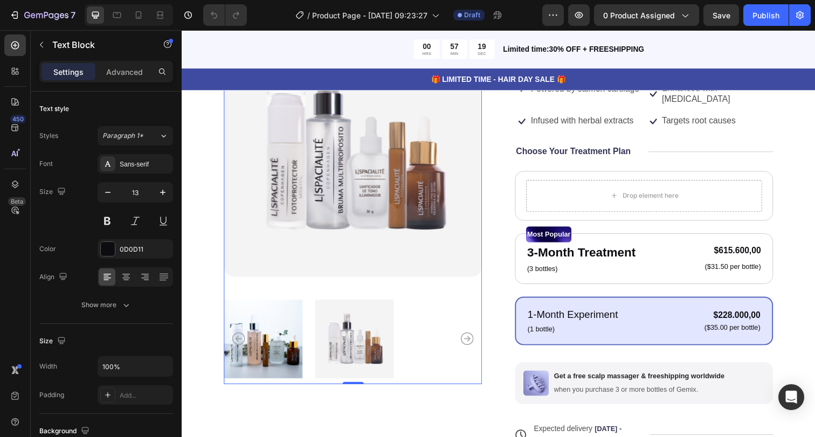
click at [468, 266] on img at bounding box center [357, 151] width 264 height 264
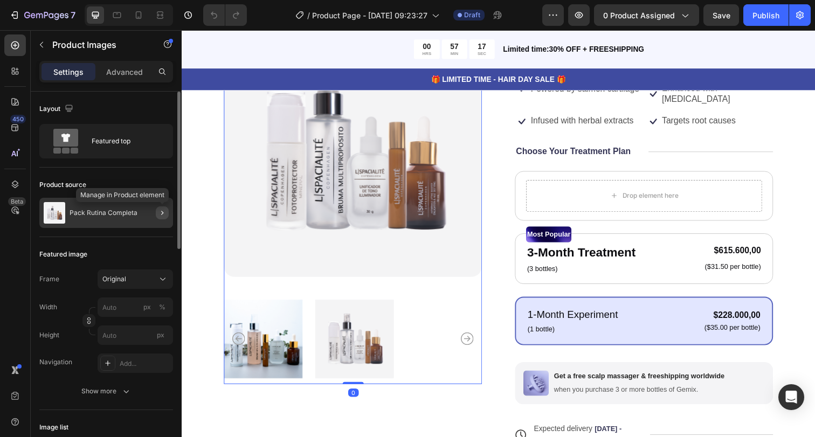
click at [166, 210] on icon "button" at bounding box center [162, 213] width 9 height 9
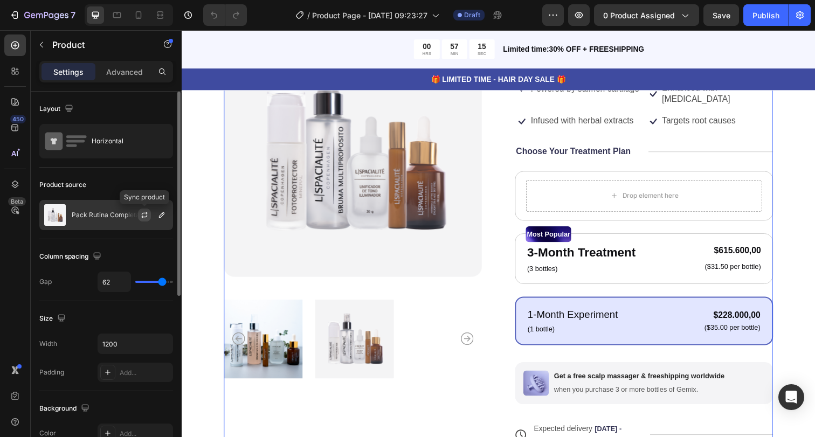
click at [147, 216] on icon "button" at bounding box center [144, 215] width 9 height 9
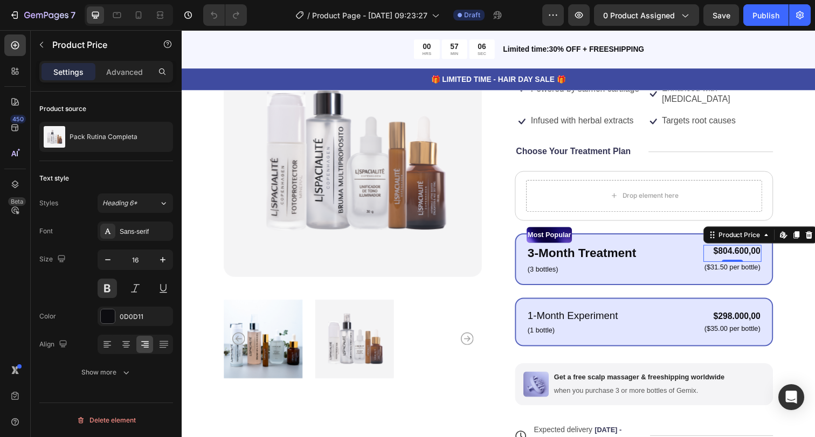
click at [734, 259] on div "$804.600,00" at bounding box center [743, 256] width 59 height 13
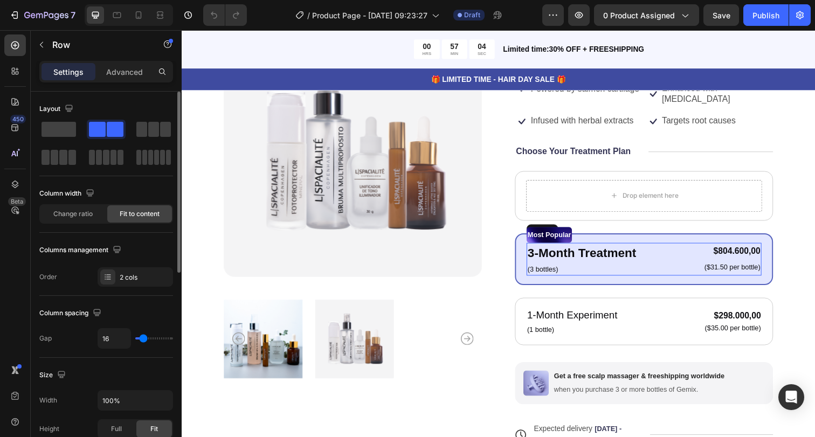
click at [646, 266] on div "3-Month Treatment Text Block (3 bottles) Text Block $804.600,00 Product Price E…" at bounding box center [654, 263] width 240 height 33
click at [517, 170] on div "Product Images Icon Icon Icon Icon Icon Icon List 122,000+ Happy Customers Text…" at bounding box center [505, 284] width 561 height 531
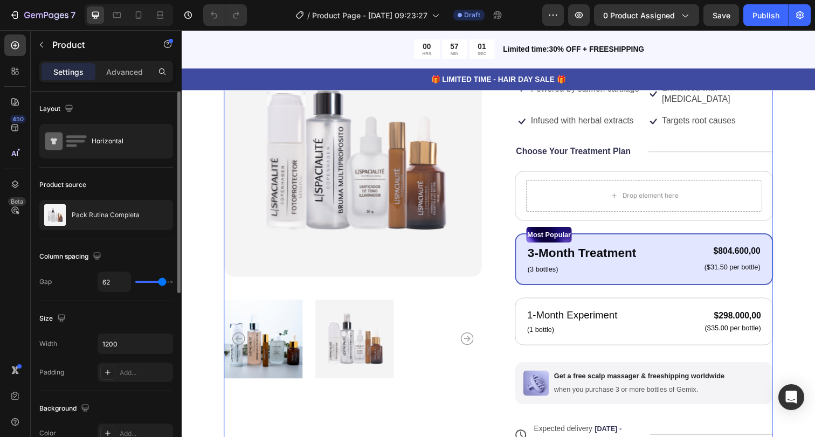
click at [539, 167] on div "Icon Icon Icon Icon Icon Icon List 122,000+ Happy Customers Text Block Row Pack…" at bounding box center [654, 284] width 264 height 531
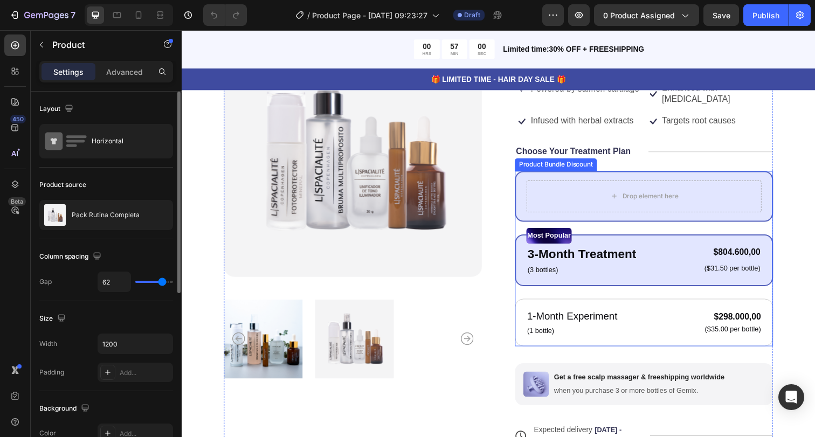
click at [542, 178] on div "Drop element here" at bounding box center [654, 200] width 264 height 52
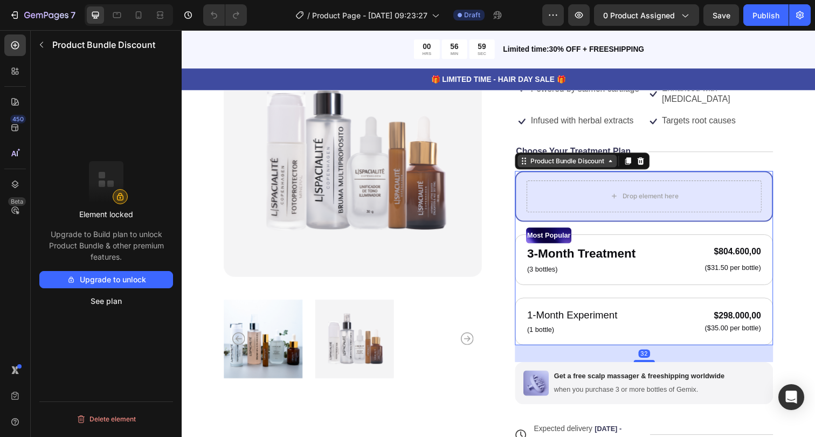
click at [596, 164] on div "Product Bundle Discount" at bounding box center [575, 164] width 80 height 10
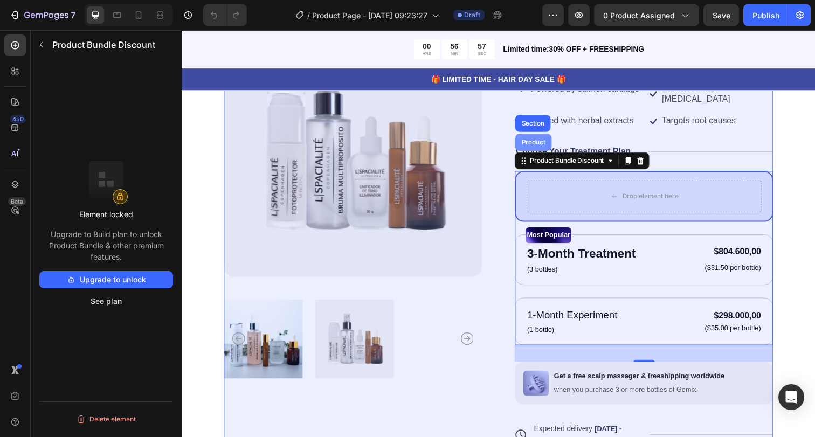
click at [534, 136] on div "Product" at bounding box center [540, 144] width 37 height 17
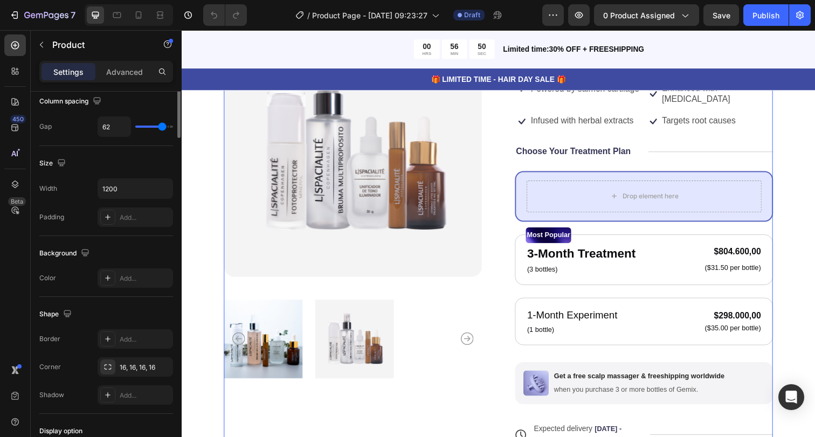
scroll to position [0, 0]
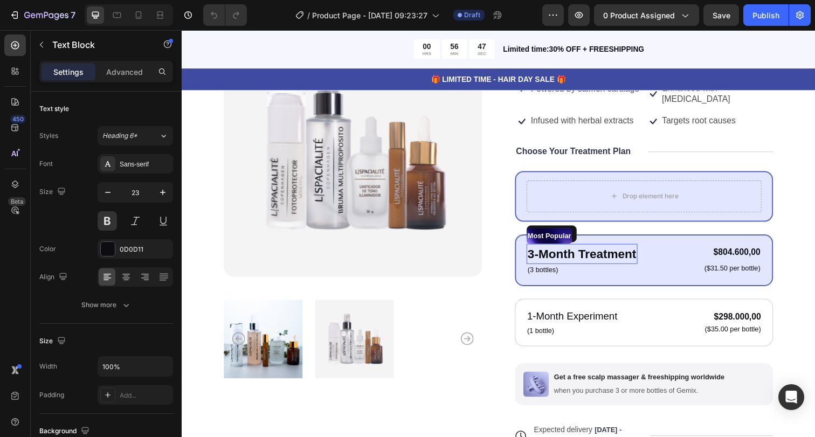
click at [607, 263] on p "3-Month Treatment" at bounding box center [590, 259] width 111 height 19
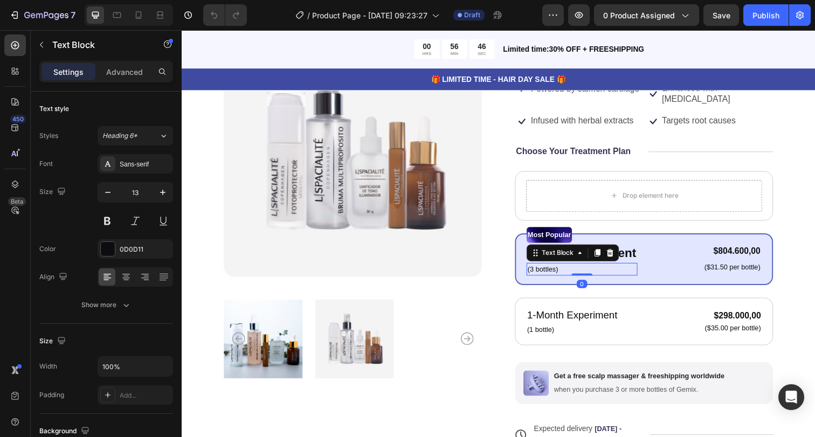
click at [635, 274] on p "(3 bottles)" at bounding box center [590, 274] width 111 height 11
click at [666, 253] on div "3-Month Treatment Text Block (3 bottles) Text Block 0 $804.600,00 Product Price…" at bounding box center [654, 263] width 240 height 33
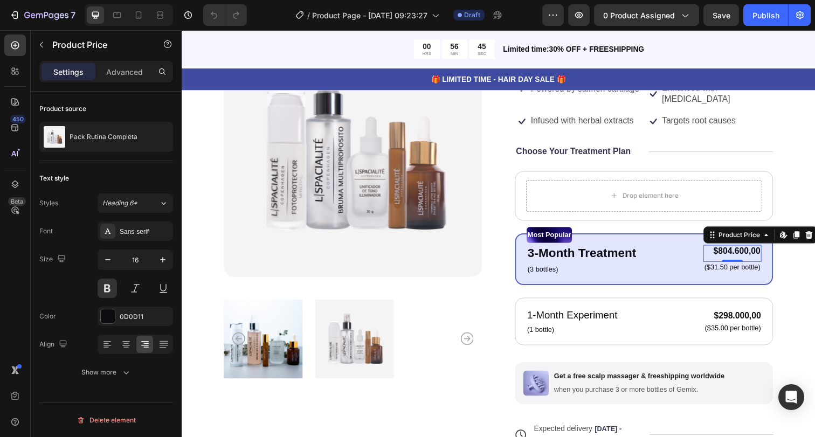
click at [747, 254] on div "$804.600,00" at bounding box center [743, 256] width 59 height 13
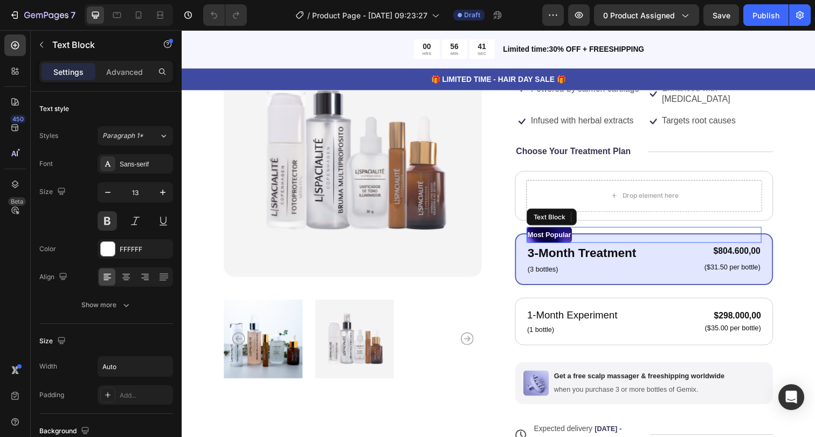
click at [756, 237] on div "Most Popular" at bounding box center [654, 239] width 240 height 16
click at [749, 257] on div "$804.600,00" at bounding box center [743, 256] width 59 height 13
click at [722, 239] on div "Most Popular" at bounding box center [654, 239] width 240 height 16
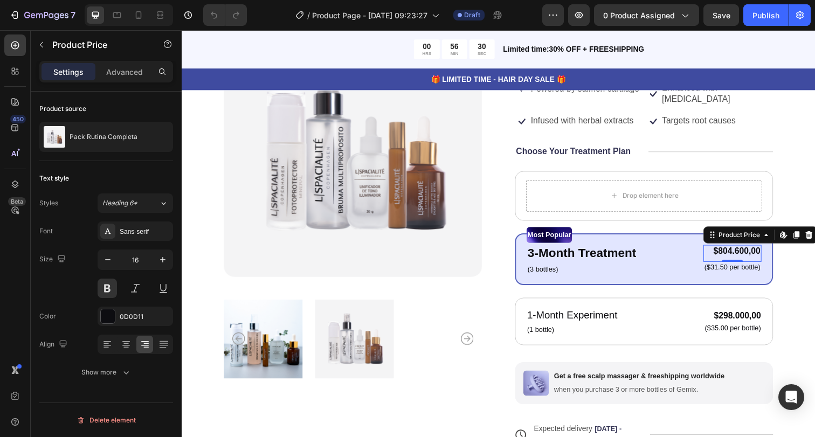
click at [747, 258] on div "$804.600,00" at bounding box center [743, 256] width 59 height 13
click at [774, 238] on icon at bounding box center [778, 239] width 9 height 9
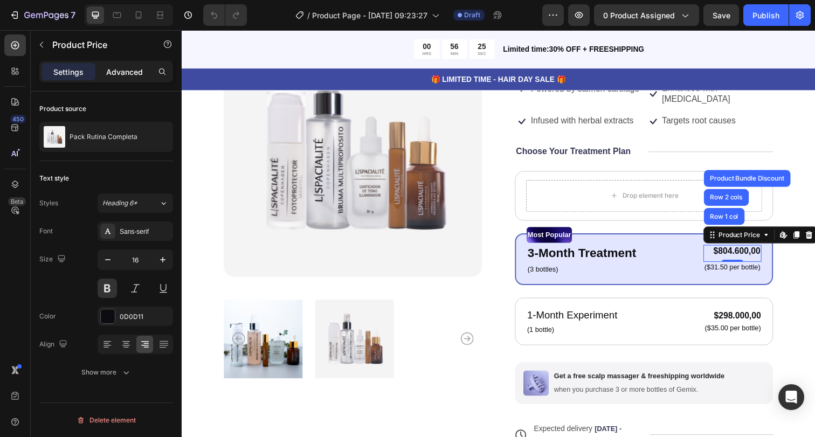
click at [121, 73] on p "Advanced" at bounding box center [124, 71] width 37 height 11
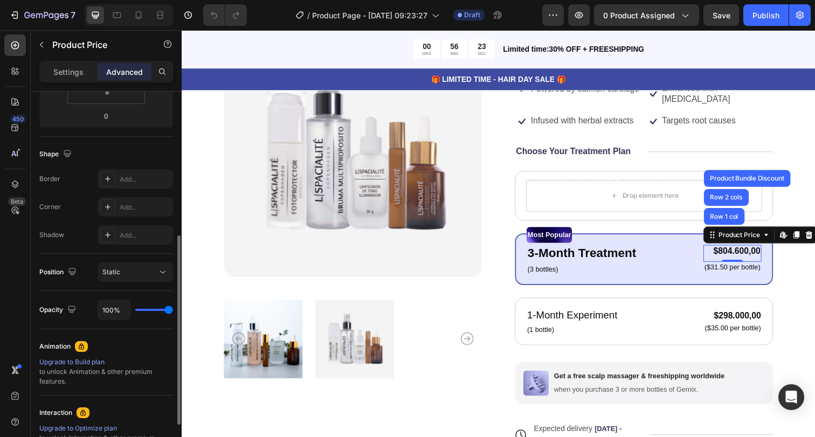
scroll to position [372, 0]
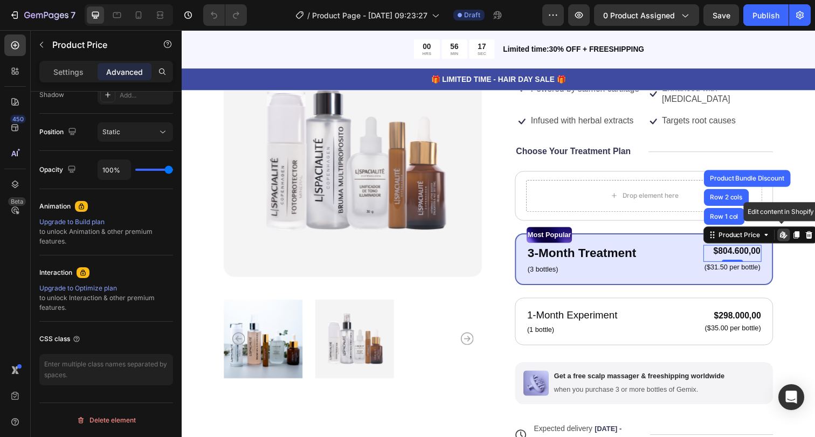
click at [797, 238] on icon at bounding box center [798, 238] width 2 height 5
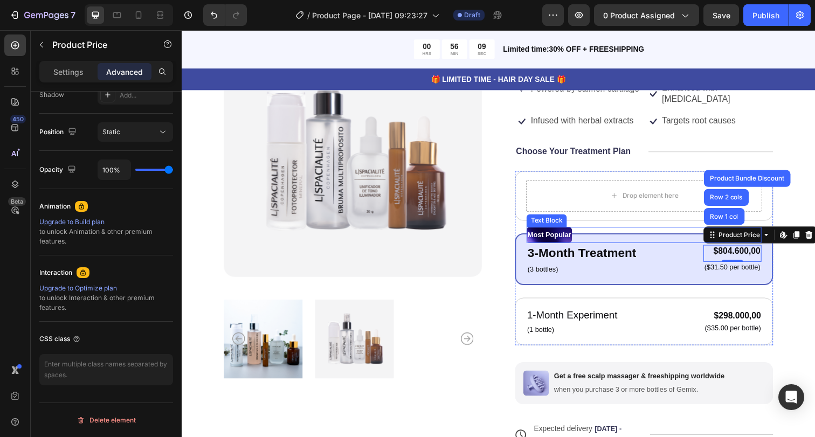
click at [751, 241] on div "Most Popular" at bounding box center [654, 239] width 240 height 16
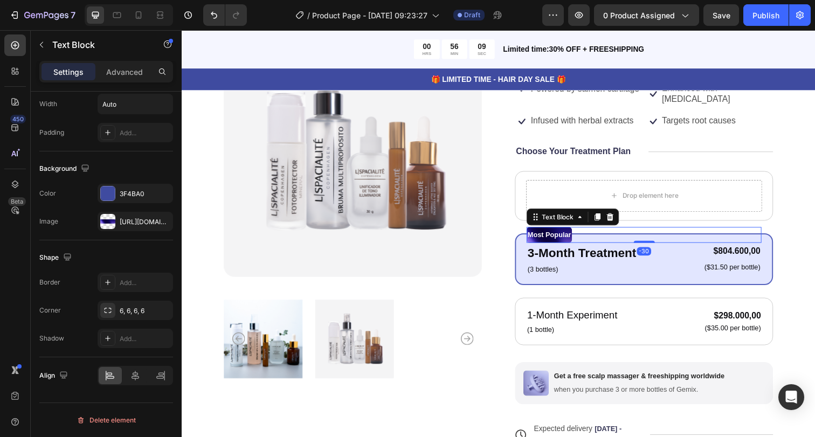
scroll to position [0, 0]
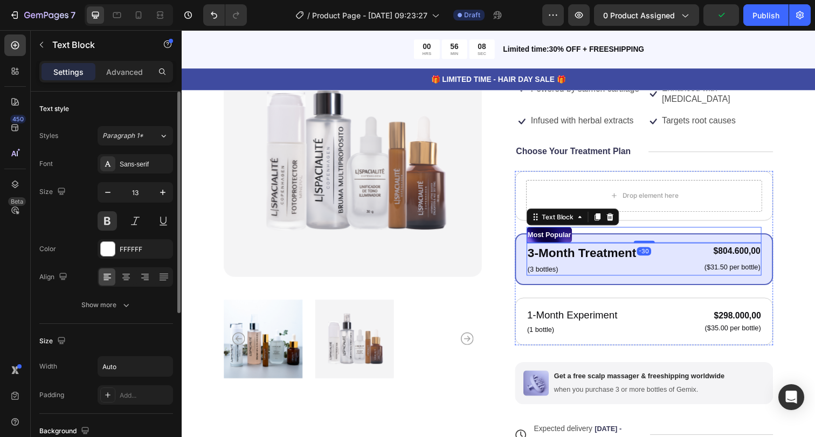
click at [648, 259] on div "3-Month Treatment Text Block (3 bottles) Text Block $804.600,00 Product Price P…" at bounding box center [654, 263] width 240 height 33
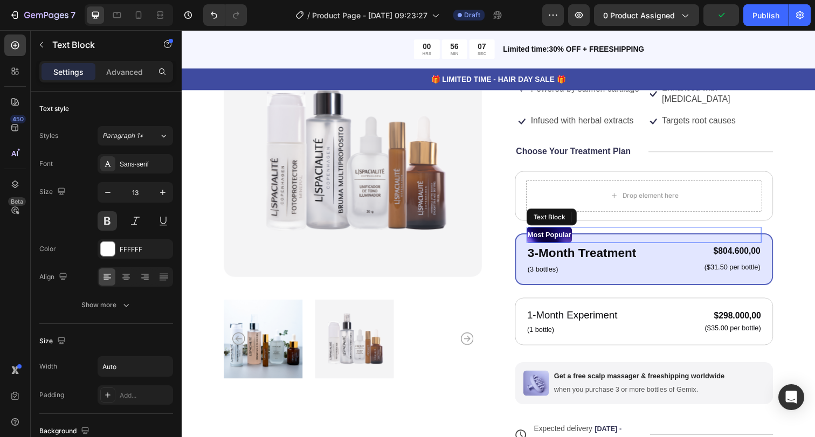
click at [653, 241] on div "Most Popular" at bounding box center [654, 239] width 240 height 16
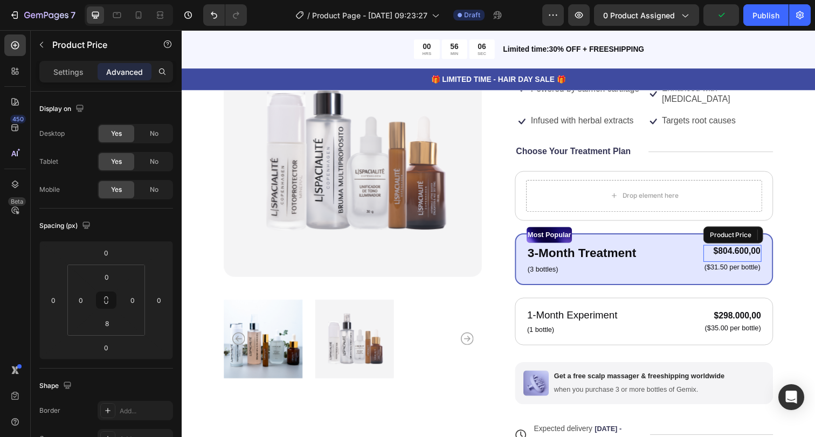
click at [741, 254] on div "$804.600,00" at bounding box center [743, 256] width 59 height 13
click at [774, 240] on icon at bounding box center [778, 239] width 9 height 9
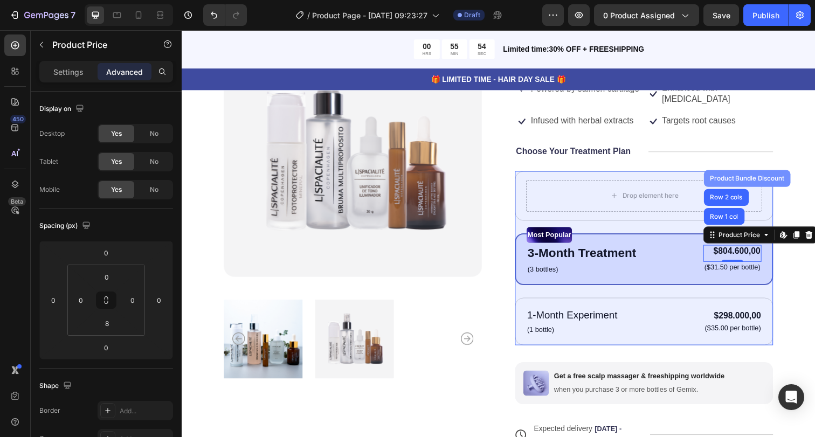
click at [743, 179] on div "Product Bundle Discount" at bounding box center [759, 181] width 80 height 6
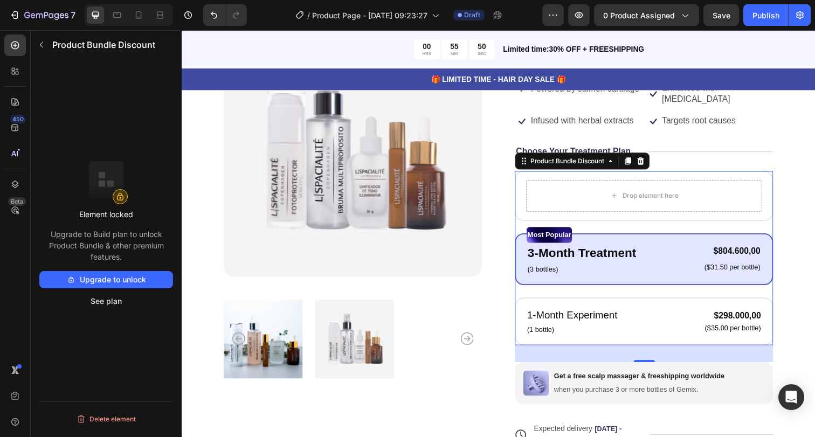
click at [109, 274] on button "Upgrade to unlock" at bounding box center [106, 279] width 134 height 17
click at [557, 257] on p "3-Month Treatment" at bounding box center [590, 257] width 111 height 19
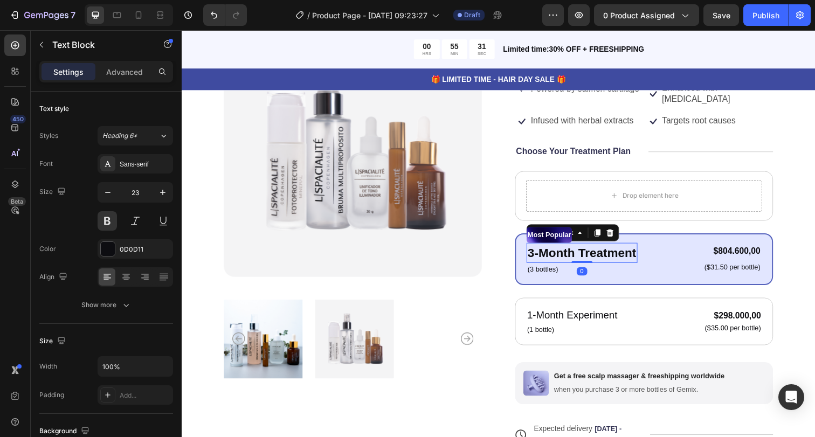
click at [557, 257] on p "3-Month Treatment" at bounding box center [590, 257] width 111 height 19
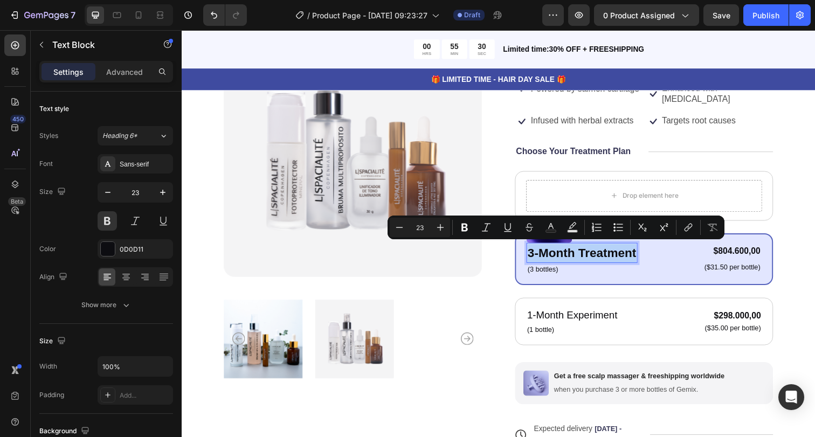
click at [557, 257] on p "3-Month Treatment" at bounding box center [590, 257] width 111 height 19
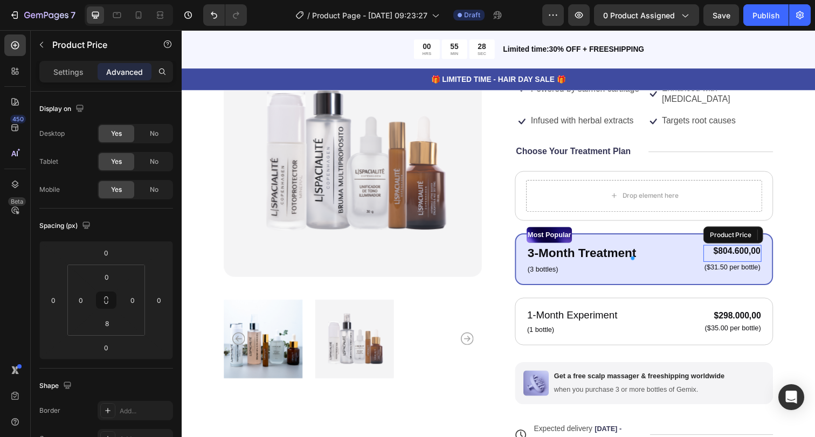
click at [730, 252] on div "$804.600,00" at bounding box center [743, 256] width 59 height 13
click at [736, 254] on div "$804.600,00" at bounding box center [743, 256] width 59 height 13
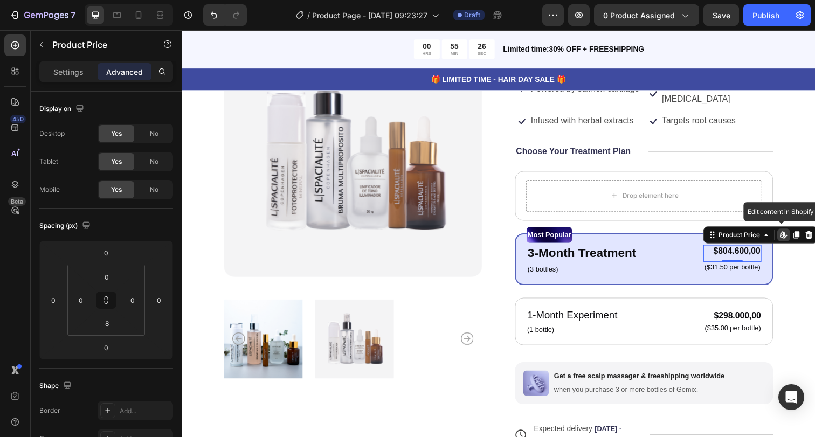
click at [736, 254] on div "$804.600,00" at bounding box center [743, 256] width 59 height 13
click at [747, 268] on p "($31.50 per bottle)" at bounding box center [743, 272] width 57 height 9
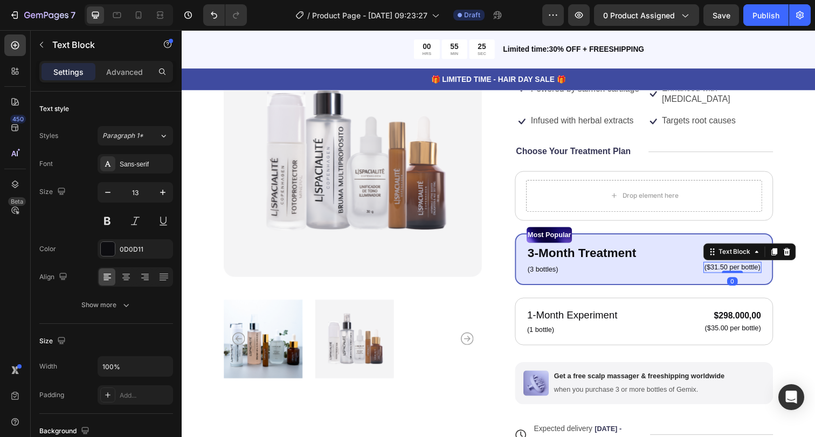
click at [747, 268] on p "($31.50 per bottle)" at bounding box center [743, 272] width 57 height 9
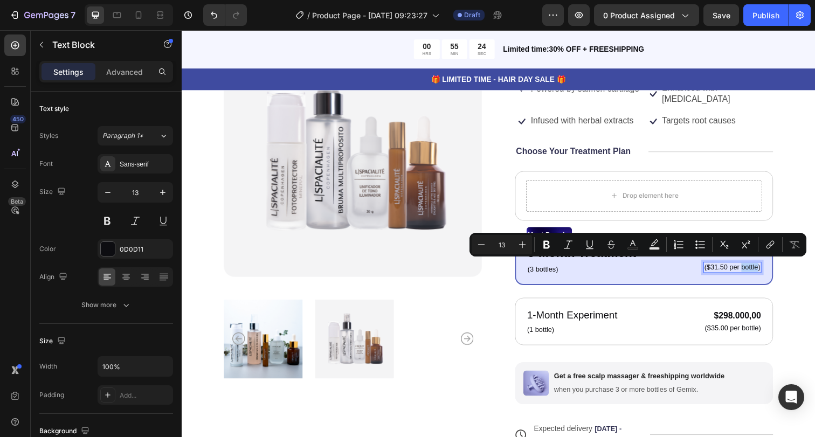
click at [747, 268] on p "($31.50 per bottle)" at bounding box center [743, 272] width 57 height 9
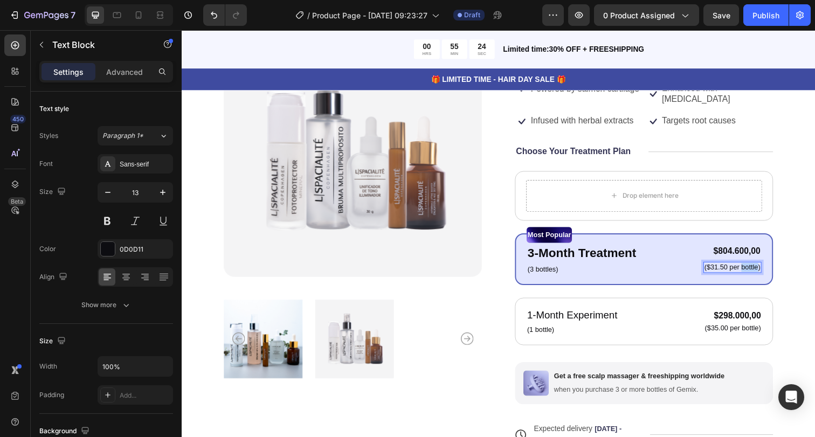
click at [747, 268] on p "($31.50 per bottle)" at bounding box center [743, 272] width 57 height 9
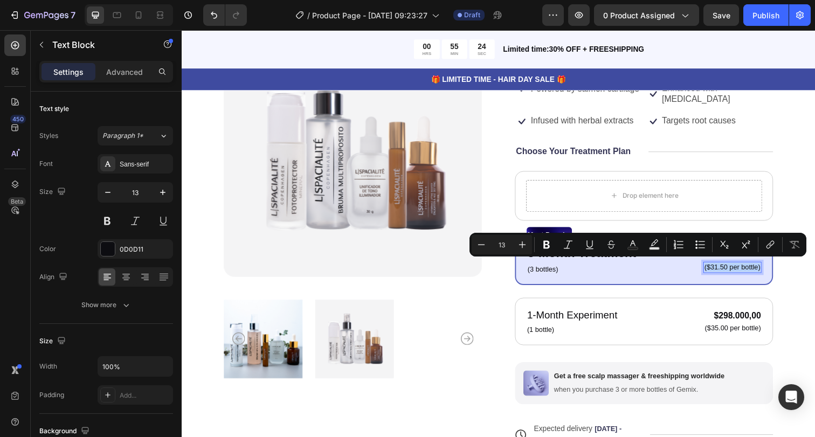
click at [747, 268] on p "($31.50 per bottle)" at bounding box center [743, 272] width 57 height 9
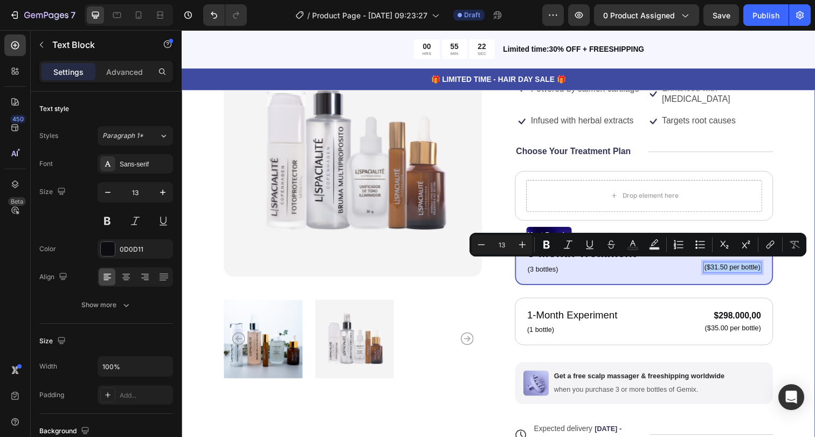
click at [807, 296] on div "Product Images Icon Icon Icon Icon Icon Icon List 122,000+ Happy Customers Text…" at bounding box center [505, 290] width 647 height 628
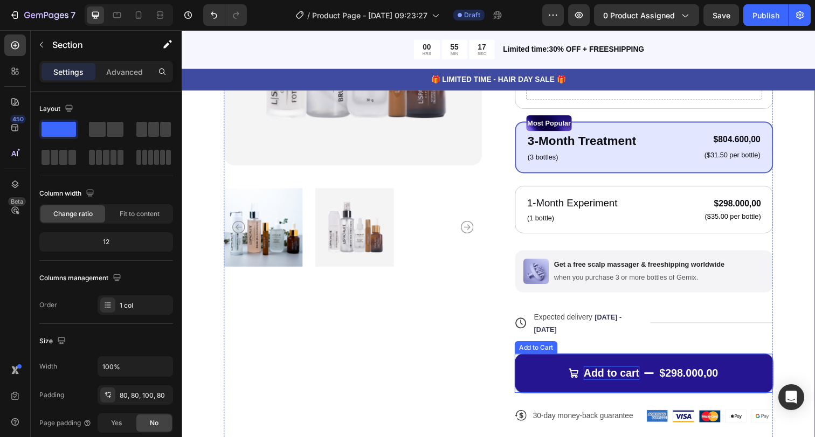
scroll to position [282, 0]
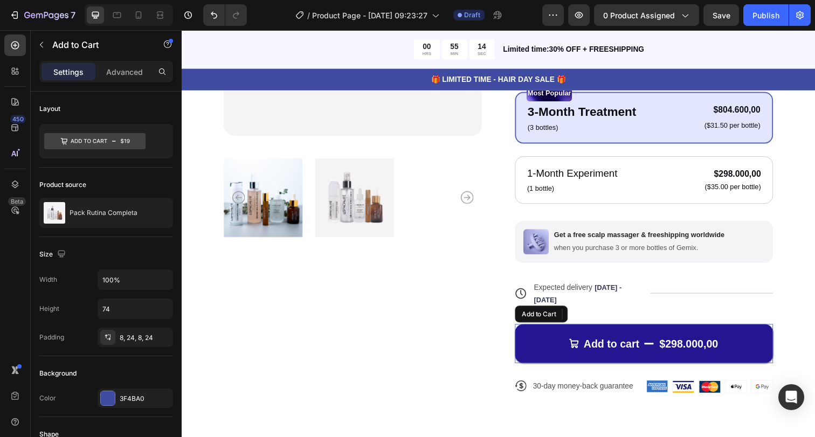
click at [541, 338] on button "Add to cart $298.000,00" at bounding box center [654, 350] width 264 height 40
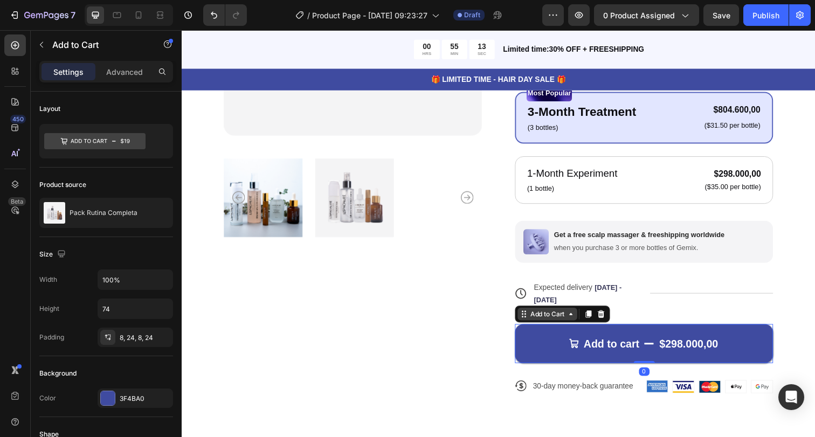
click at [542, 323] on div "Add to Cart" at bounding box center [554, 320] width 61 height 13
click at [577, 319] on icon at bounding box center [578, 320] width 3 height 2
click at [576, 319] on icon at bounding box center [579, 320] width 9 height 9
click at [576, 321] on icon at bounding box center [579, 320] width 9 height 9
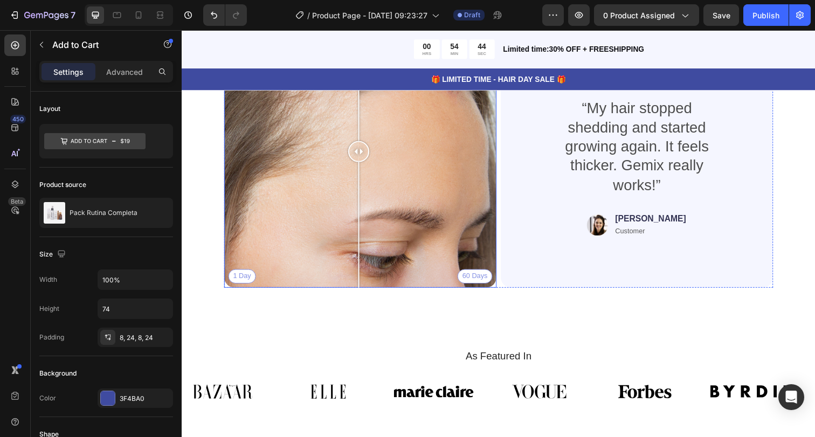
scroll to position [2379, 0]
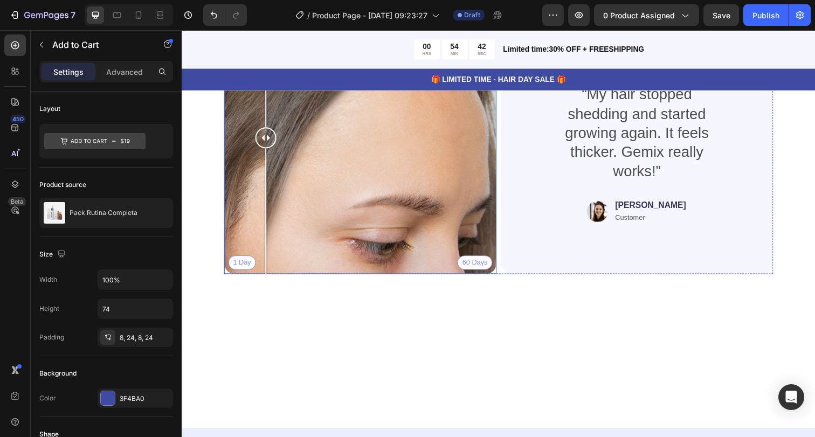
drag, startPoint x: 367, startPoint y: 273, endPoint x: 267, endPoint y: 275, distance: 99.2
click at [267, 151] on div at bounding box center [268, 140] width 22 height 22
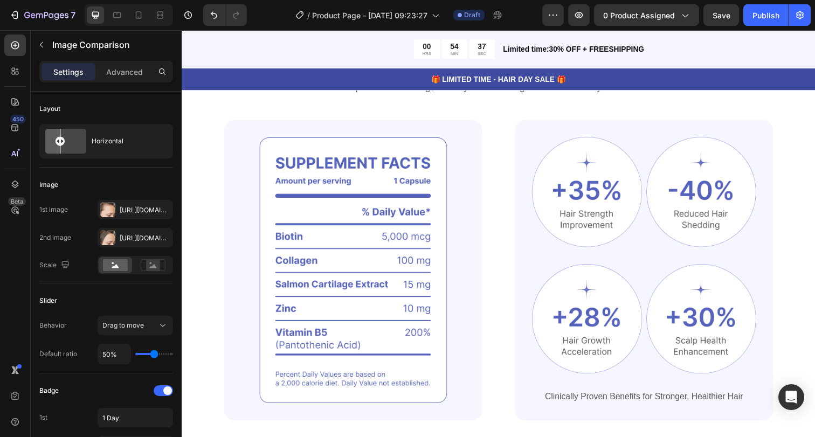
scroll to position [0, 0]
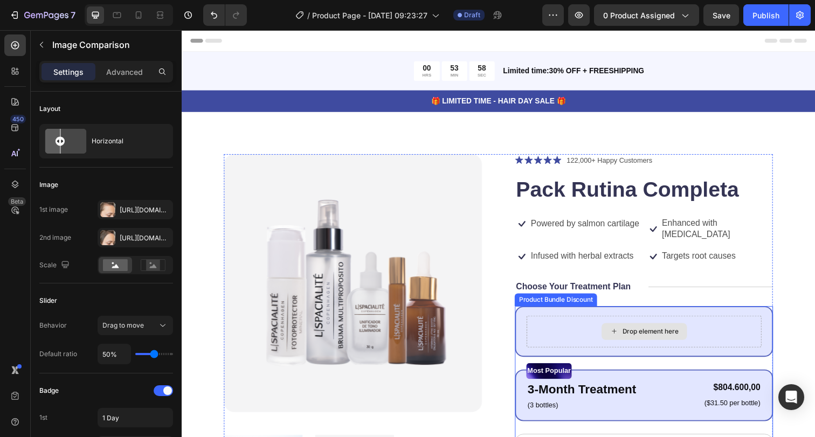
click at [641, 329] on div "Drop element here" at bounding box center [653, 337] width 87 height 17
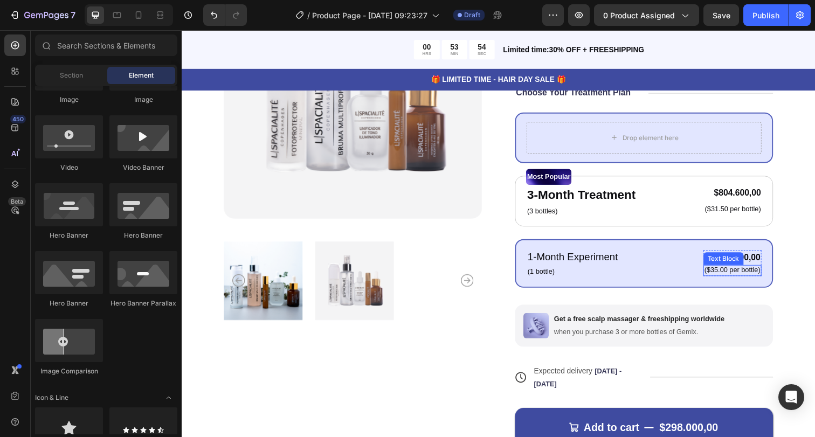
scroll to position [205, 0]
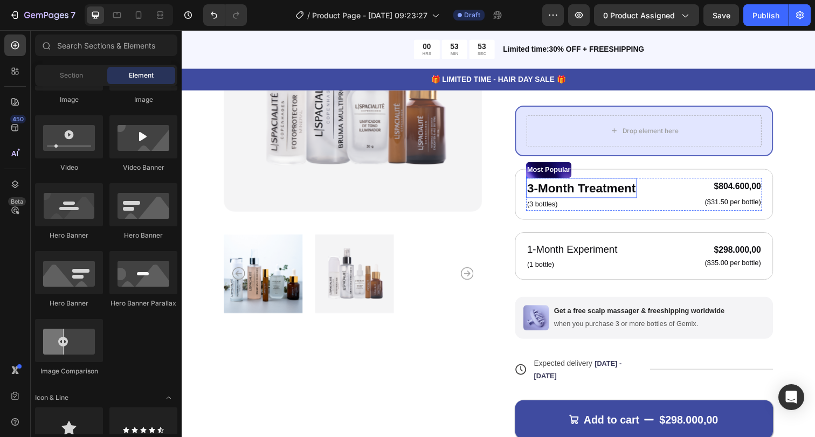
drag, startPoint x: 620, startPoint y: 157, endPoint x: 568, endPoint y: 144, distance: 53.3
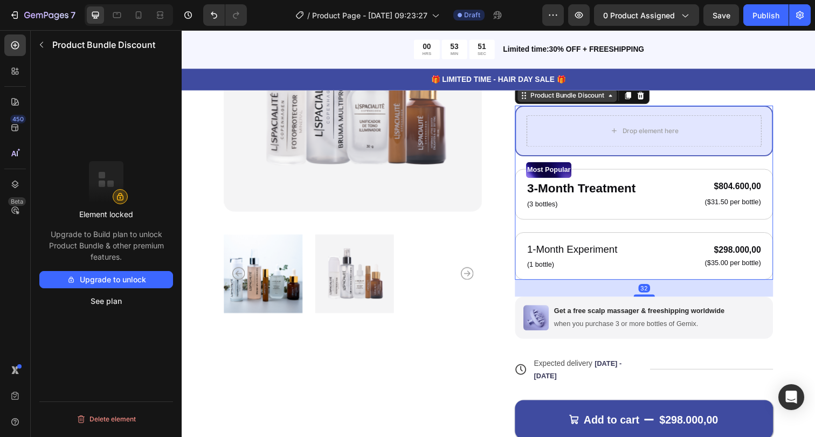
click at [548, 98] on div "Product Bundle Discount" at bounding box center [575, 97] width 80 height 10
click at [128, 296] on button "See plan" at bounding box center [106, 301] width 134 height 17
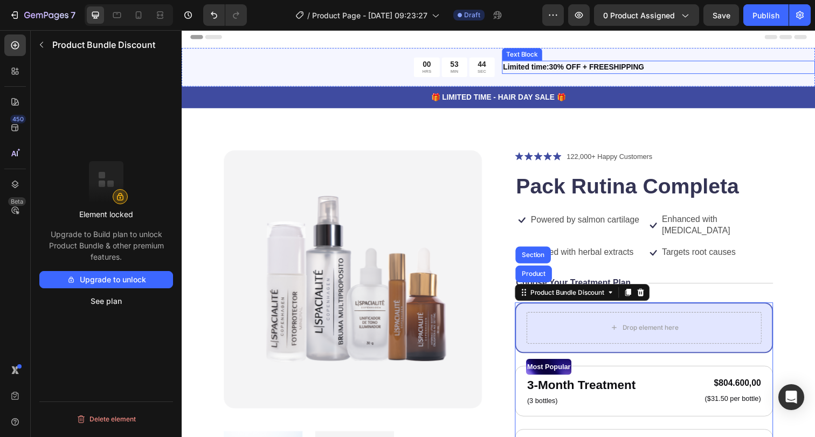
scroll to position [0, 0]
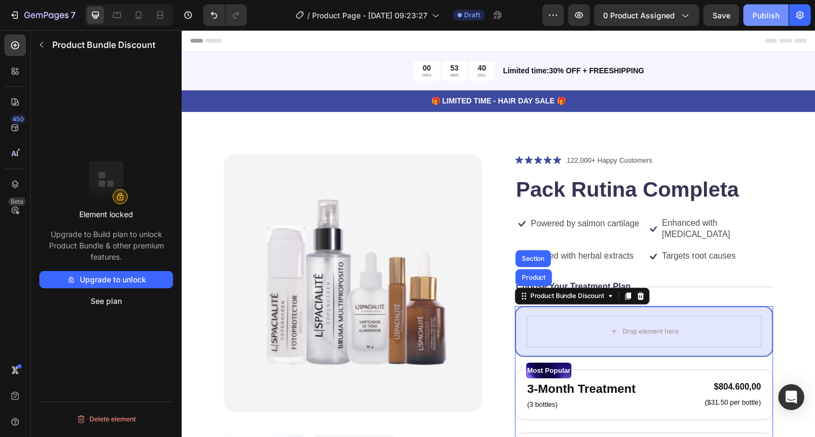
click at [757, 18] on div "Publish" at bounding box center [765, 15] width 27 height 11
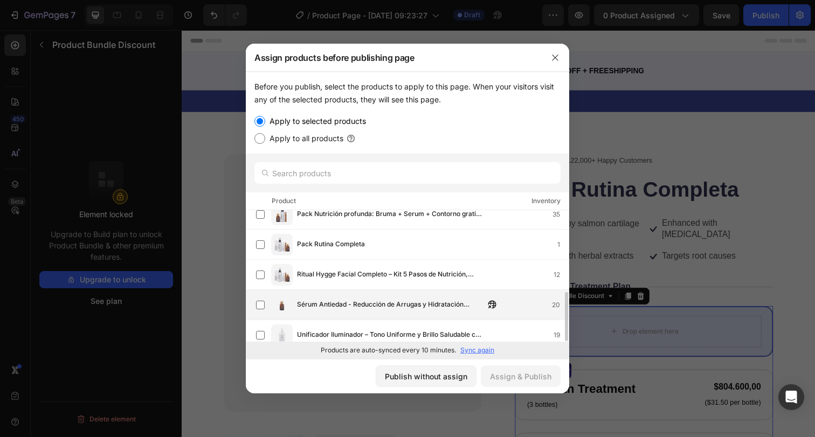
scroll to position [215, 0]
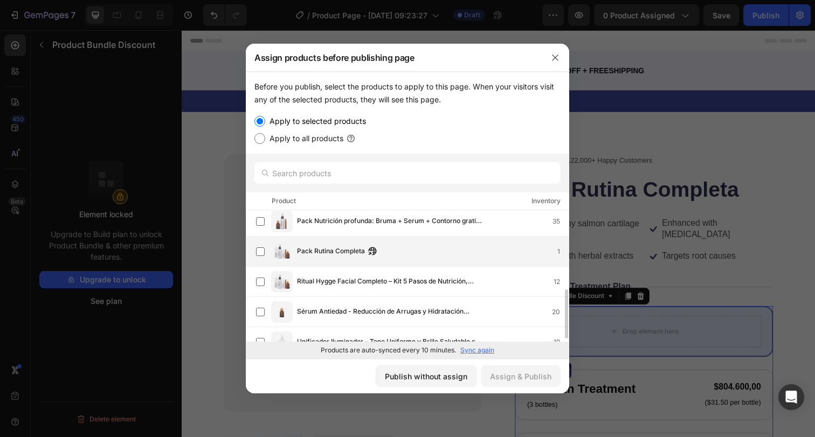
click at [305, 241] on div "Pack Rutina Completa 1" at bounding box center [412, 252] width 313 height 22
click at [516, 378] on div "Assign & Publish" at bounding box center [520, 376] width 61 height 11
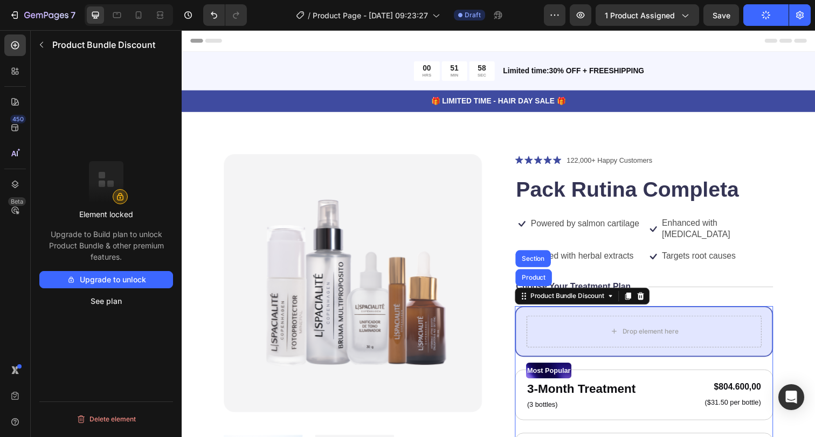
click at [772, 17] on button "Publish" at bounding box center [765, 15] width 45 height 22
click at [672, 18] on span "1 product assigned" at bounding box center [640, 15] width 70 height 11
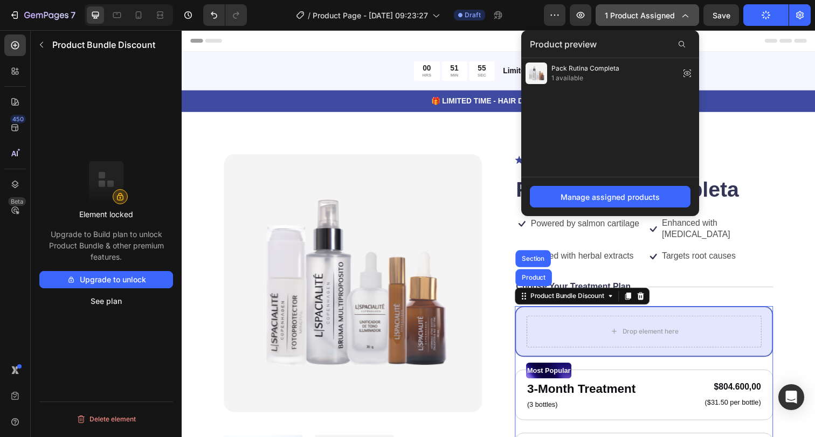
click at [672, 18] on span "1 product assigned" at bounding box center [640, 15] width 70 height 11
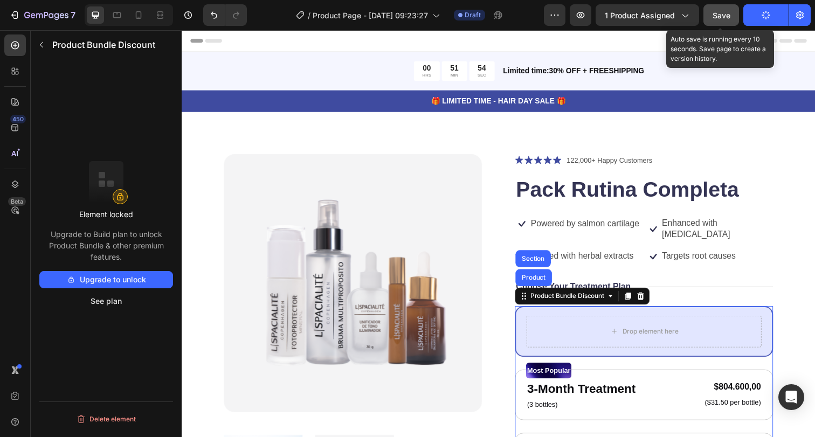
click at [729, 17] on span "Save" at bounding box center [722, 15] width 18 height 9
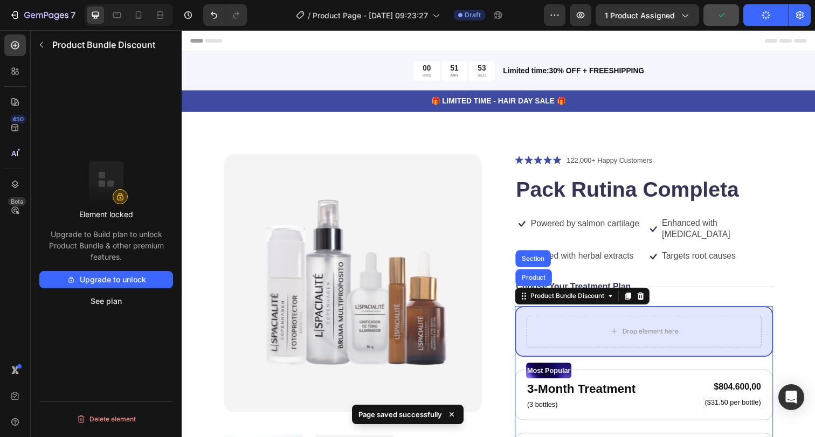
click at [777, 17] on button "Publish" at bounding box center [765, 15] width 45 height 22
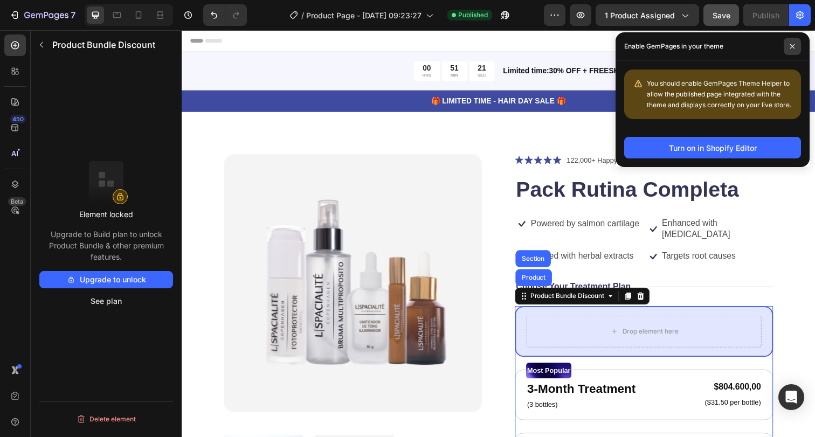
click at [798, 42] on span at bounding box center [792, 46] width 17 height 17
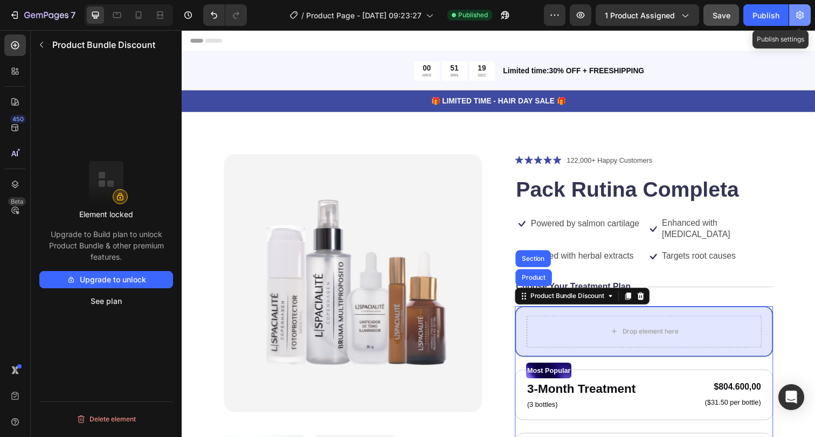
click at [796, 22] on button "button" at bounding box center [800, 15] width 22 height 22
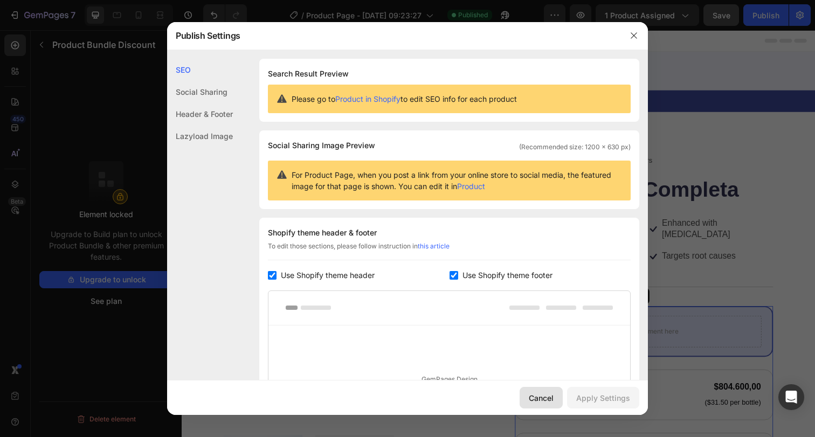
click at [536, 400] on div "Cancel" at bounding box center [541, 397] width 25 height 11
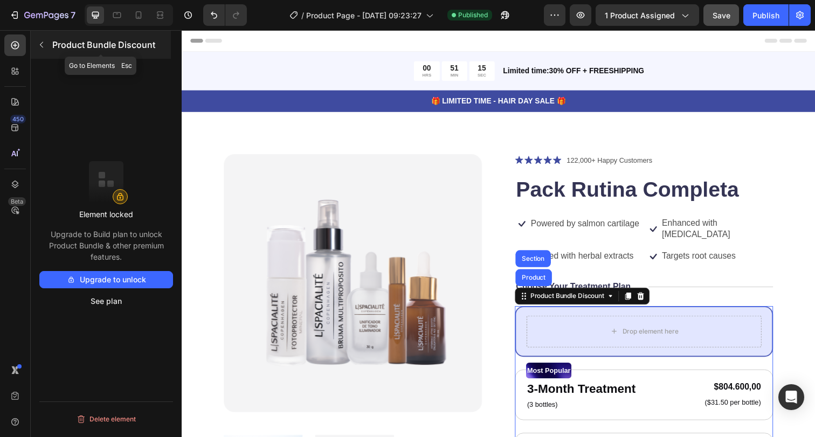
click at [51, 46] on div "Product Bundle Discount" at bounding box center [101, 45] width 140 height 28
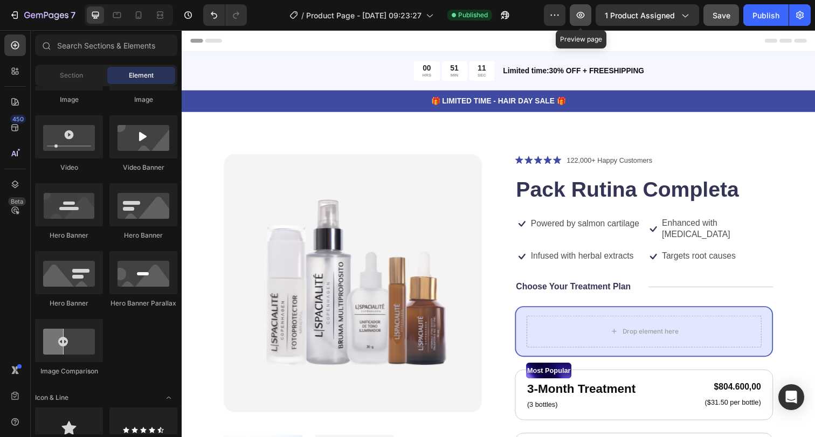
click at [581, 14] on icon "button" at bounding box center [580, 14] width 3 height 3
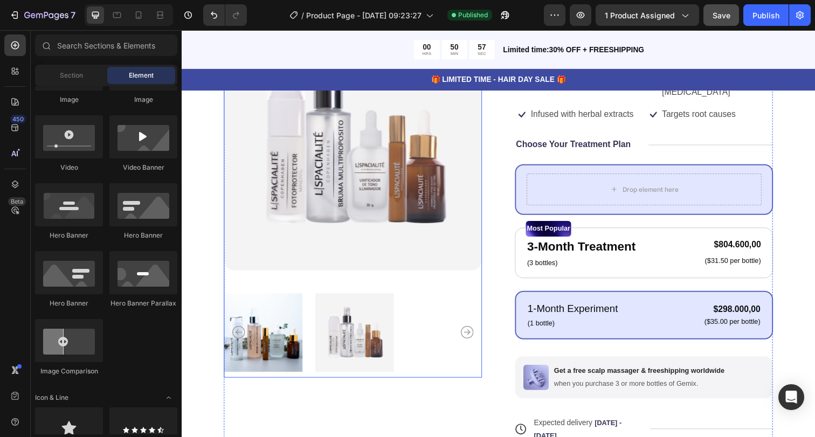
scroll to position [331, 0]
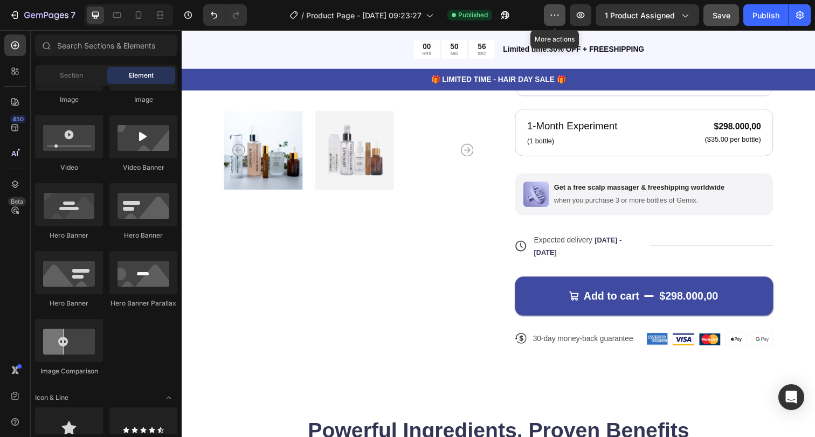
click at [559, 12] on icon "button" at bounding box center [554, 15] width 11 height 11
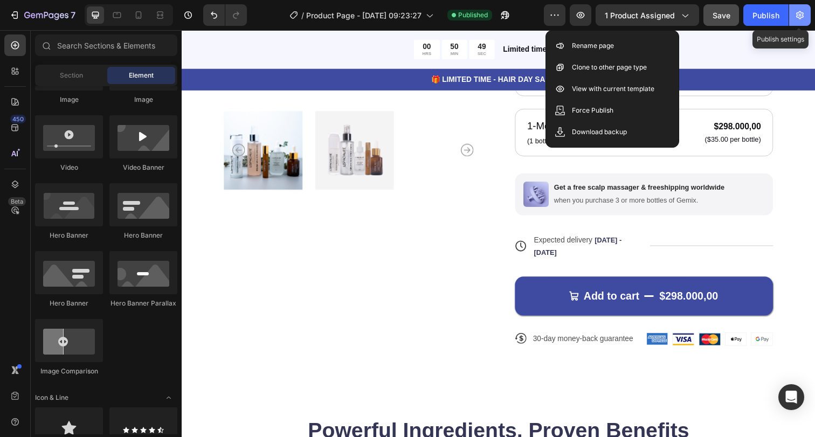
click at [799, 13] on icon "button" at bounding box center [799, 15] width 11 height 11
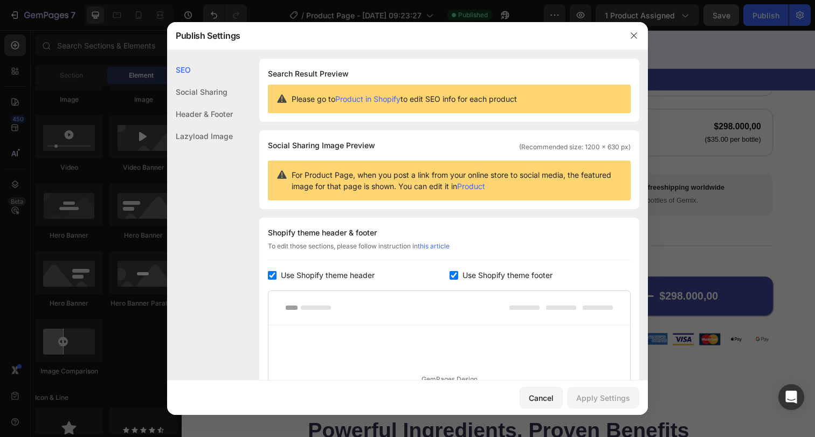
scroll to position [176, 0]
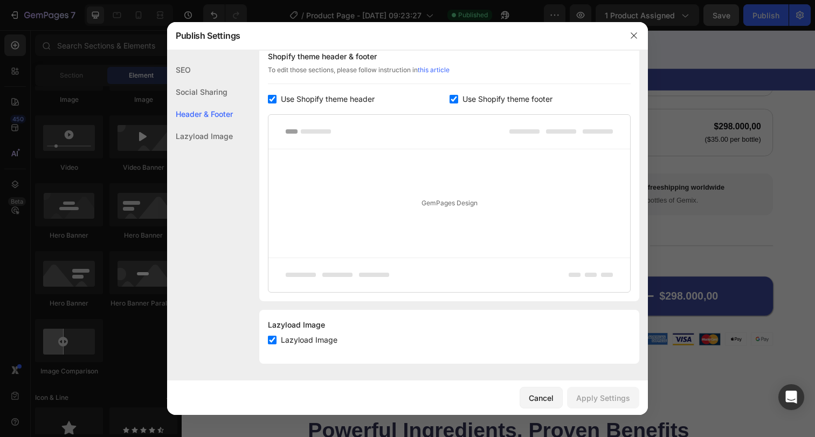
click at [451, 96] on input "checkbox" at bounding box center [454, 99] width 9 height 9
checkbox input "false"
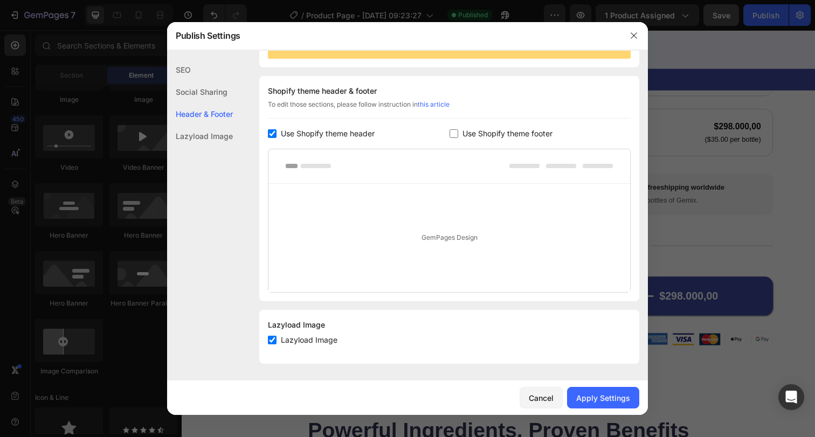
click at [303, 138] on span "Use Shopify theme header" at bounding box center [328, 133] width 94 height 13
checkbox input "false"
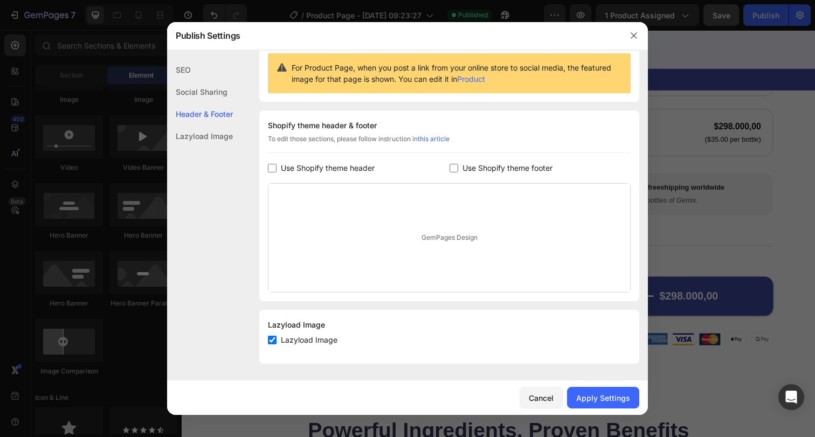
scroll to position [107, 0]
click at [597, 403] on div "Apply Settings" at bounding box center [603, 397] width 54 height 11
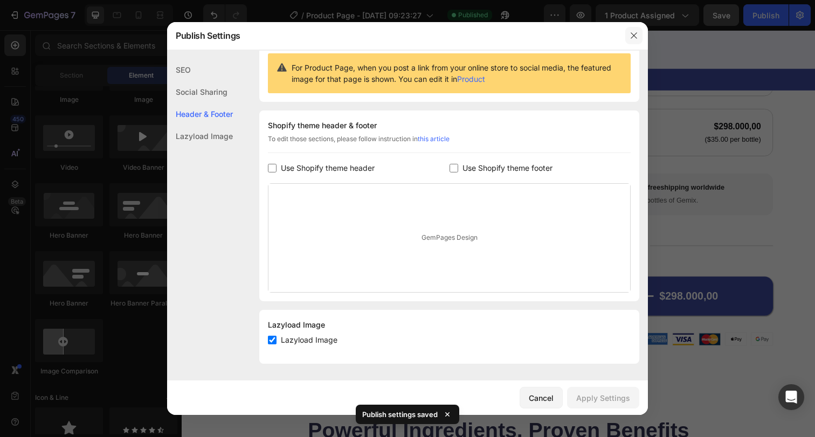
click at [632, 39] on icon "button" at bounding box center [634, 35] width 9 height 9
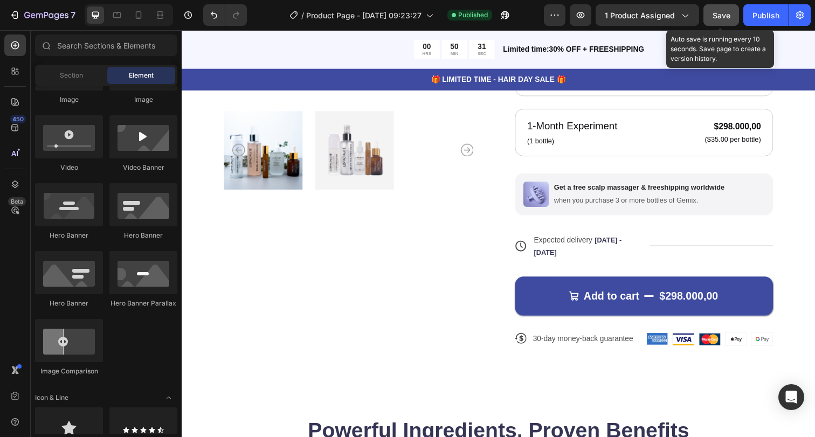
click at [717, 20] on div "Save" at bounding box center [722, 15] width 18 height 11
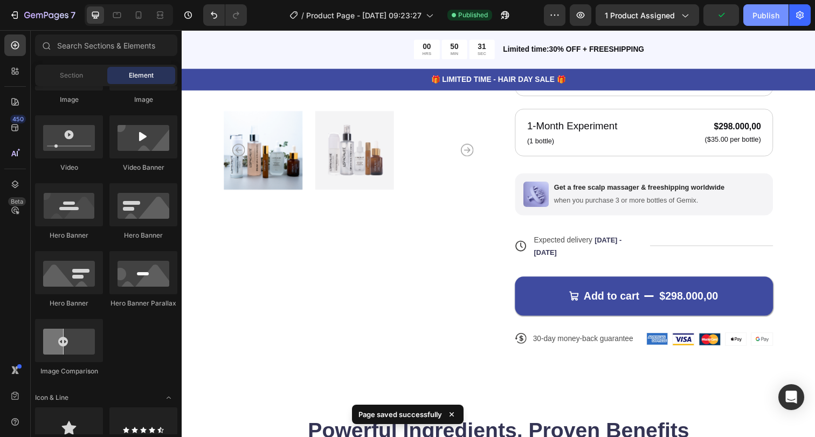
click at [766, 19] on div "Publish" at bounding box center [765, 15] width 27 height 11
